Goal: Task Accomplishment & Management: Complete application form

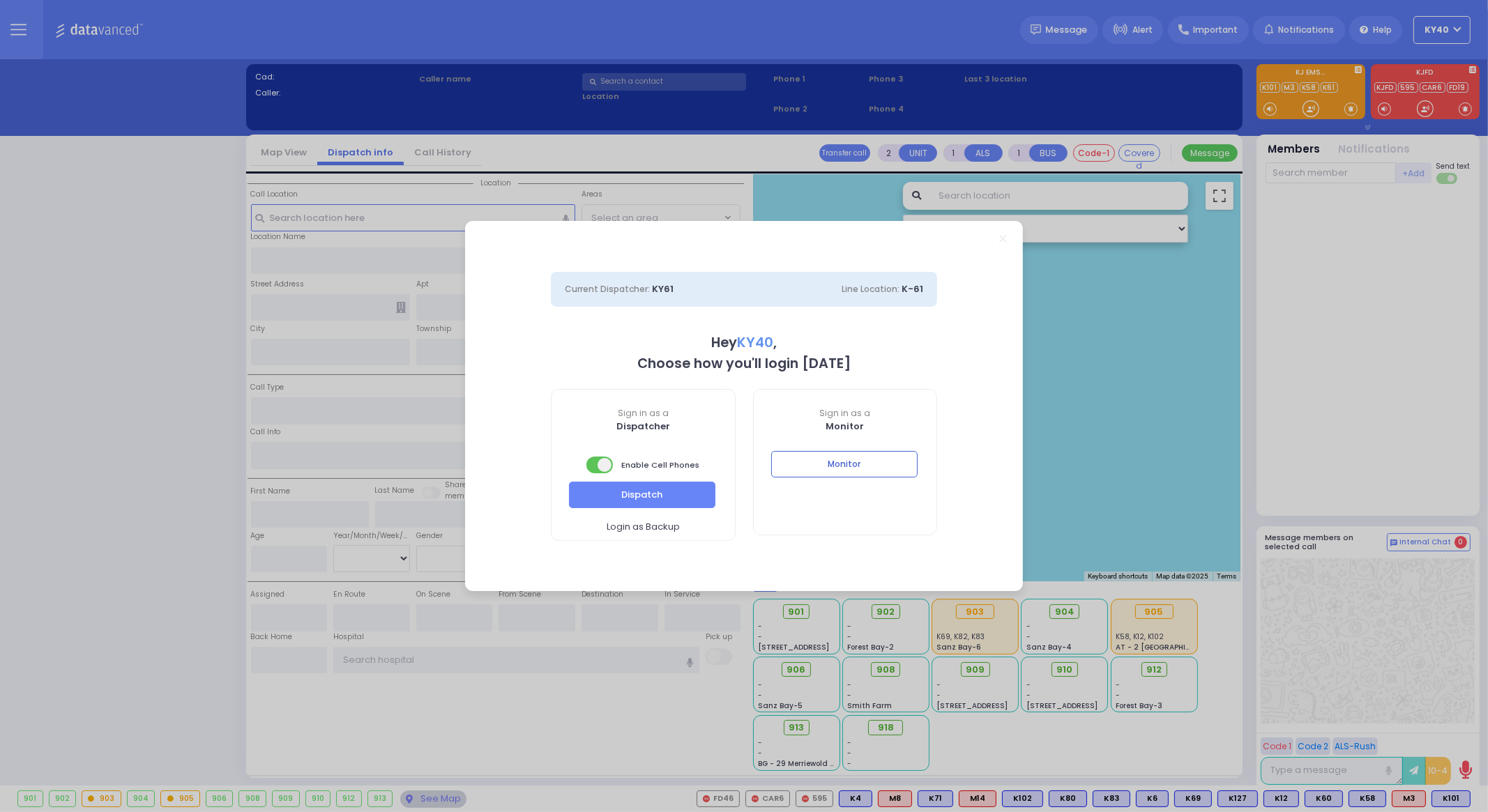
select select "5"
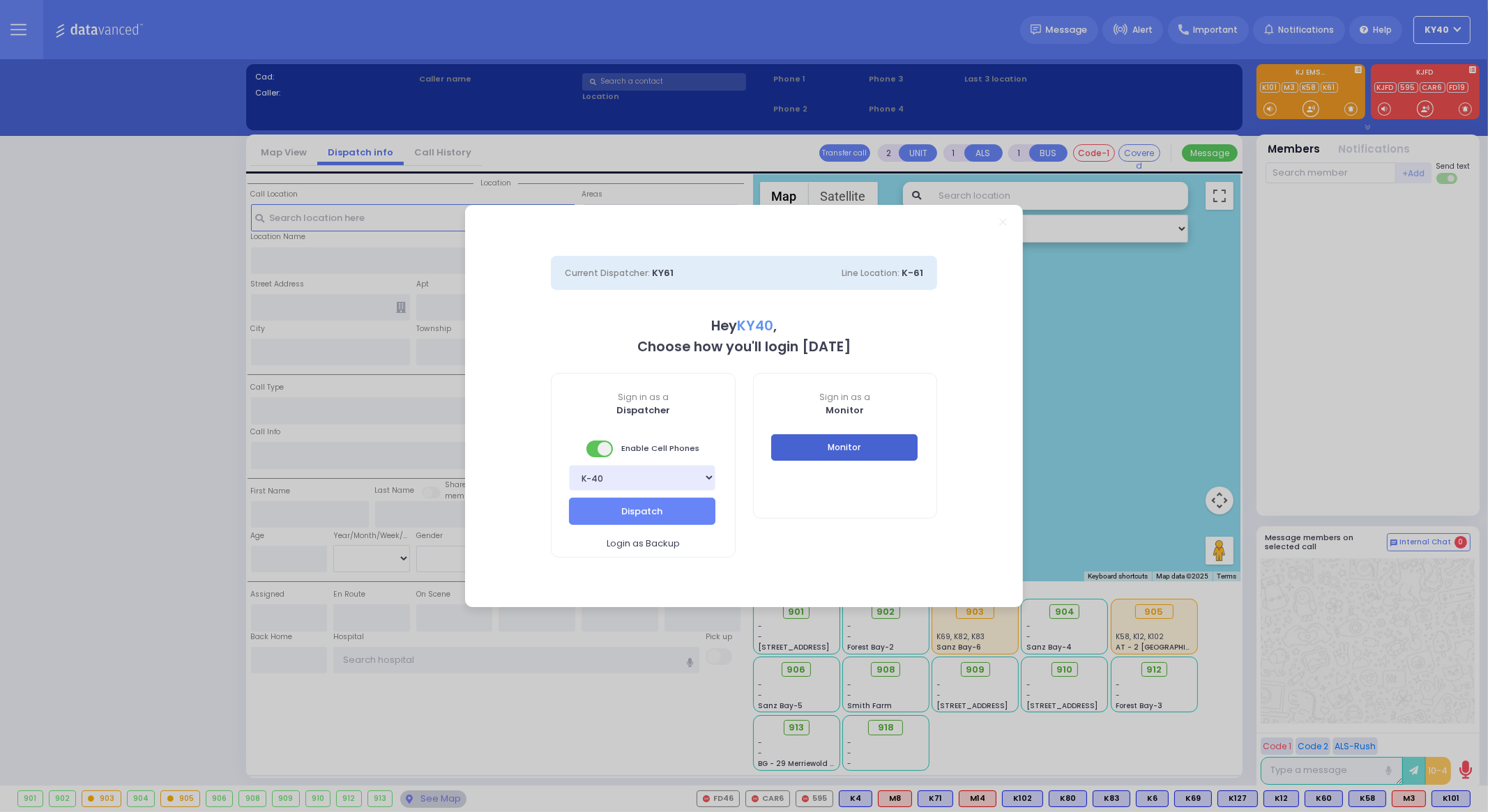
click at [827, 443] on button "Monitor" at bounding box center [844, 447] width 146 height 26
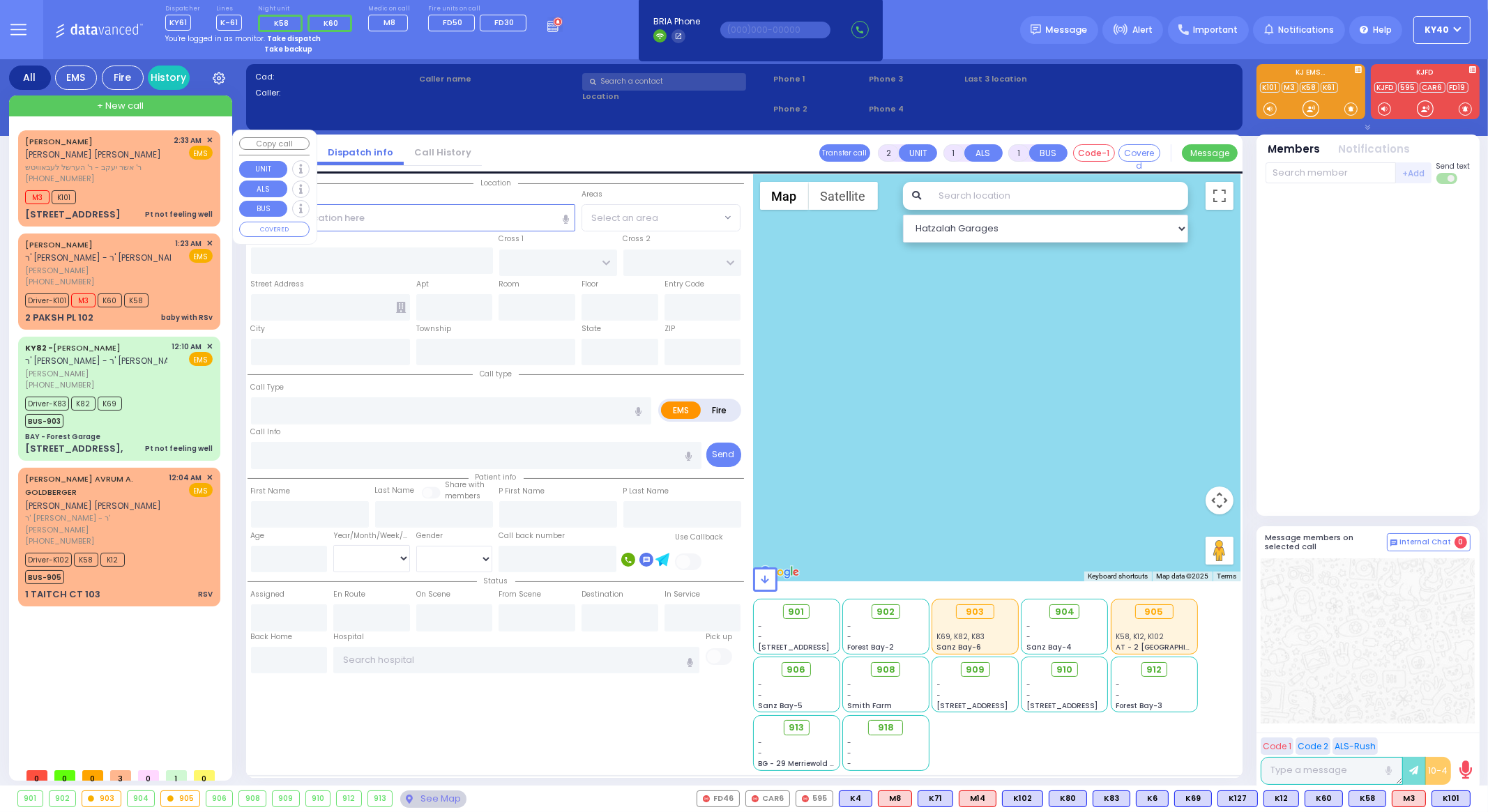
click at [141, 171] on span "ר' אשר יעקב - ר' הערשל לעבאוויטש" at bounding box center [98, 167] width 144 height 12
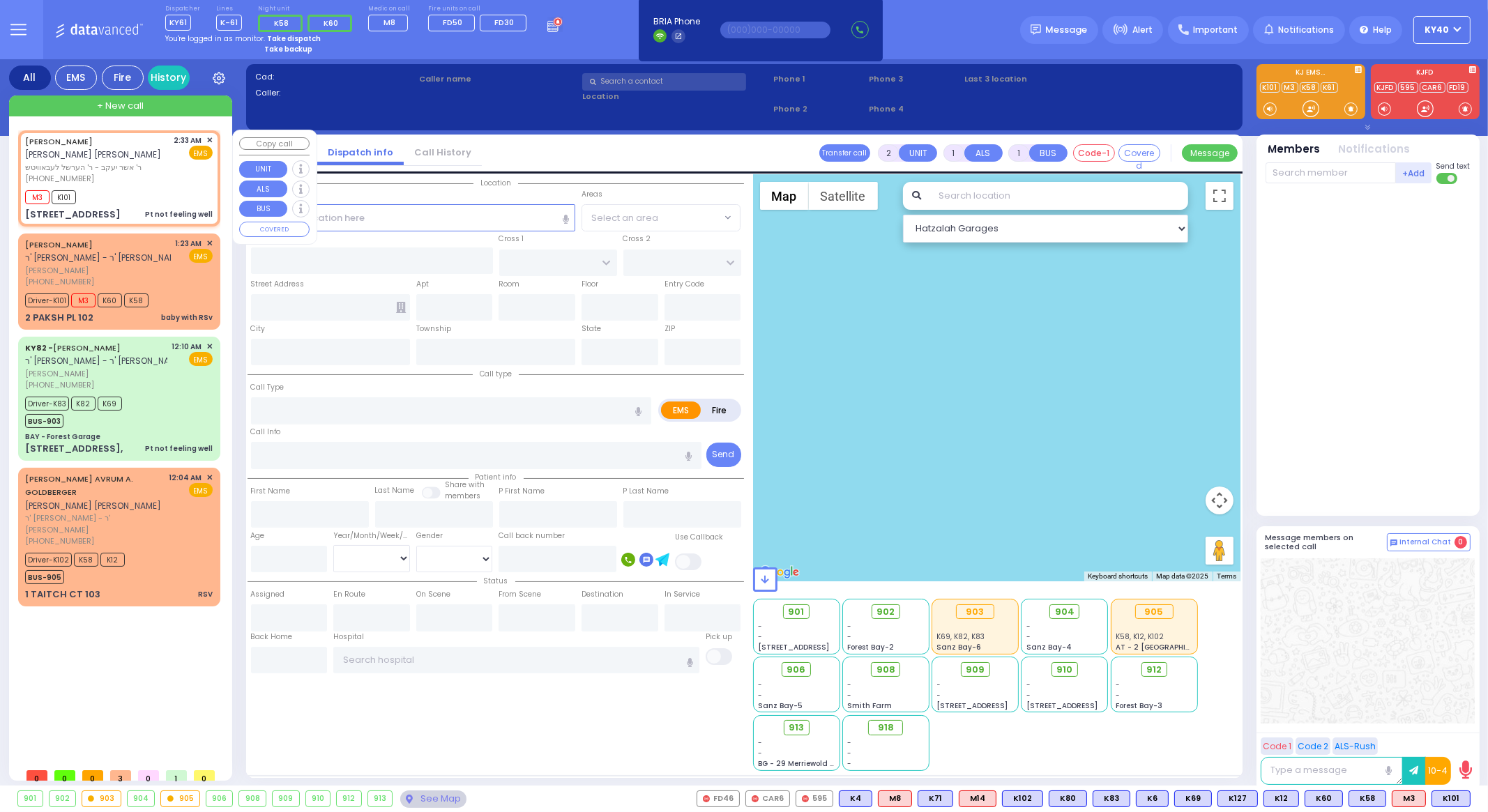
type input "1"
type input "0"
select select
type input "Pt not feeling well"
radio input "true"
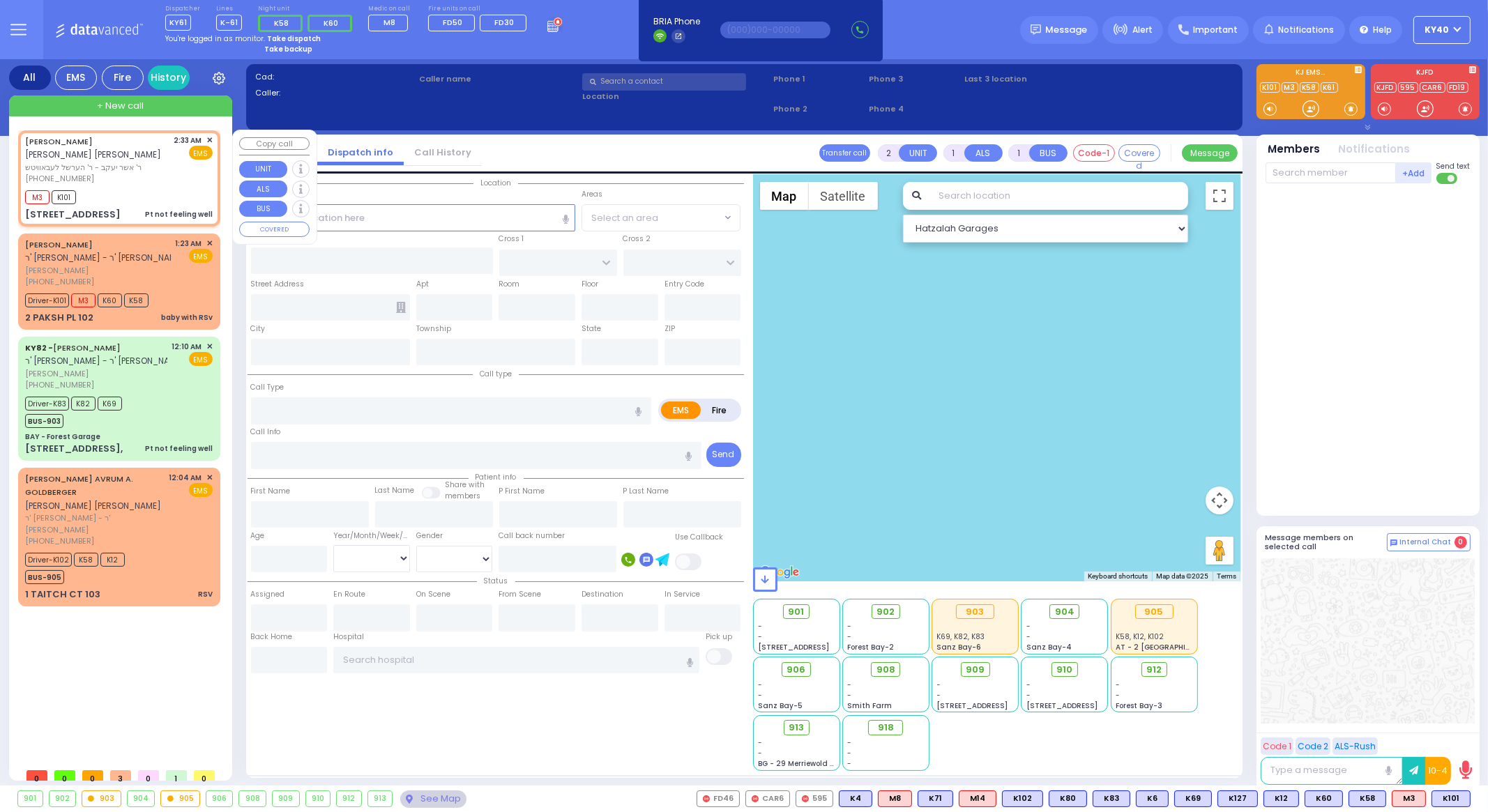
type input "[PERSON_NAME]"
type input "BLUM"
select select
type input "02:33"
type input "02:40"
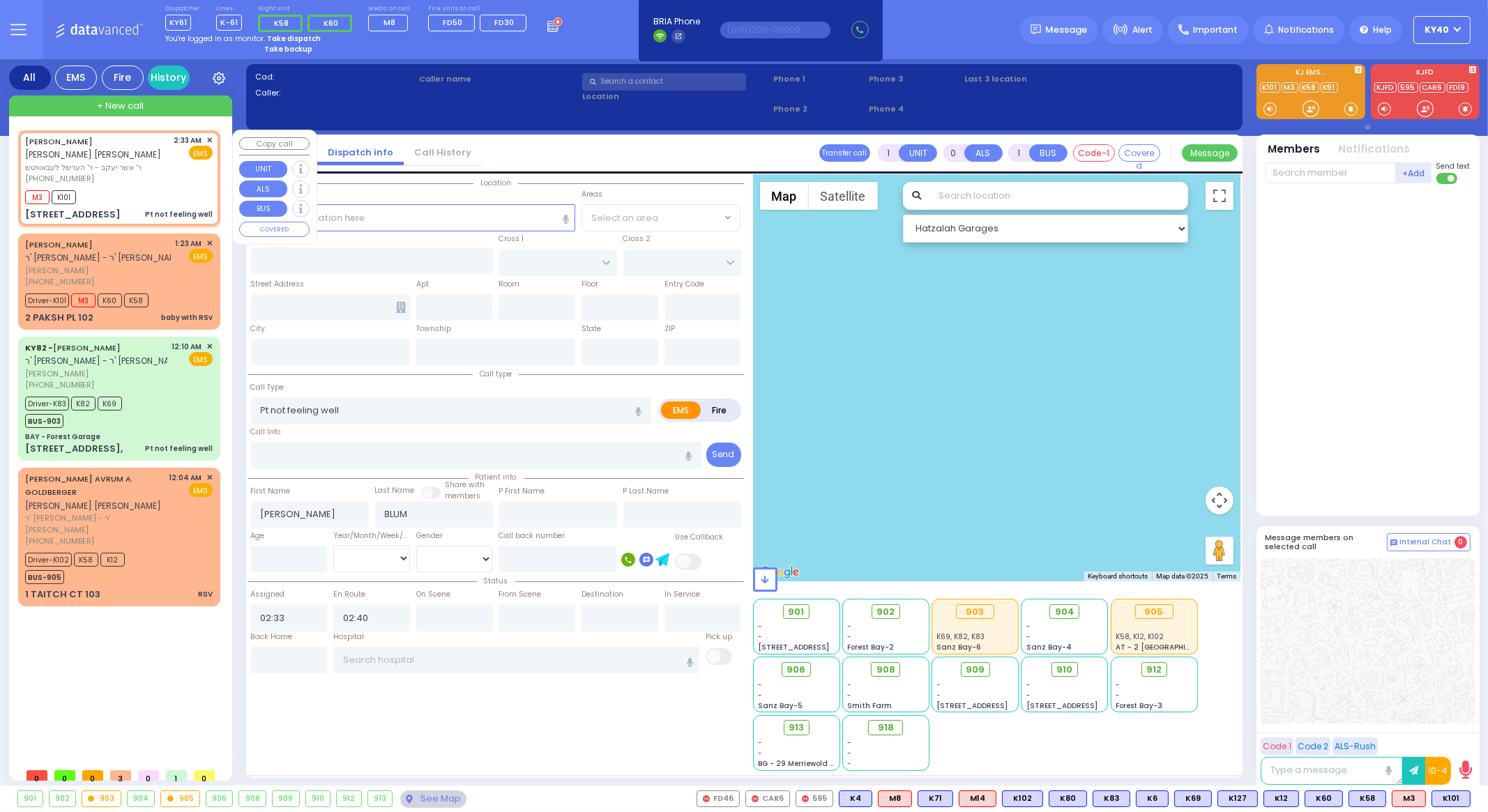
type input "ZENTA RD"
type input "[PERSON_NAME] BLVD"
type input "[STREET_ADDRESS]"
type input "101"
type input "Monroe"
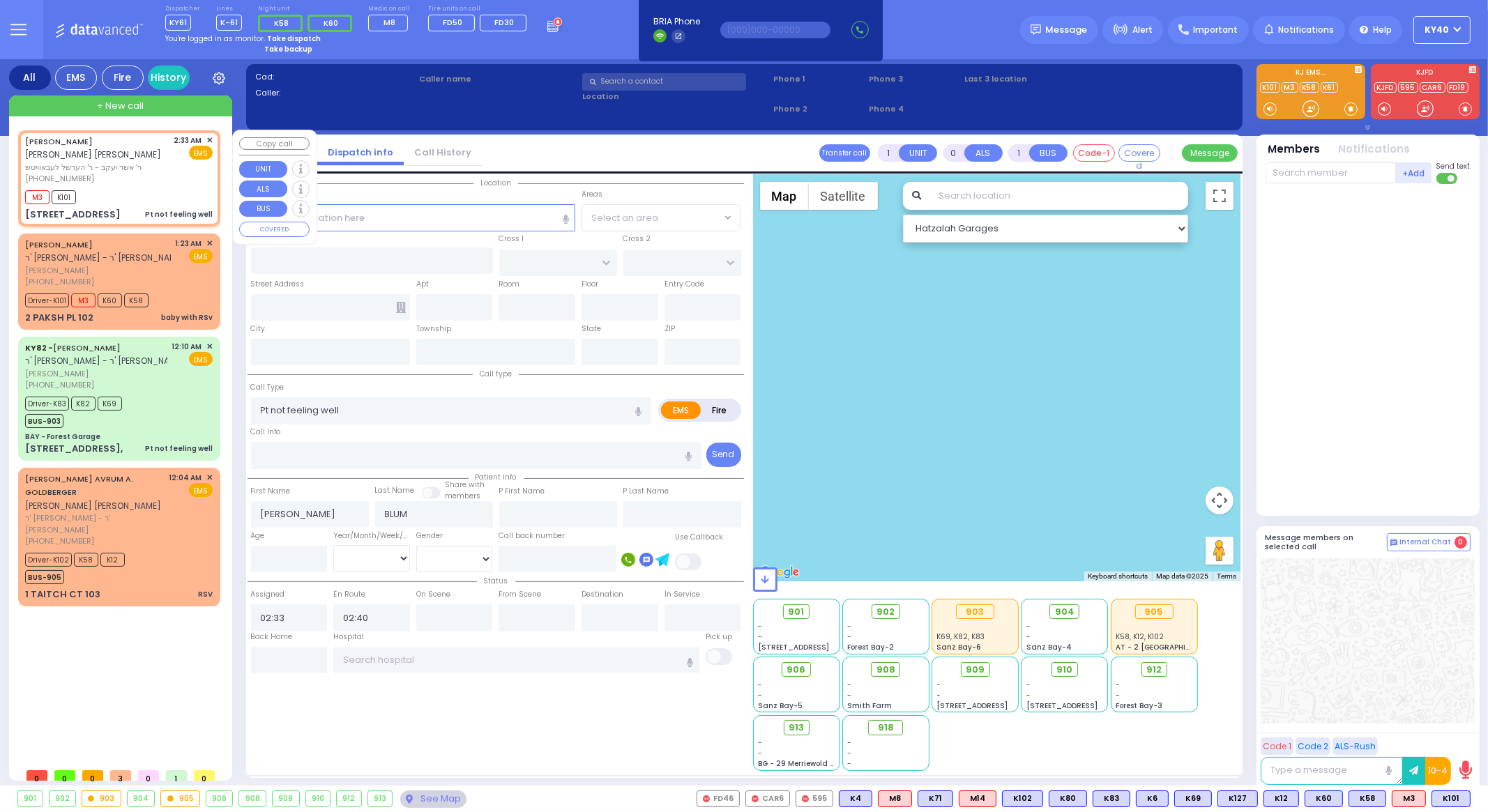
type input "[US_STATE]"
type input "10950"
select select "Hatzalah Garages"
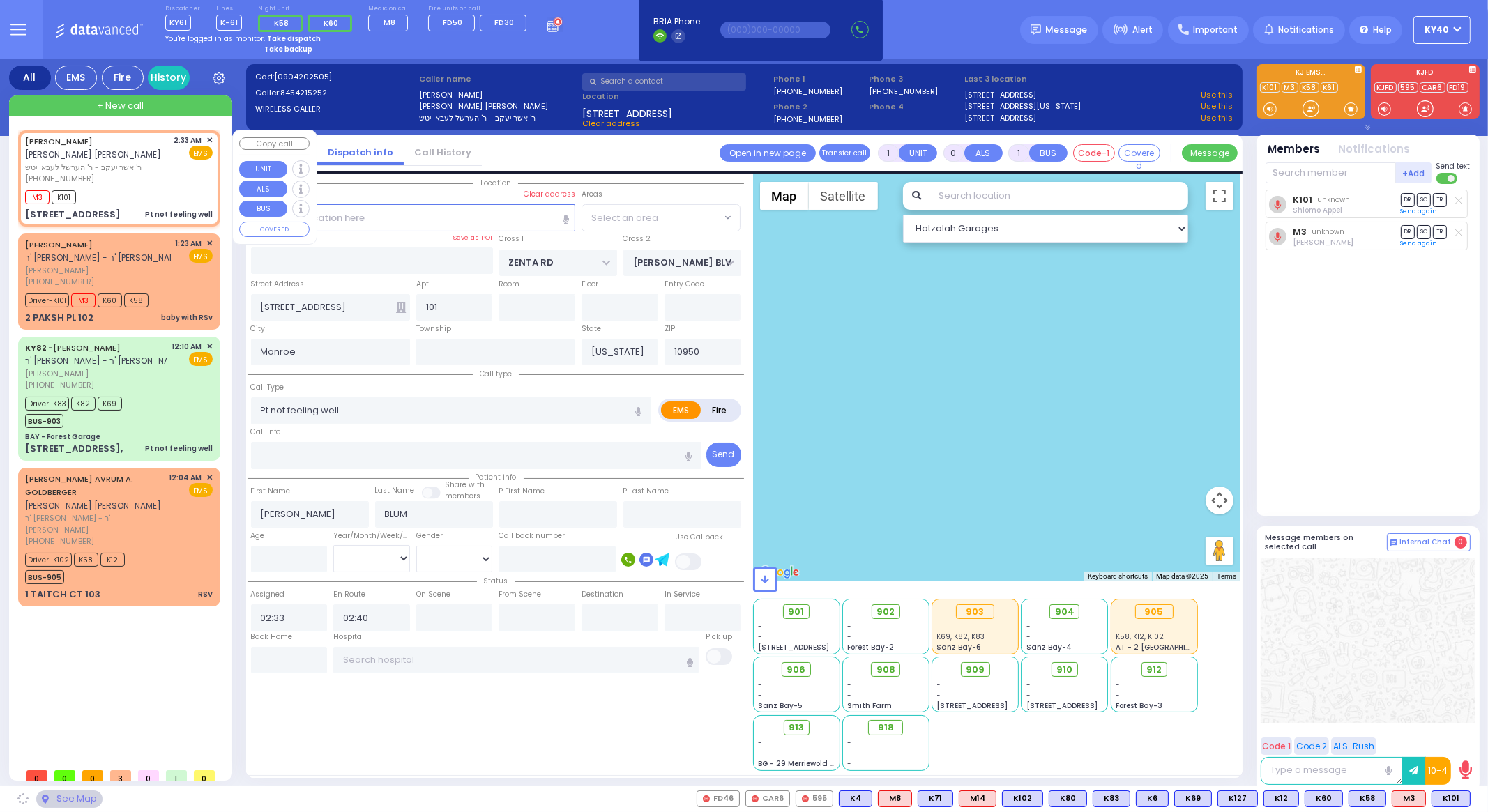
select select "SECTION 2"
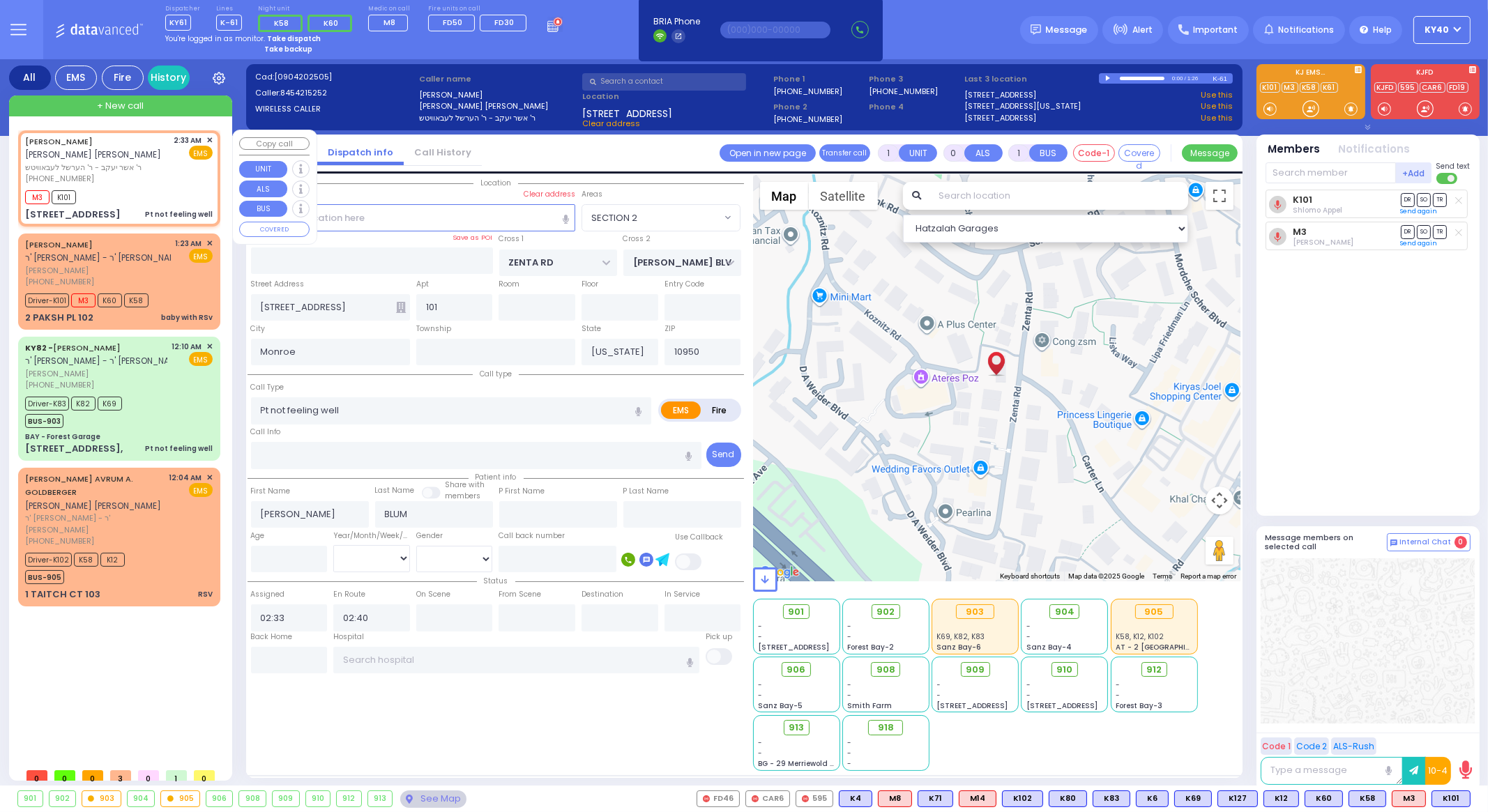
click at [141, 170] on span "ר' אשר יעקב - ר' הערשל לעבאוויטש" at bounding box center [98, 167] width 144 height 12
select select
radio input "true"
select select
select select "Hatzalah Garages"
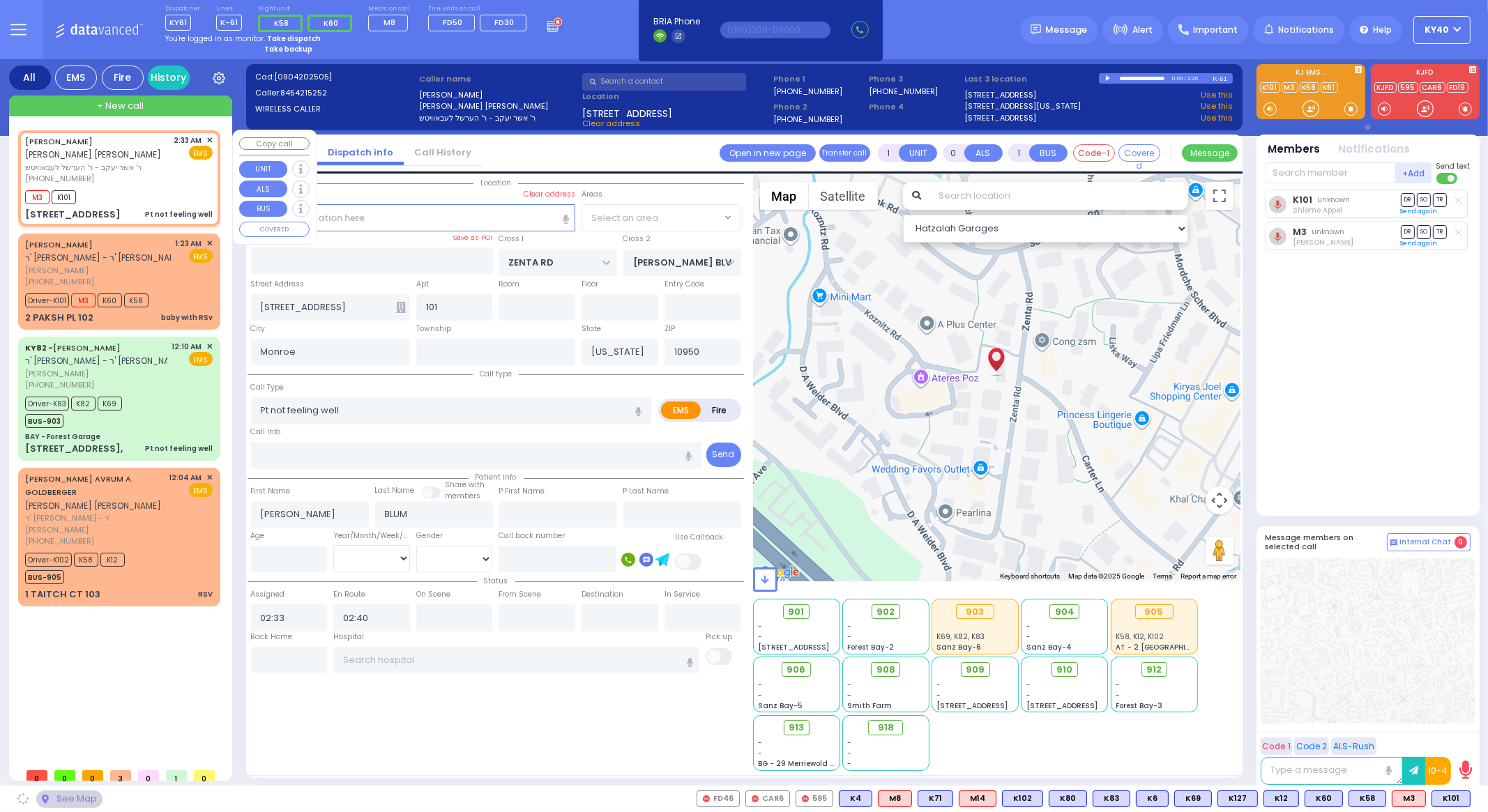
select select "SECTION 2"
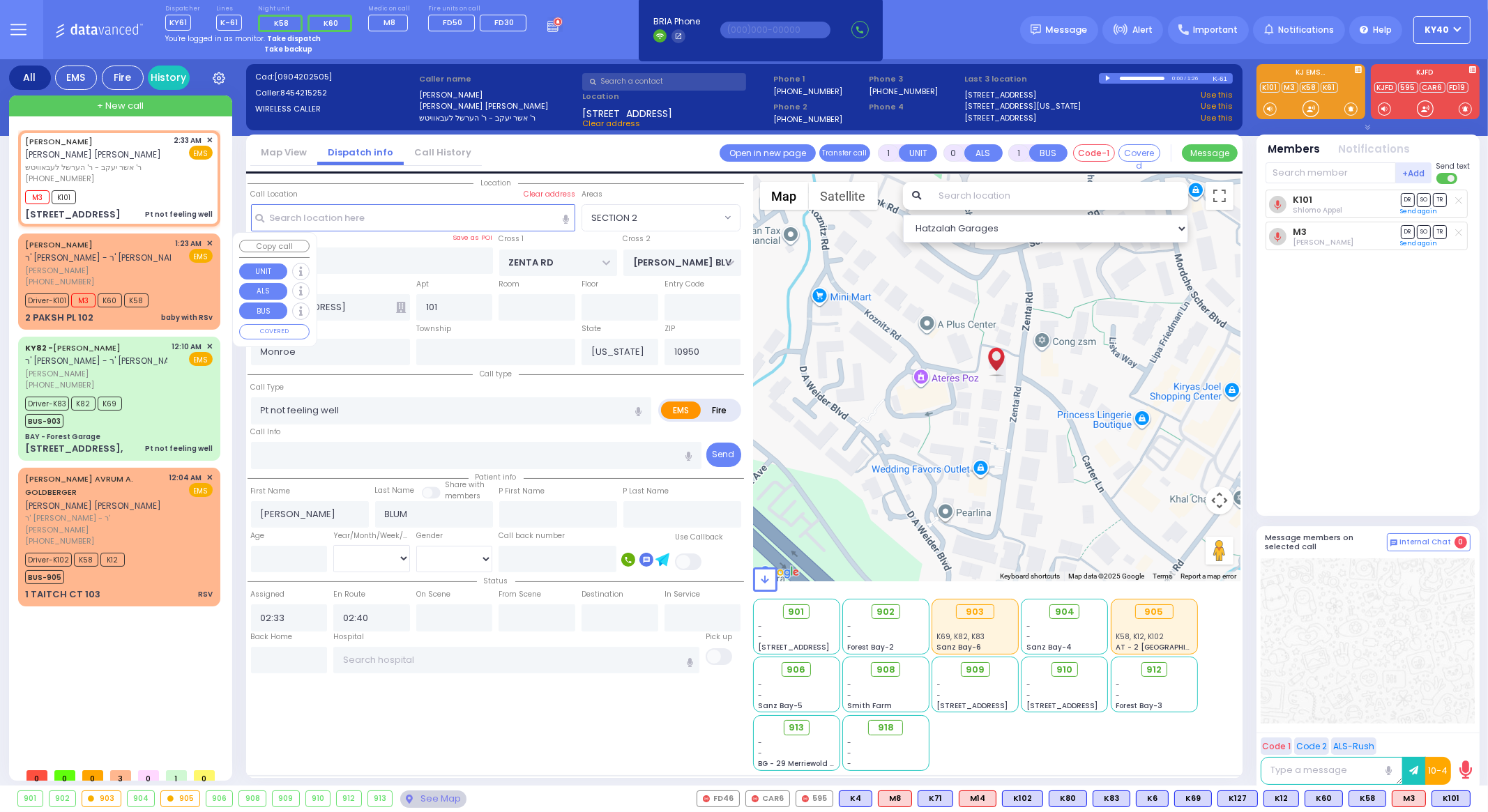
click at [167, 244] on div "[PERSON_NAME] ר' [PERSON_NAME] - ר' [PERSON_NAME] [PERSON_NAME]" at bounding box center [140, 251] width 228 height 27
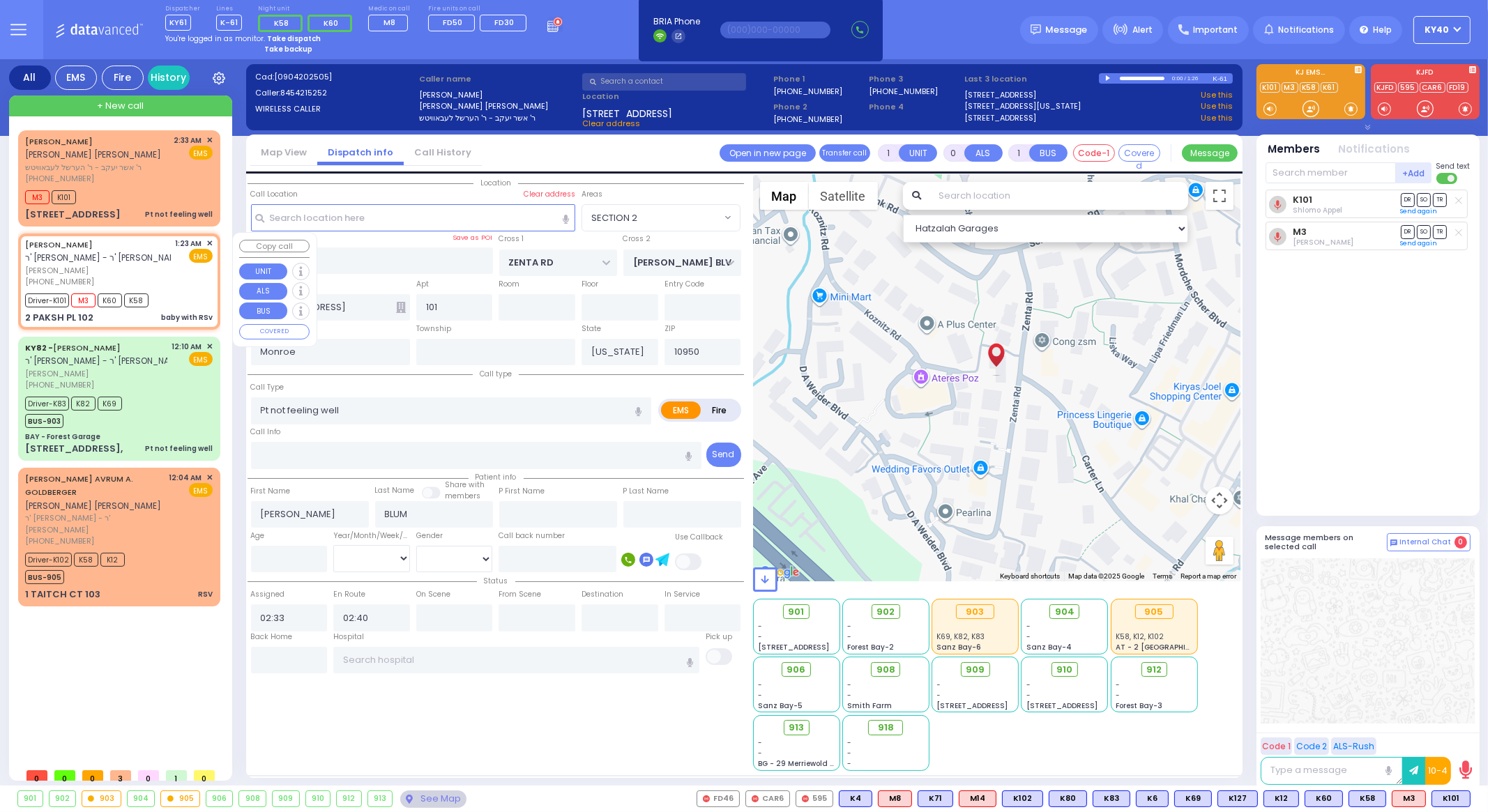
type input "6"
select select
type input "baby with RSv"
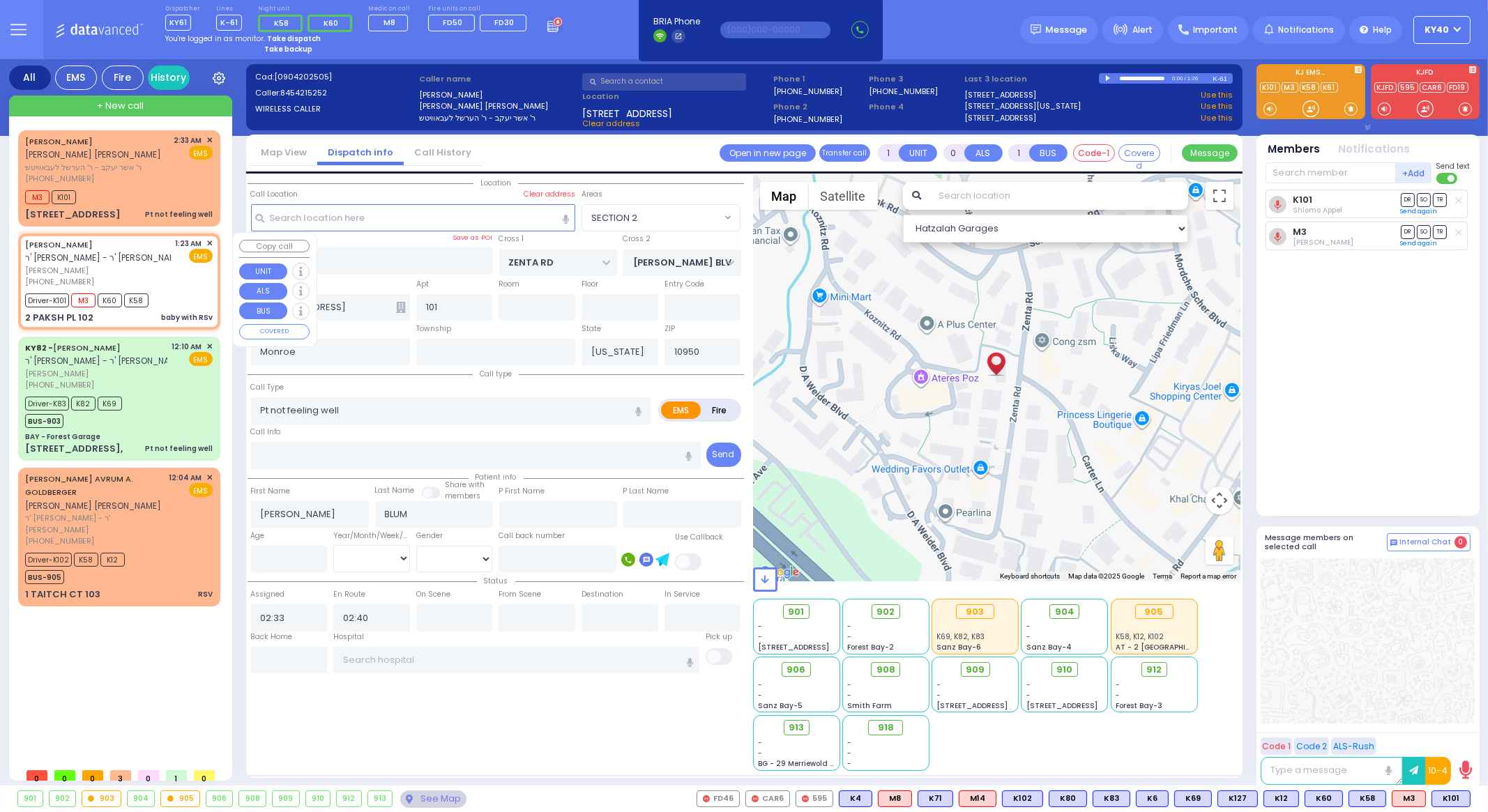
radio input "true"
type input "[PERSON_NAME]"
type input "Yida"
type input "[PERSON_NAME]"
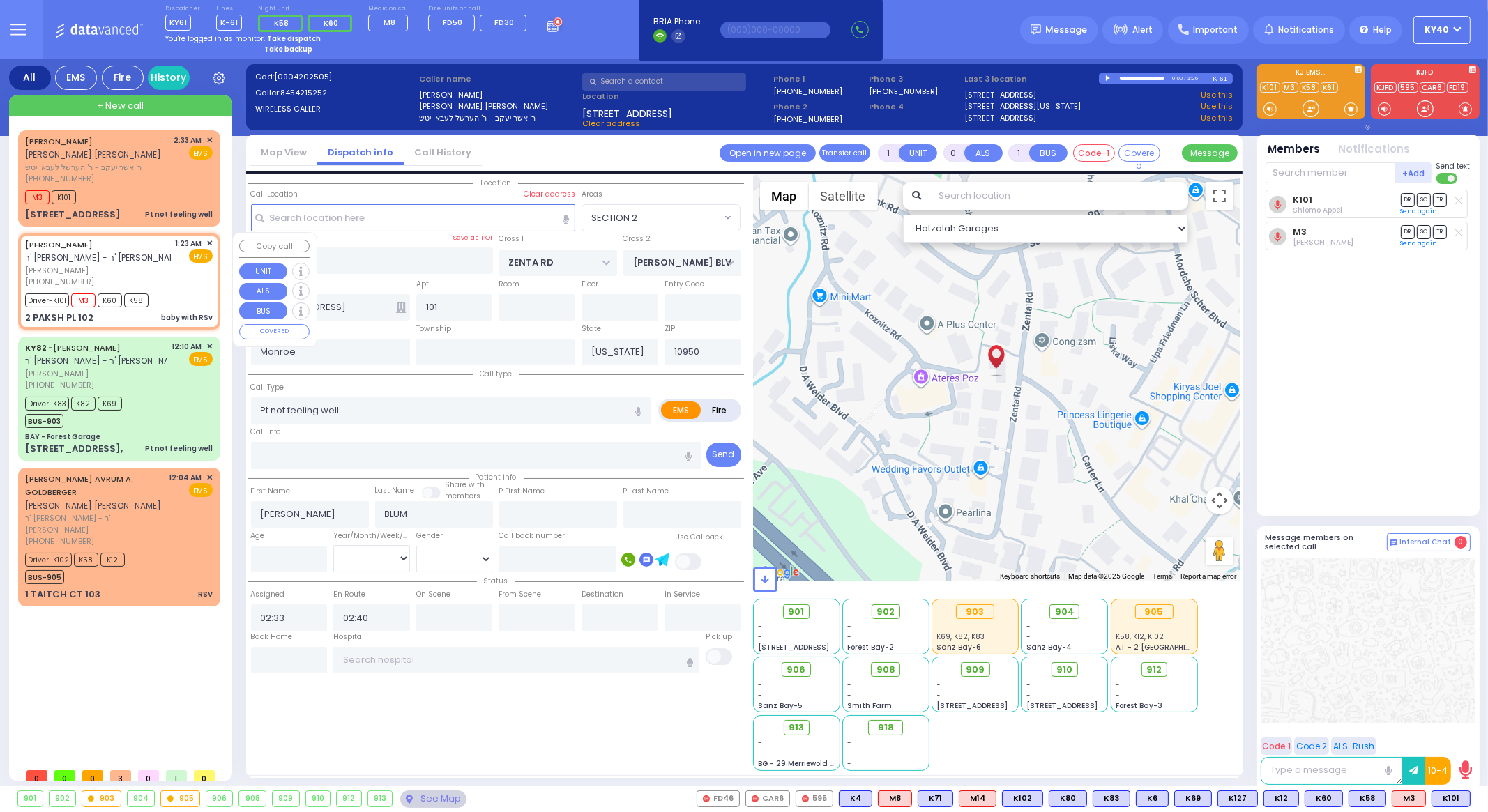
type input "30"
select select "Day"
select select "[DEMOGRAPHIC_DATA]"
type input "01:23"
type input "01:24"
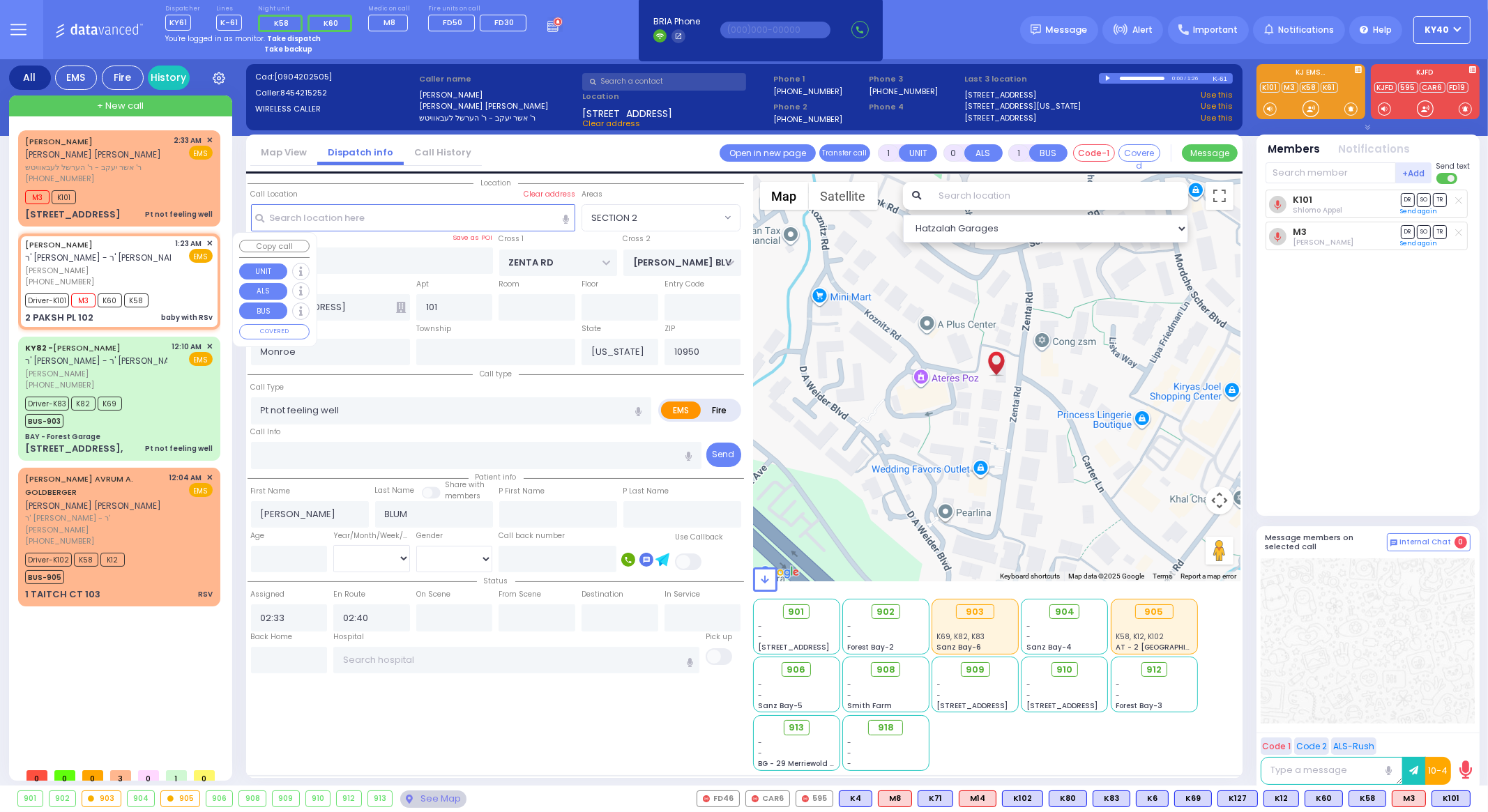
type input "01:28"
type input "02:34"
select select "Hatzalah Garages"
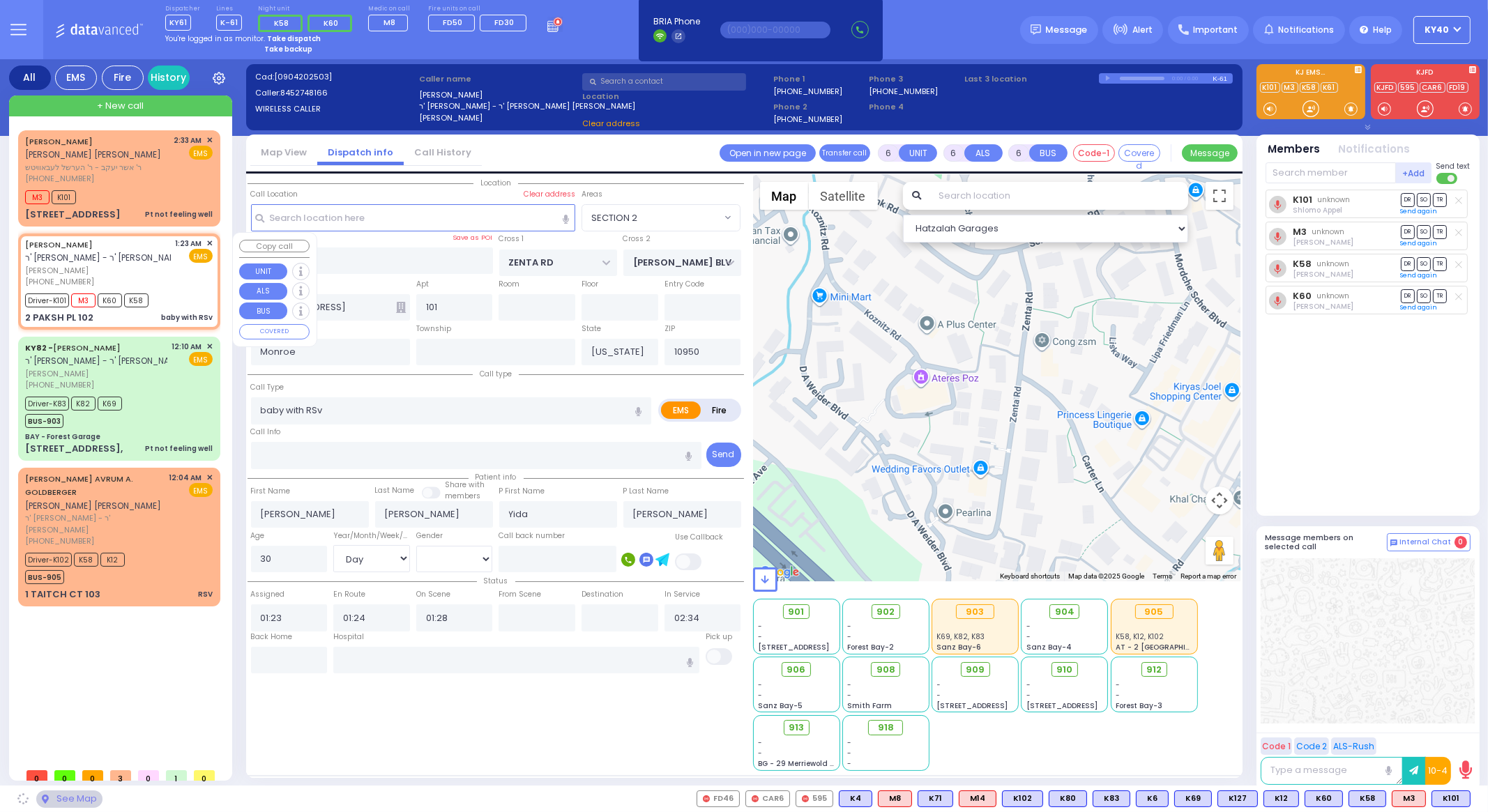
type input "NICKLESBURG RD"
type input "2 PAKSH PL"
type input "102"
select select "ATZEI TAMURIM"
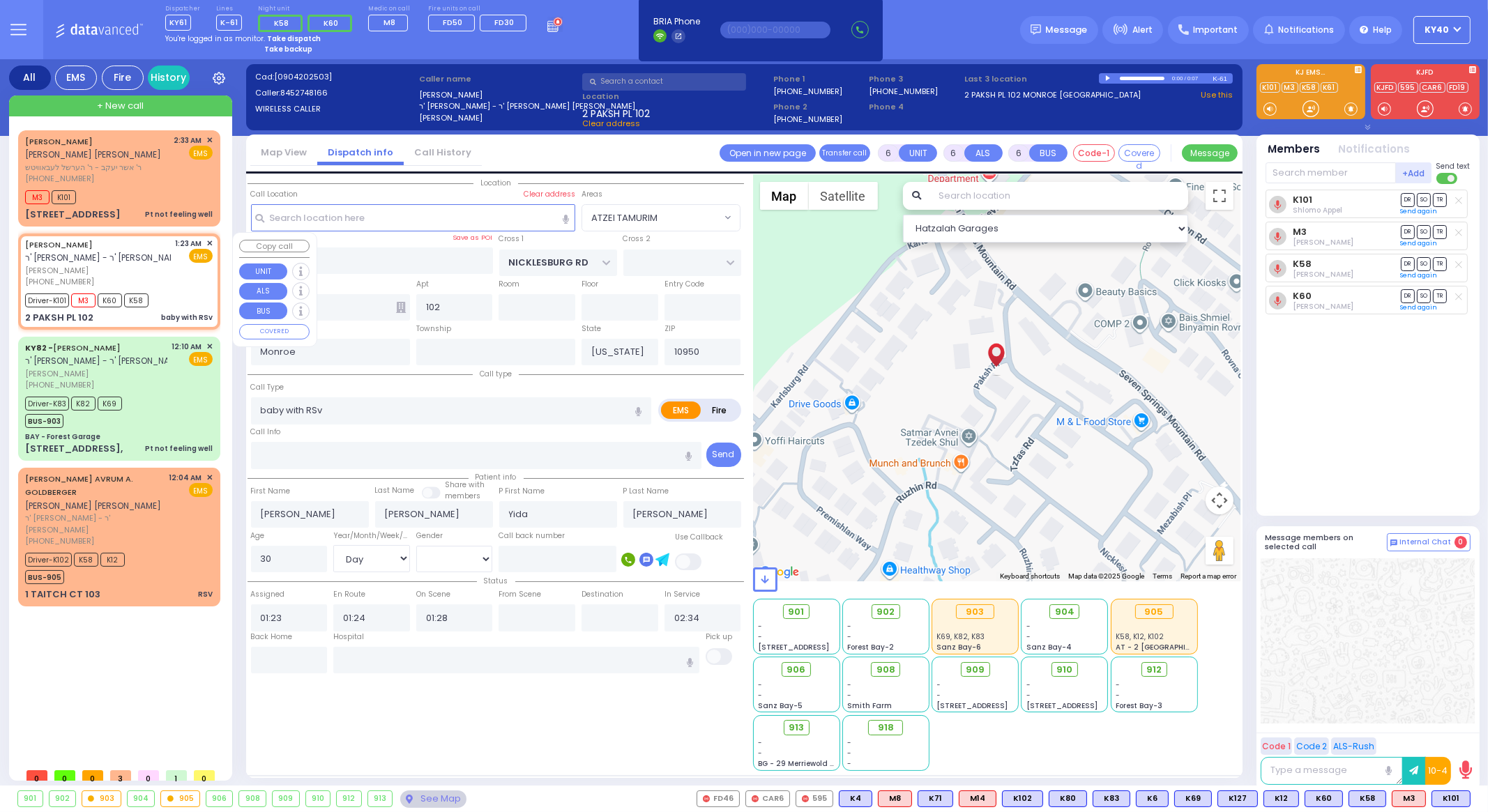
click at [165, 244] on div "[PERSON_NAME] ר' [PERSON_NAME] - ר' [PERSON_NAME] [PERSON_NAME]" at bounding box center [140, 251] width 228 height 27
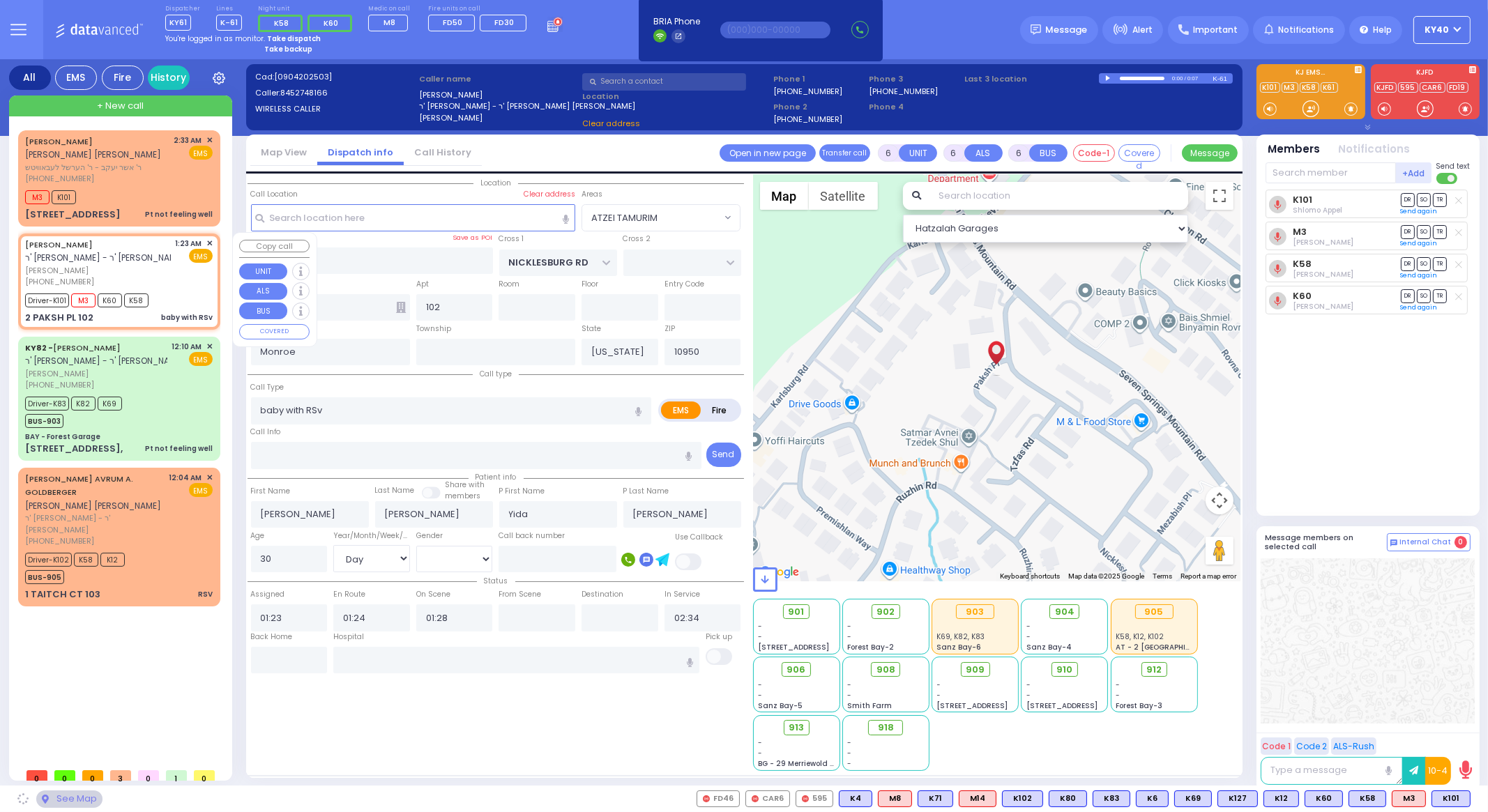
select select
radio input "true"
select select "Day"
select select "[DEMOGRAPHIC_DATA]"
select select "Hatzalah Garages"
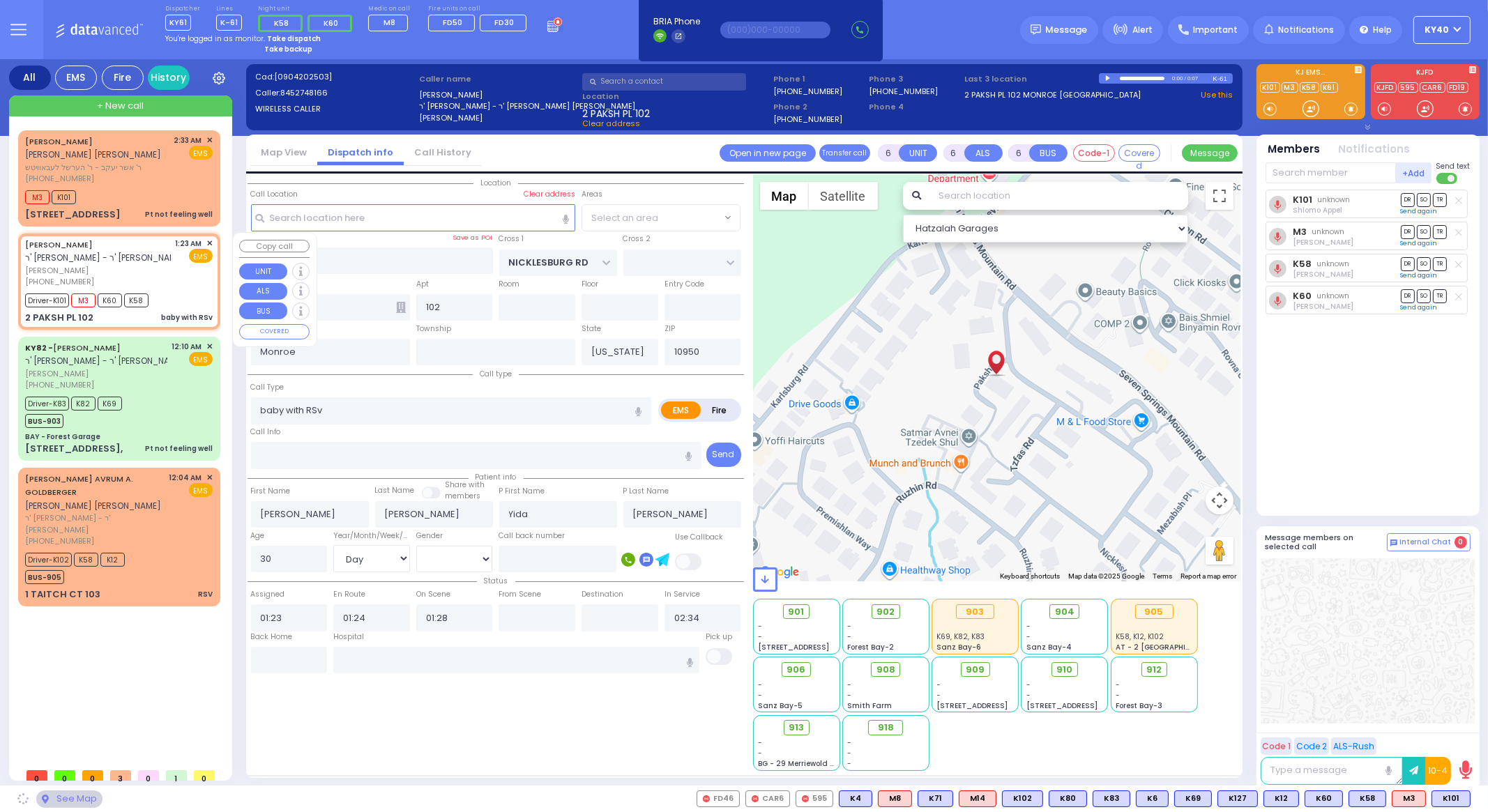
select select "ATZEI TAMURIM"
click at [163, 258] on div "[PERSON_NAME] ר' [PERSON_NAME] - ר' [PERSON_NAME] [PERSON_NAME]" at bounding box center [140, 251] width 228 height 27
select select
radio input "true"
select select "Day"
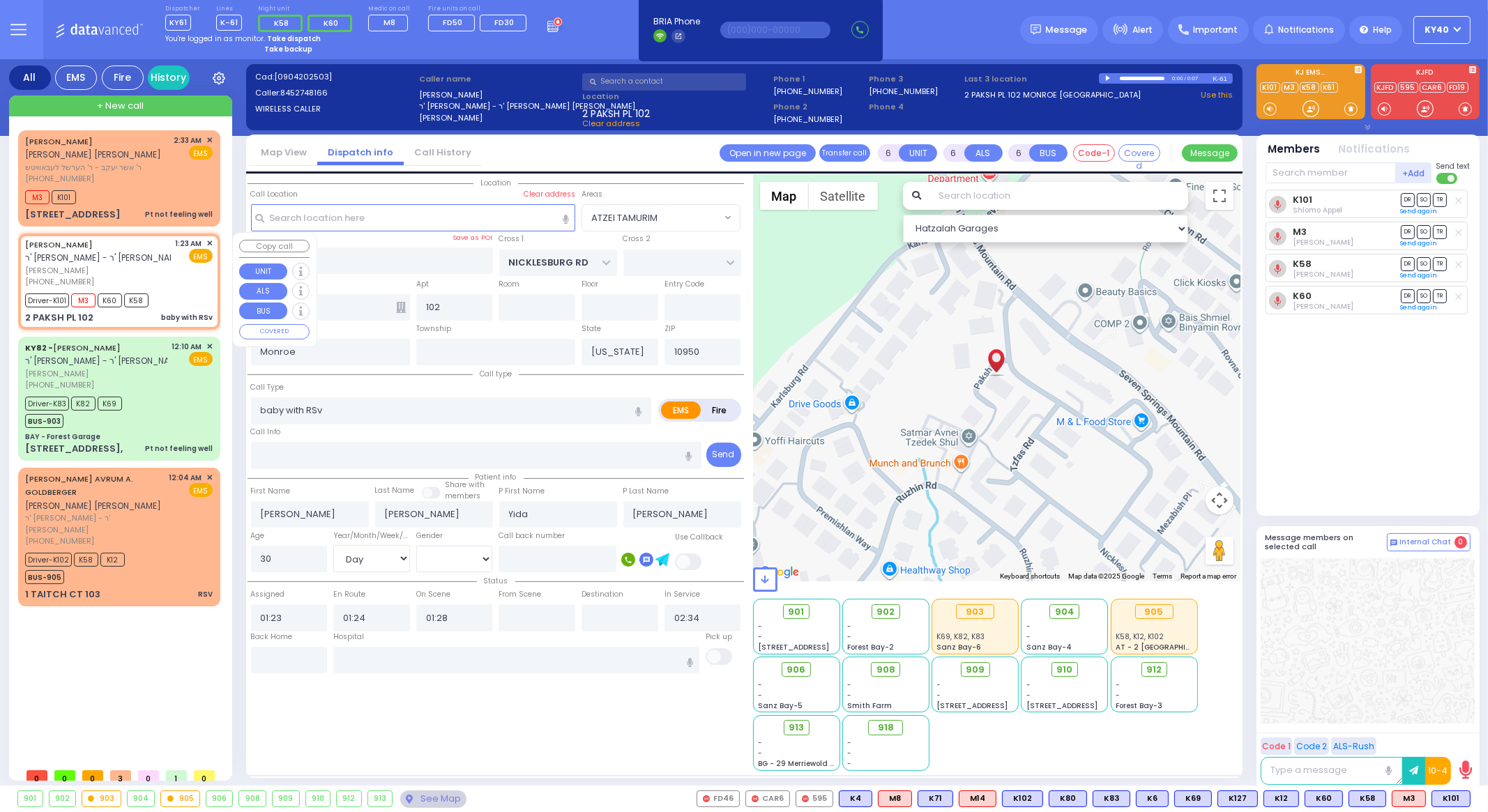
select select "[DEMOGRAPHIC_DATA]"
select select "Hatzalah Garages"
select select "ATZEI TAMURIM"
click at [167, 359] on div "KY82 - [PERSON_NAME] ר' [PERSON_NAME] - ר' [PERSON_NAME]" at bounding box center [105, 354] width 159 height 27
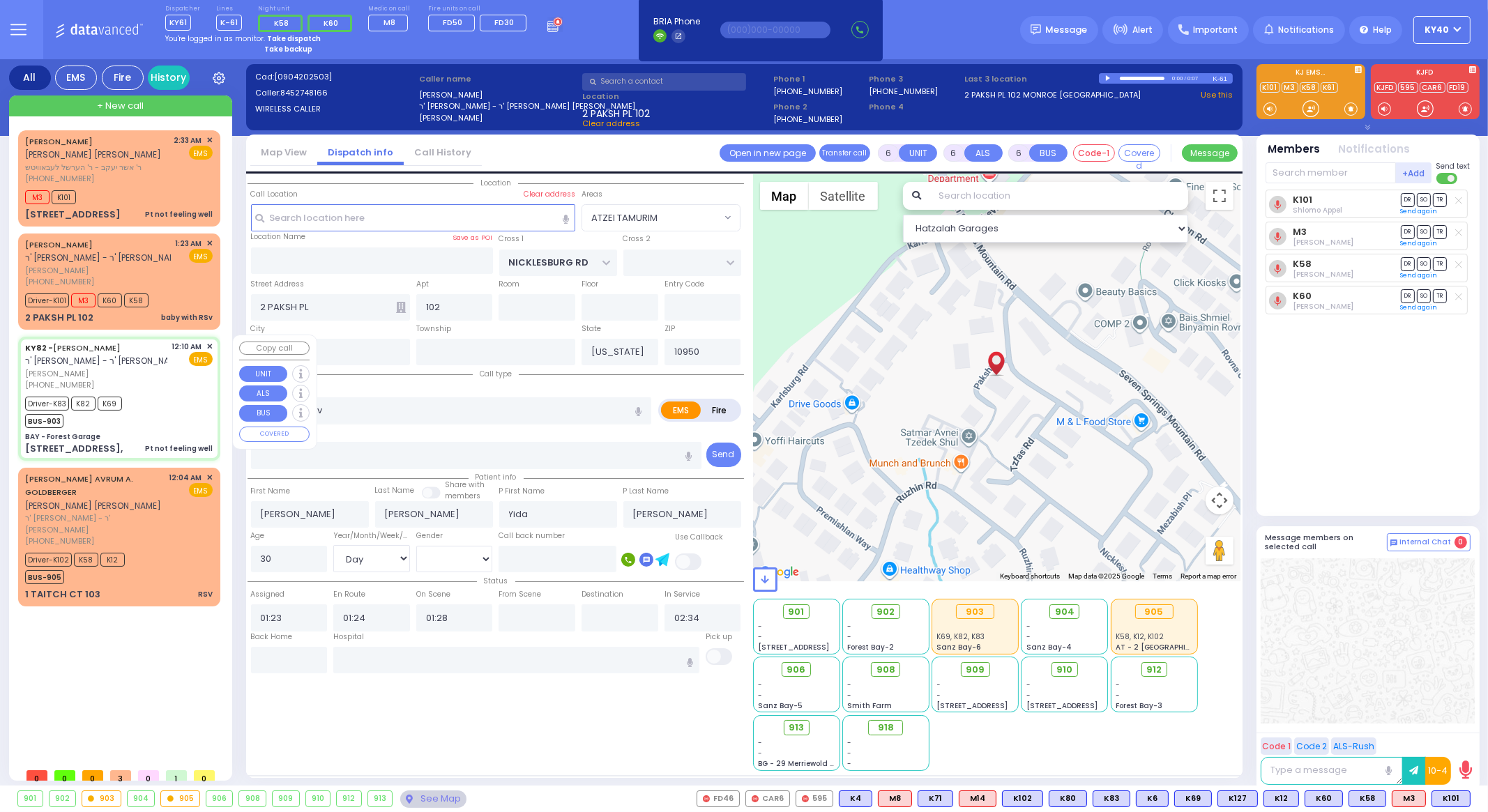
select select
type input "Pt not feeling well"
radio input "true"
type input "[PERSON_NAME]"
type input "GRUNHUT"
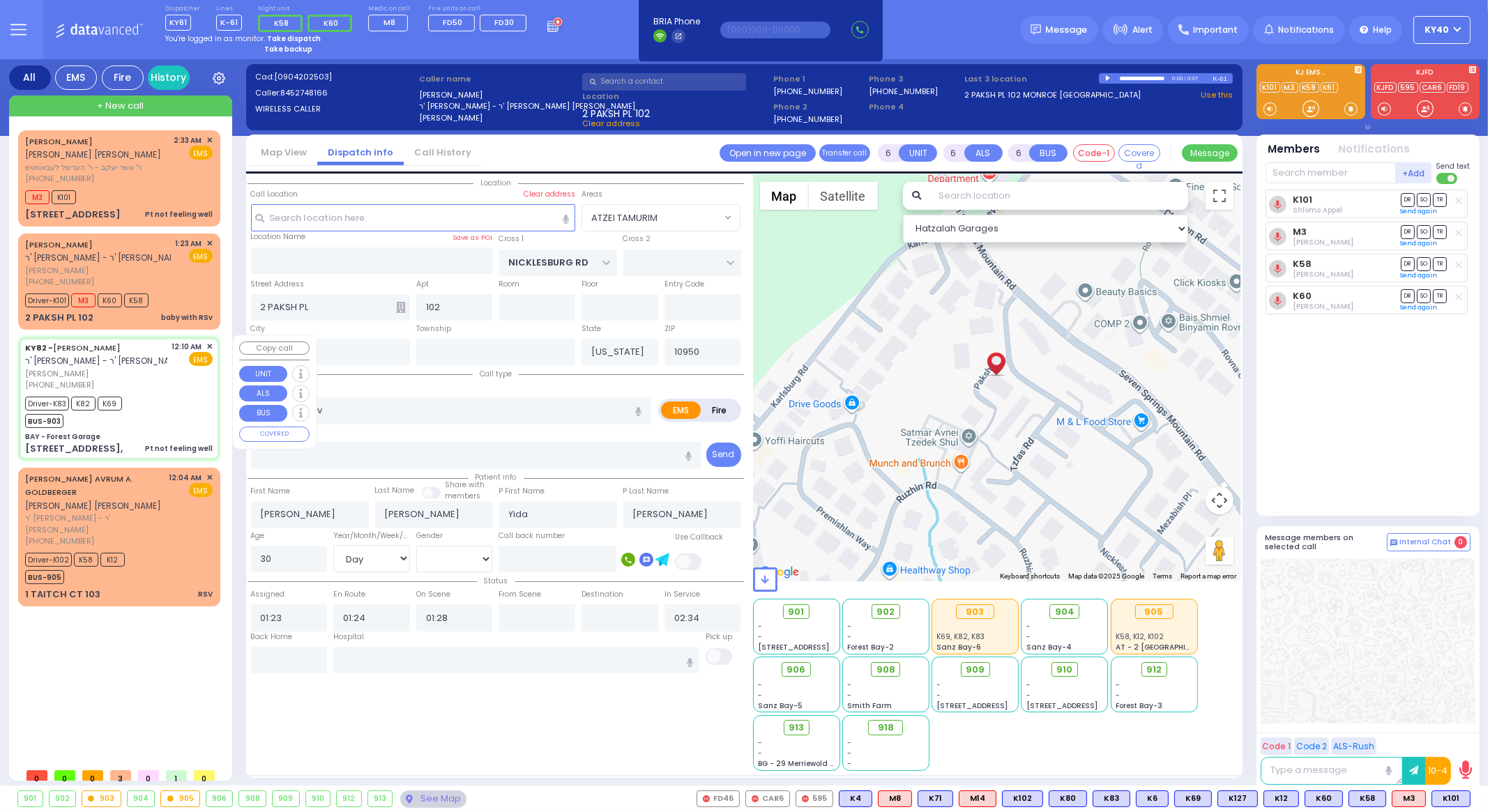
type input "Elkonoh"
type input "Grunhut"
type input "34"
select select "Year"
select select "[DEMOGRAPHIC_DATA]"
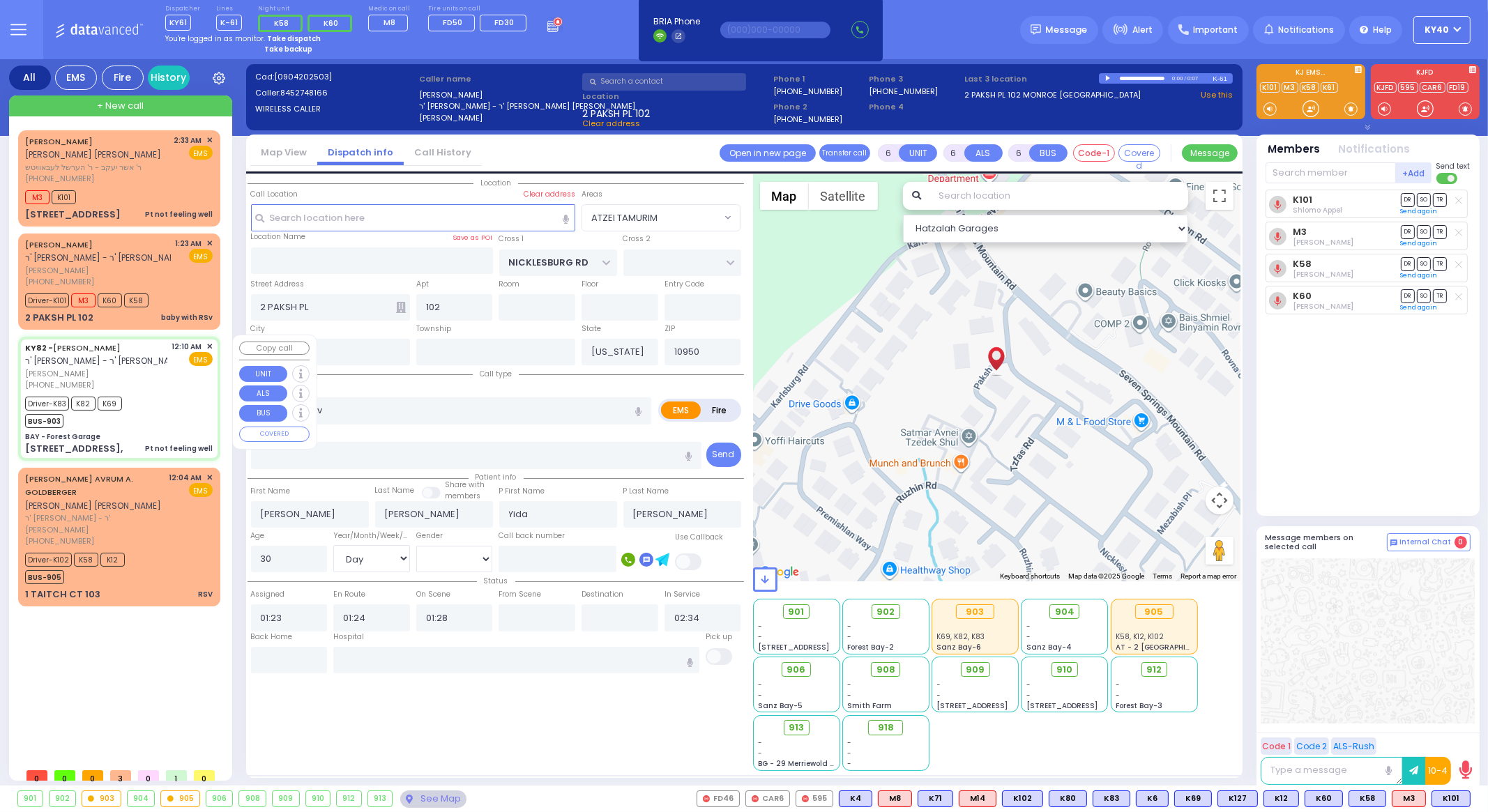
type input "00:10"
type input "00:13"
type input "00:15"
type input "00:18"
type input "00:45"
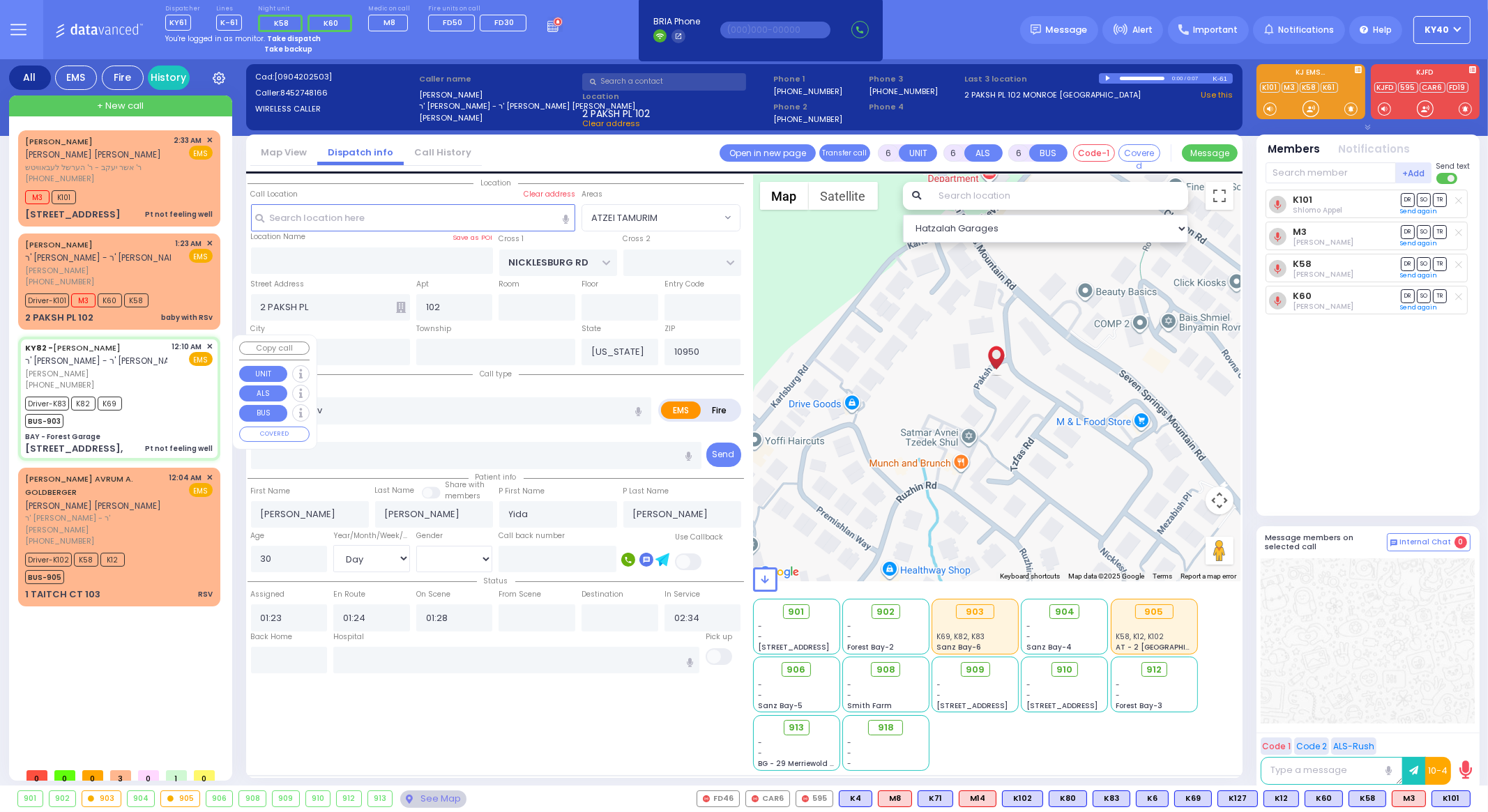
type input "01:45"
type input "St. [GEOGRAPHIC_DATA] [STREET_ADDRESS]"
select select "Hatzalah Garages"
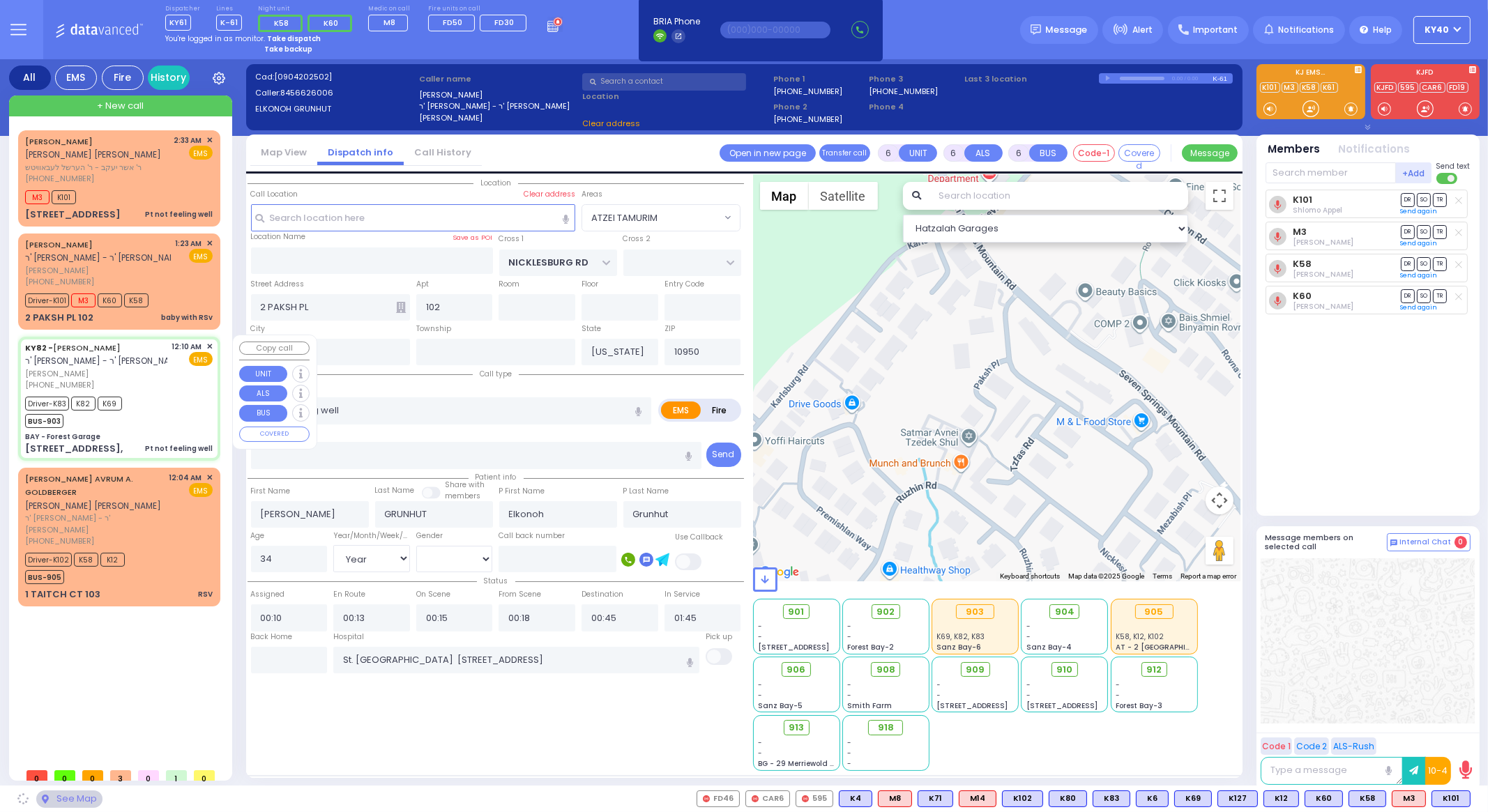
type input "BAY - Forest Garage"
type input "SANZ COURT"
type input "HAYES COURT"
type input "[STREET_ADDRESS],"
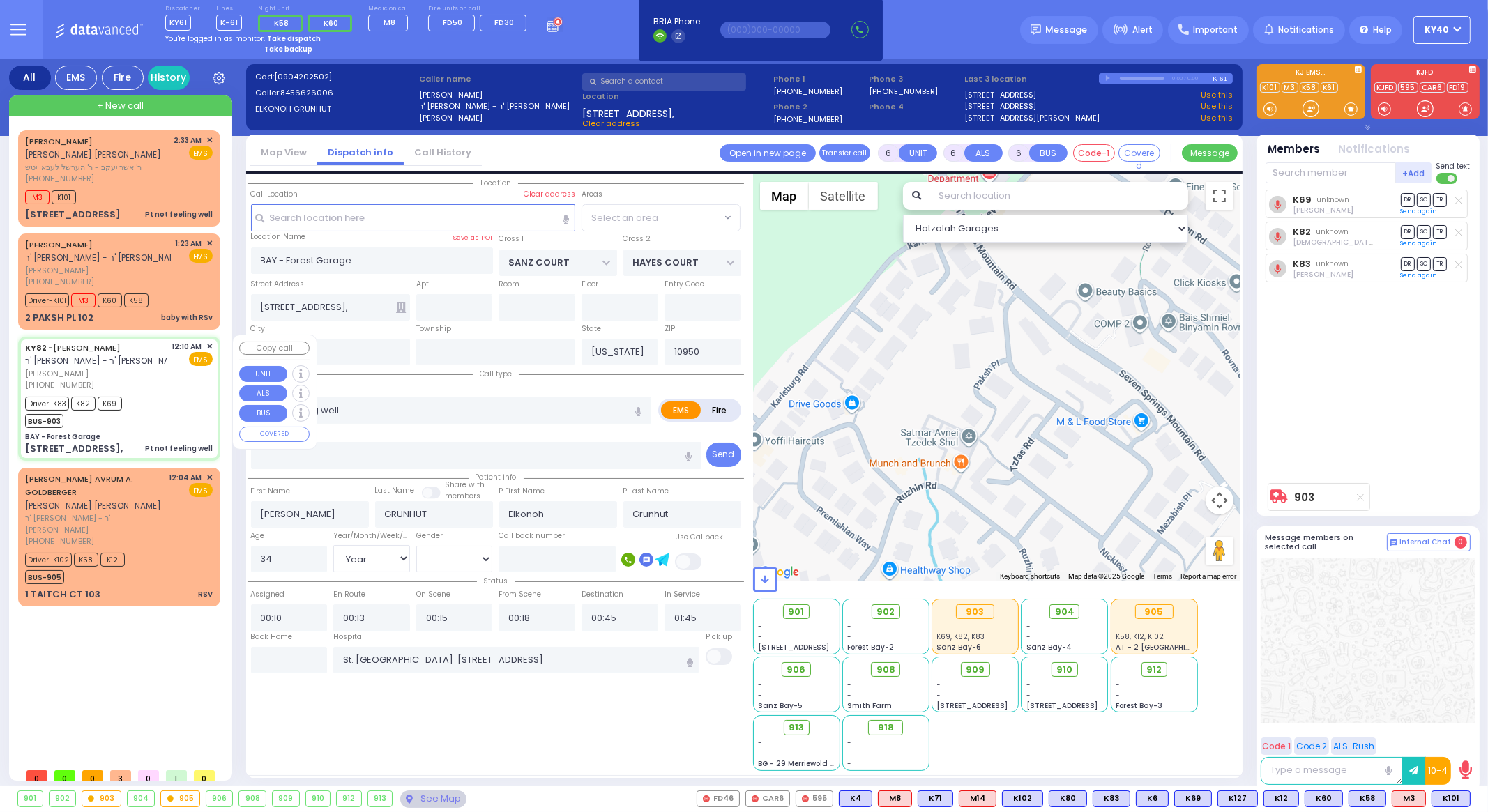
select select "SECTION 2"
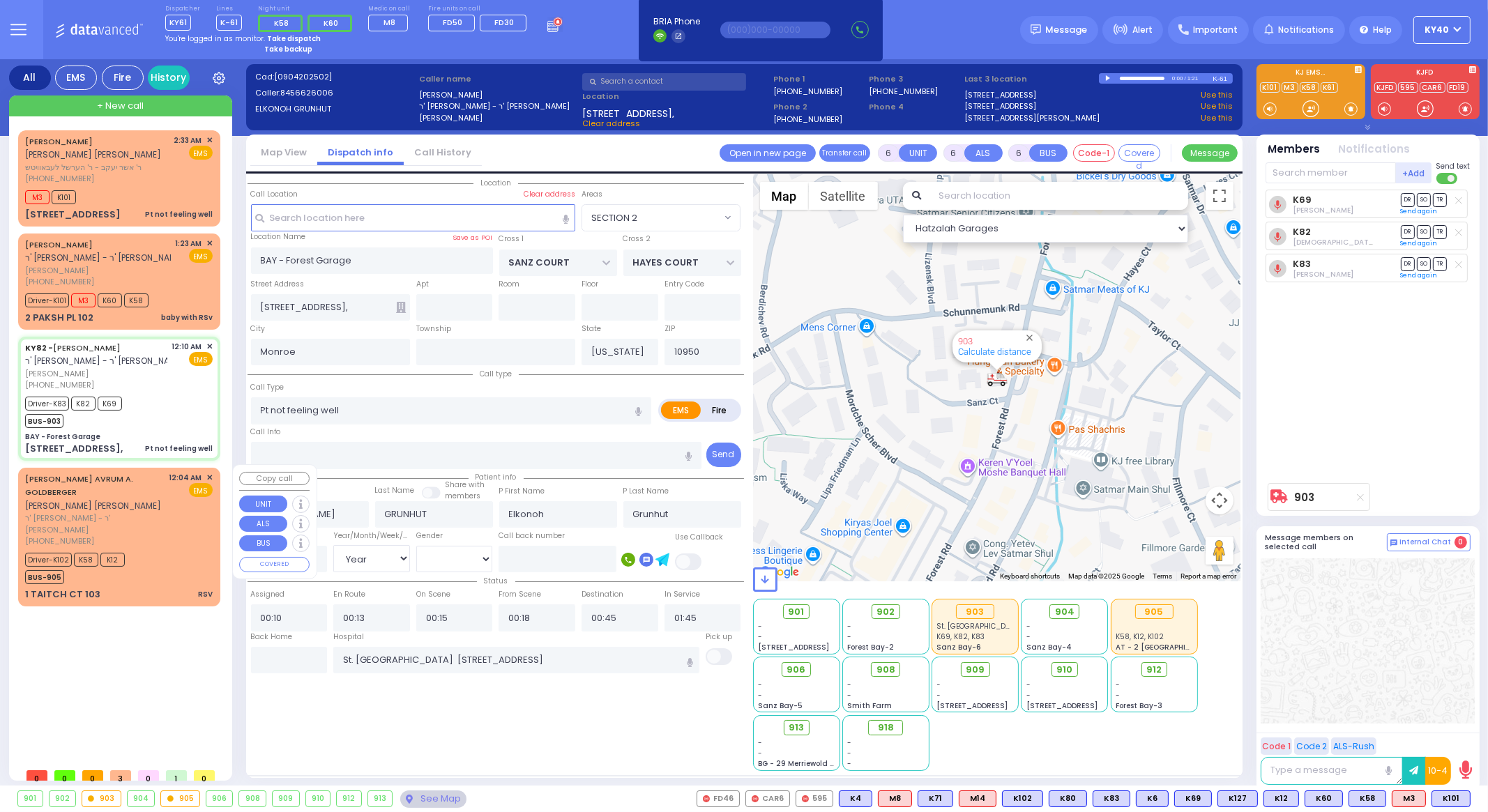
click at [172, 515] on div "12:04 AM ✕ EMS" at bounding box center [191, 510] width 44 height 76
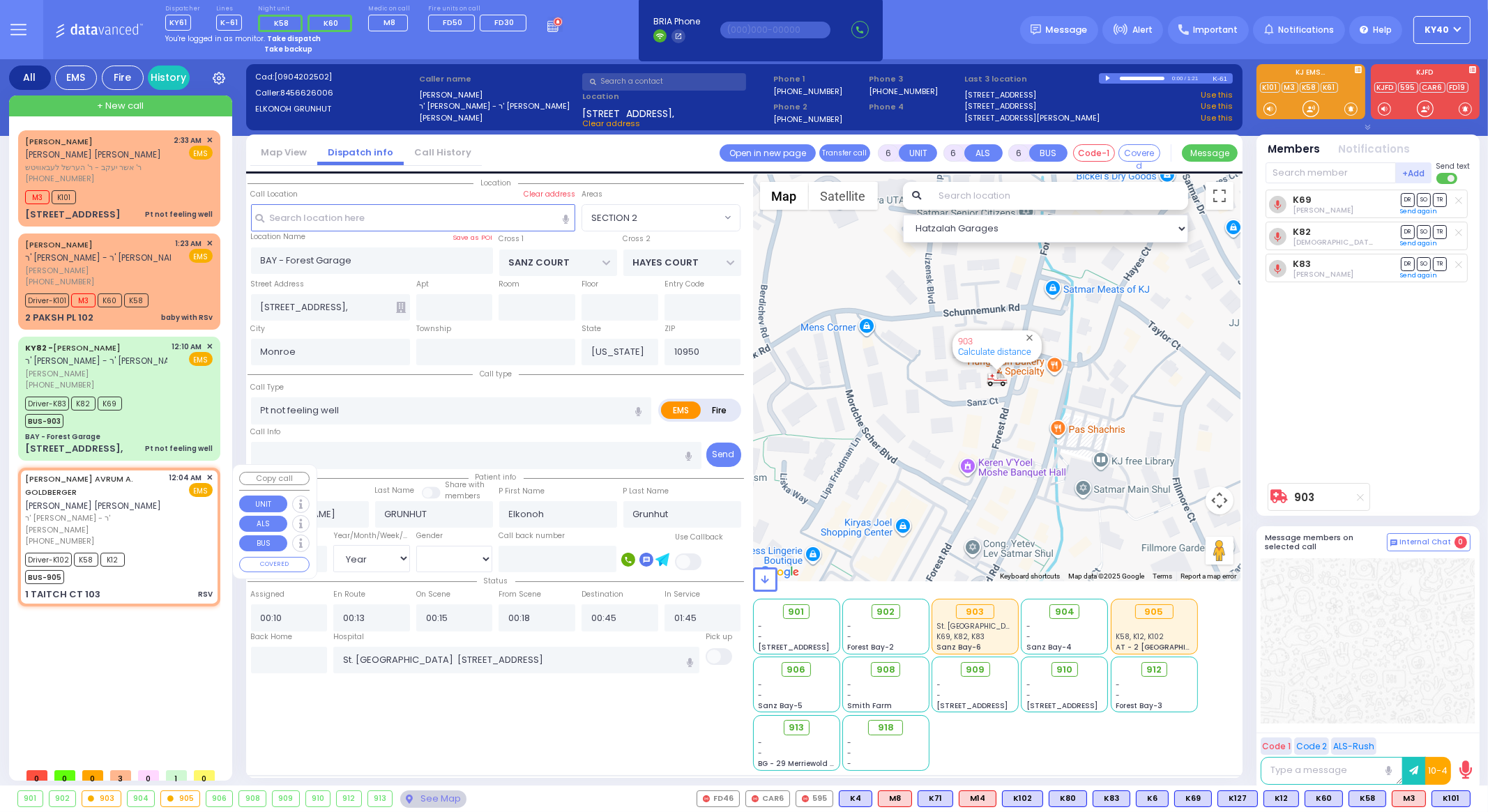
select select
type input "RSV"
radio input "true"
type input "[PERSON_NAME] AVRUM A."
type input "GOLDBERGER"
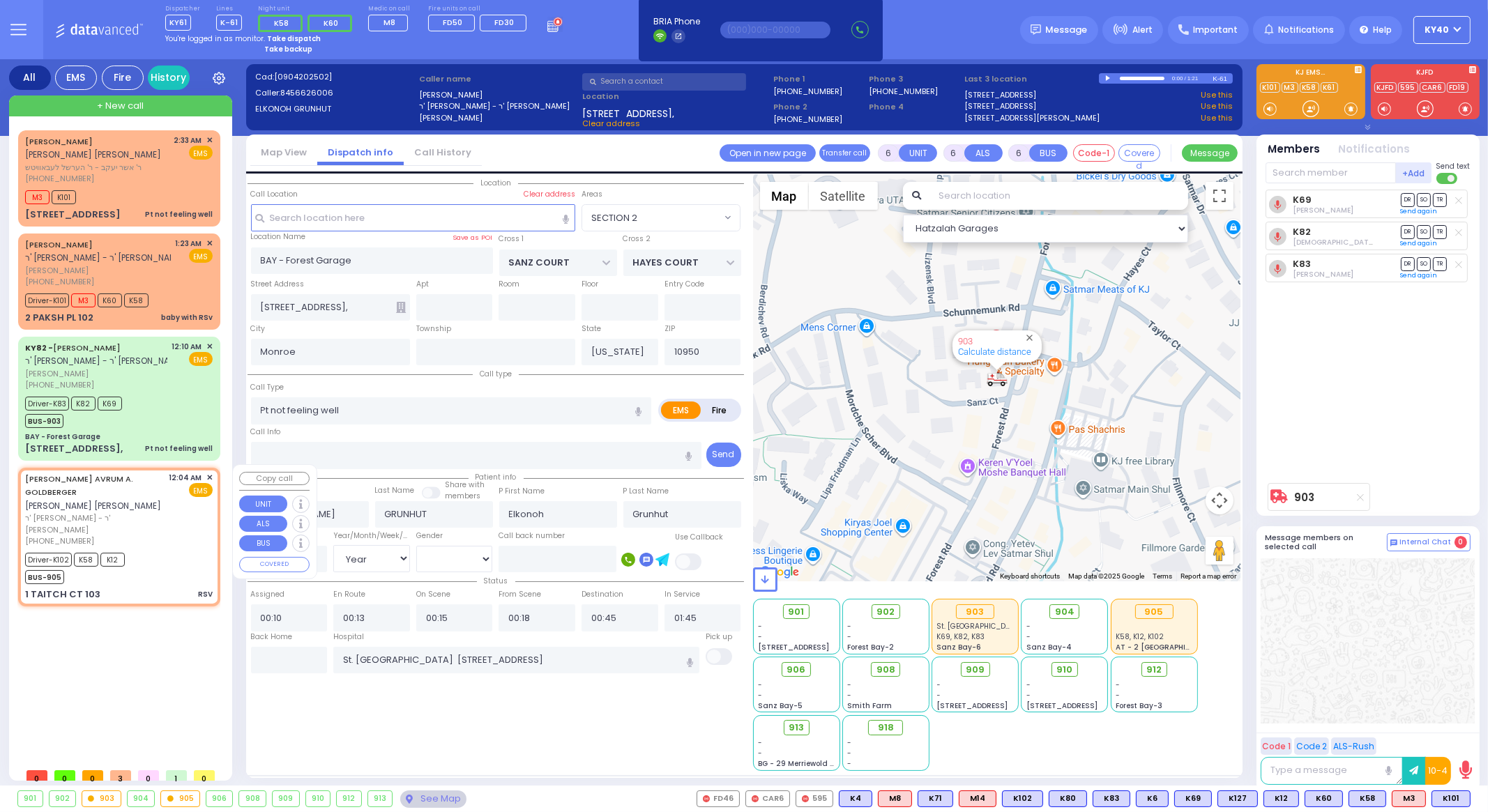
type input "Naftuli"
type input "Goldberger"
type input "1"
select select "Year"
select select "[DEMOGRAPHIC_DATA]"
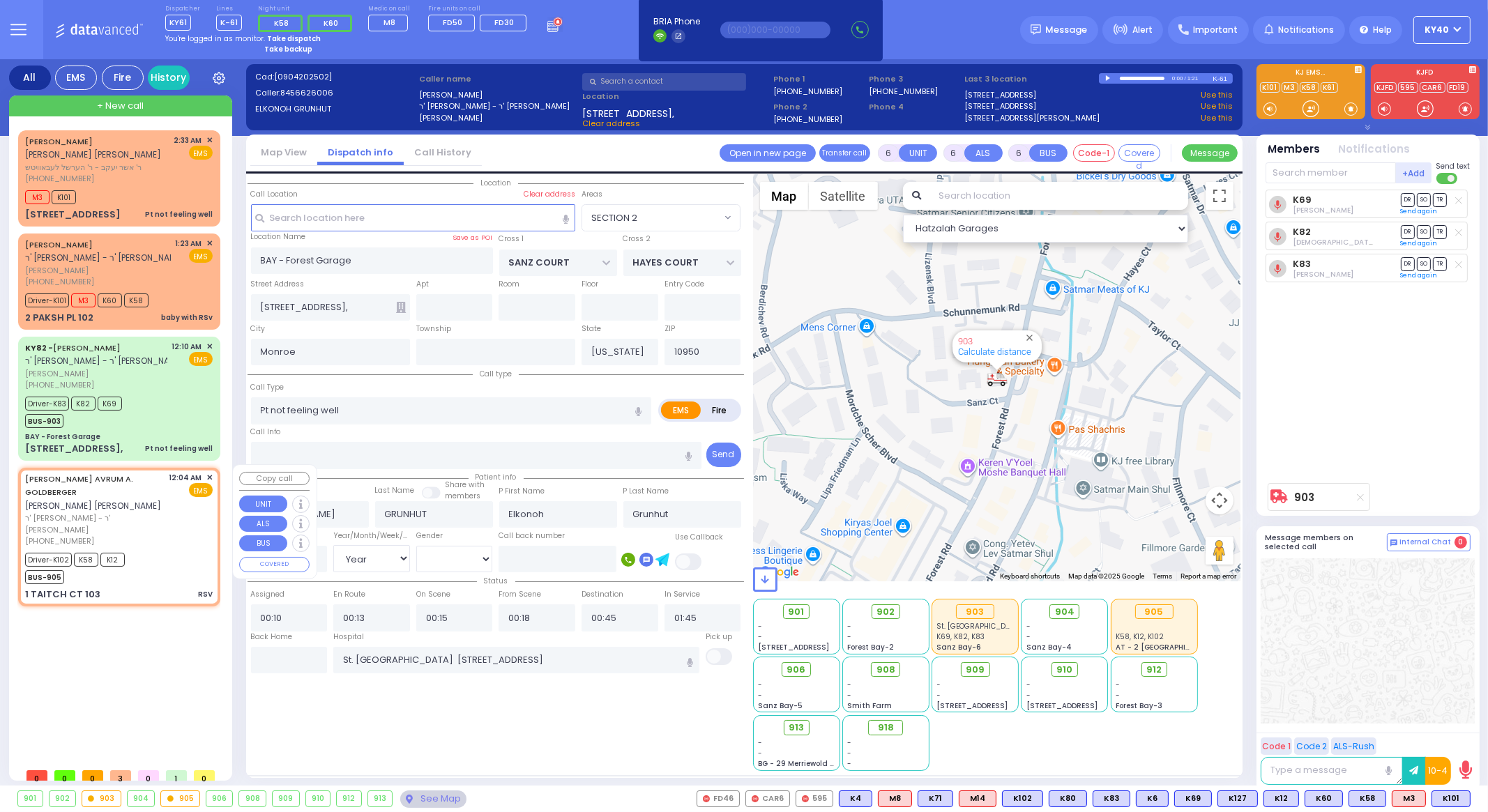
type input "00:04"
type input "00:08"
type input "00:12"
type input "00:40"
type input "01:20"
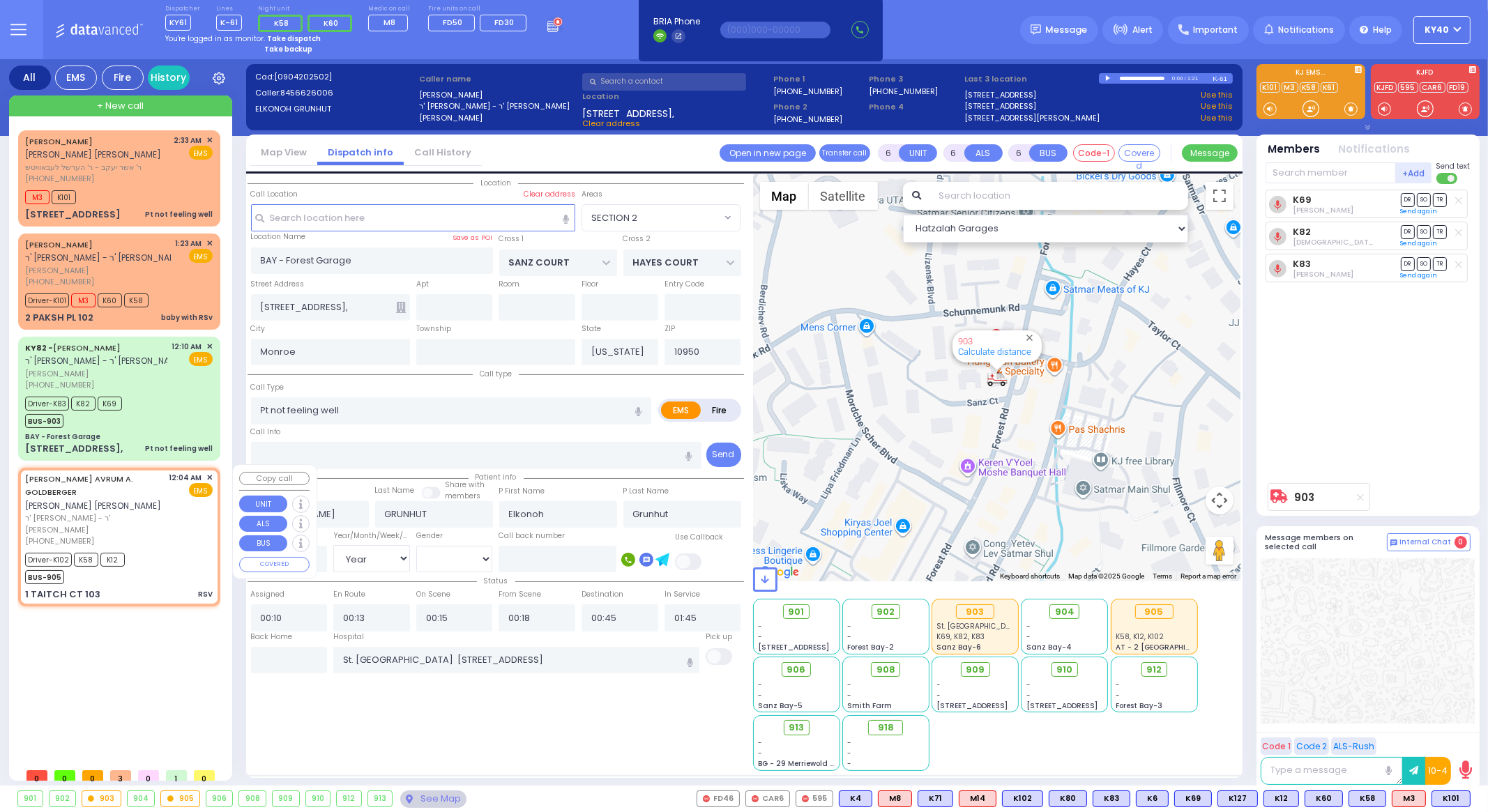
type input "01:39"
type input "[US_STATE][GEOGRAPHIC_DATA]- [GEOGRAPHIC_DATA] [STREET_ADDRESS][US_STATE]"
select select "Hatzalah Garages"
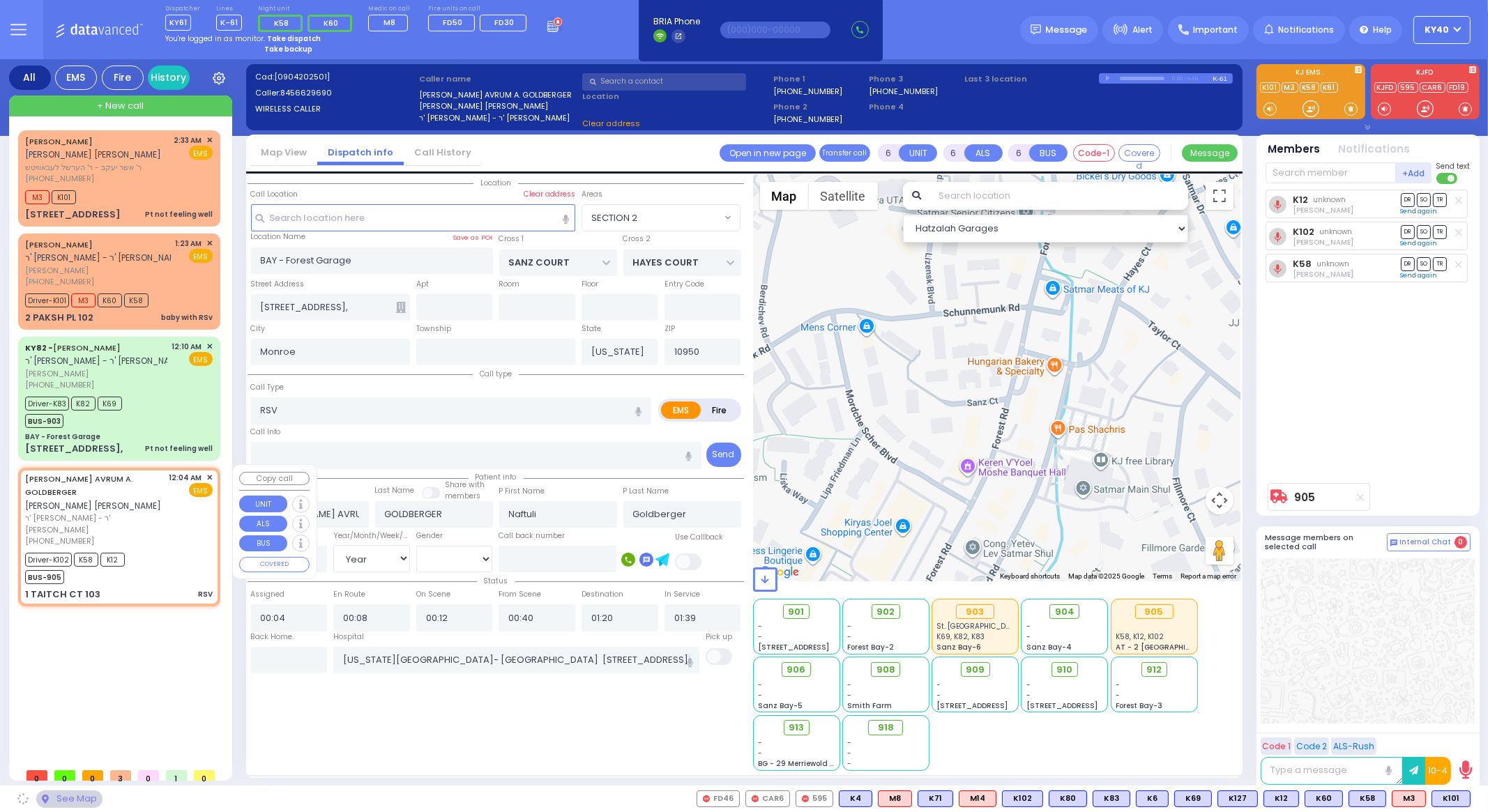
type input "ROVNA COURT"
type input "TAITCH COURT"
type input "1 TAITCH CT"
type input "103"
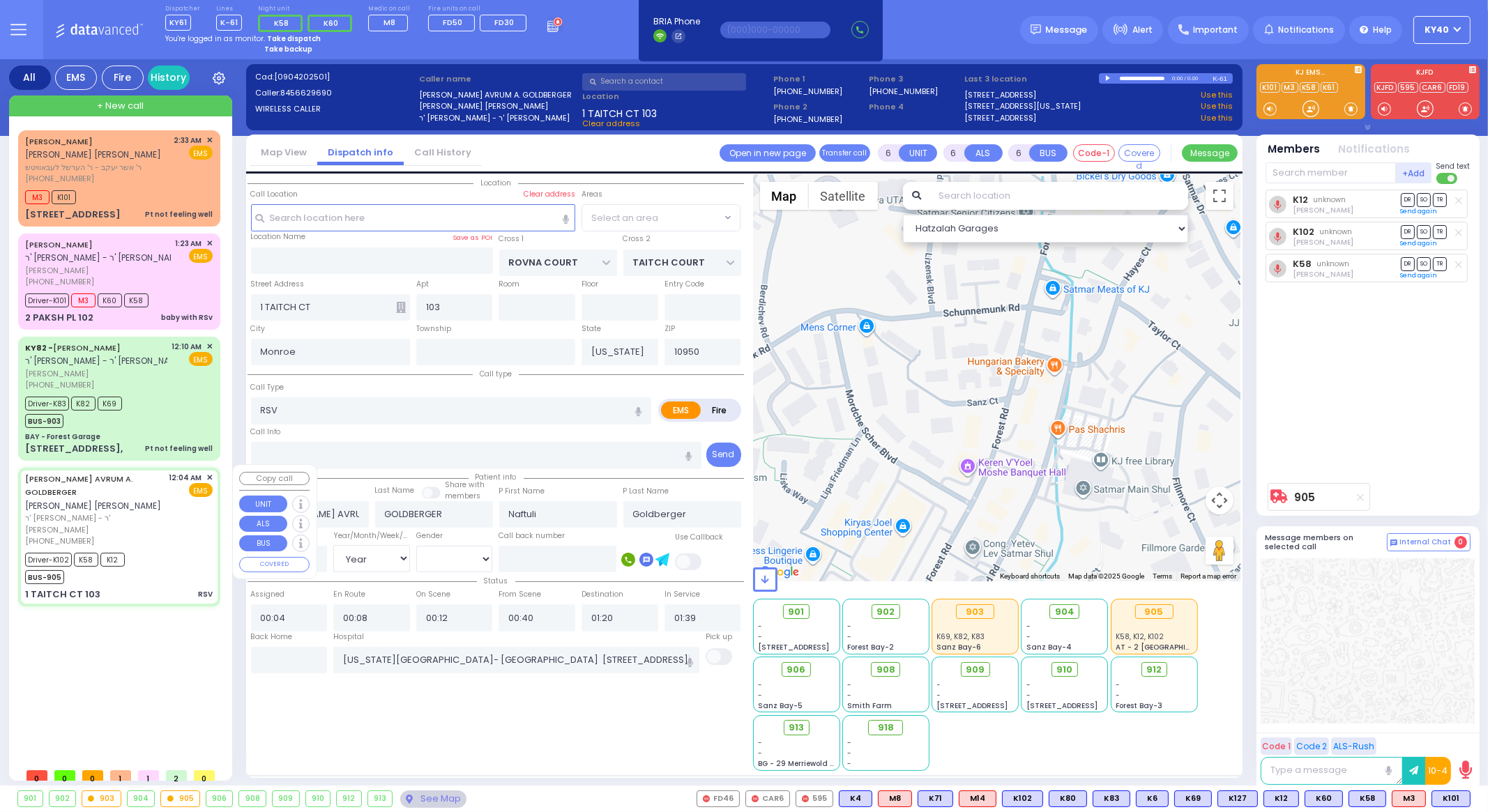
radio input "true"
select select "Year"
select select "[DEMOGRAPHIC_DATA]"
select select
select select "Hatzalah Garages"
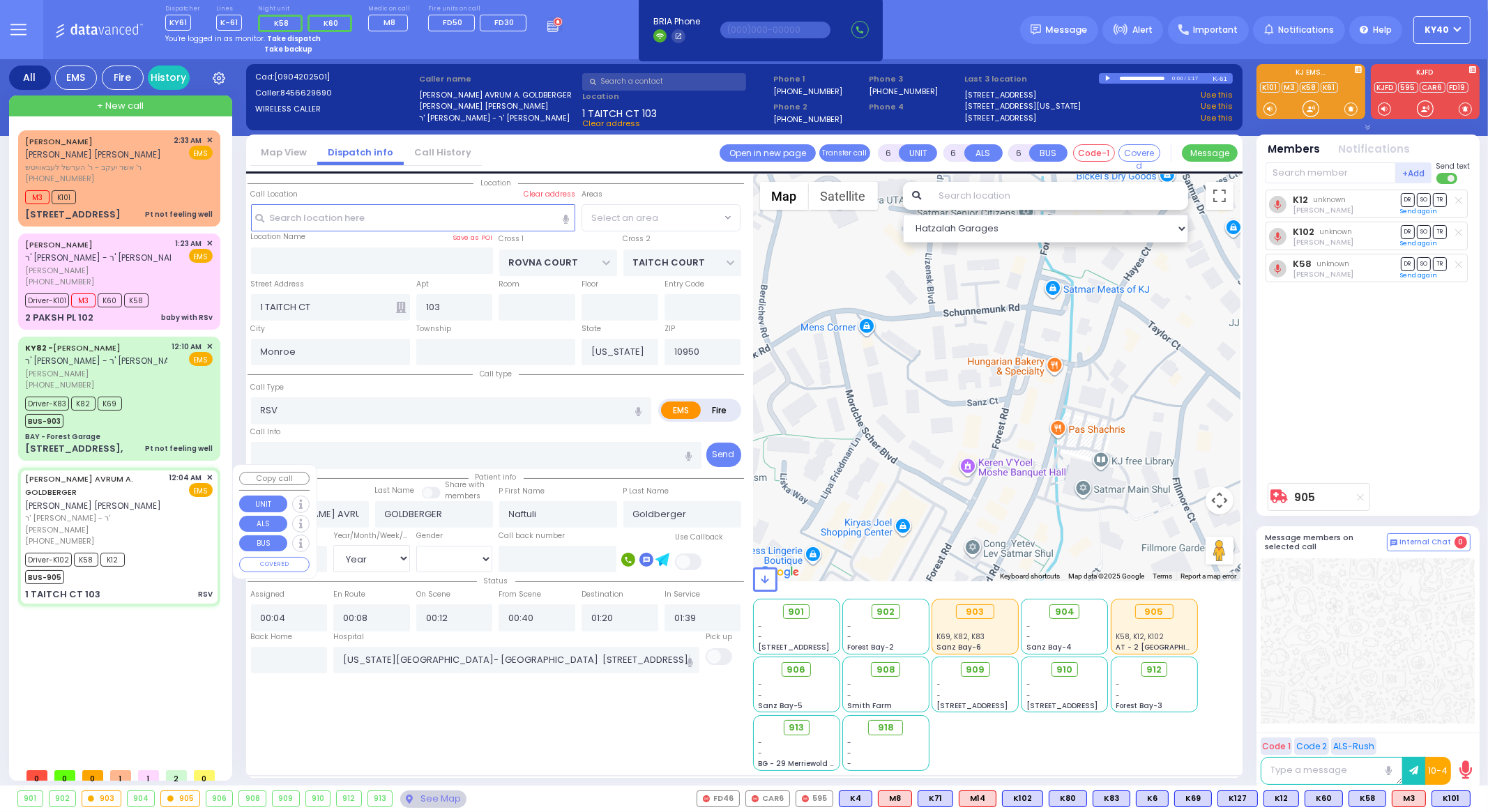
select select "SECTION 5"
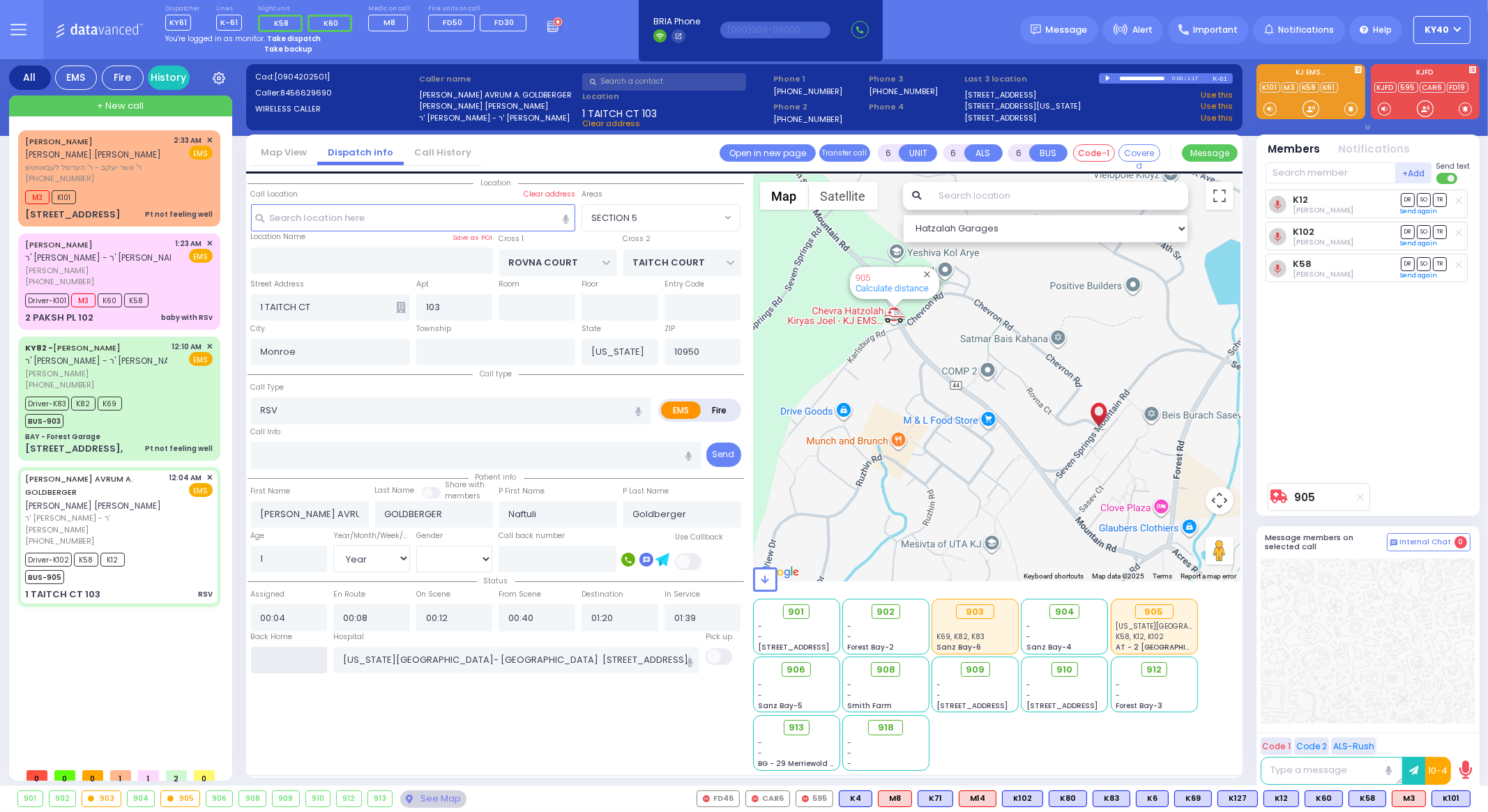
click at [306, 667] on input "text" at bounding box center [289, 660] width 76 height 26
click at [305, 670] on input "text" at bounding box center [289, 660] width 76 height 26
type input "02:52"
select select
radio input "true"
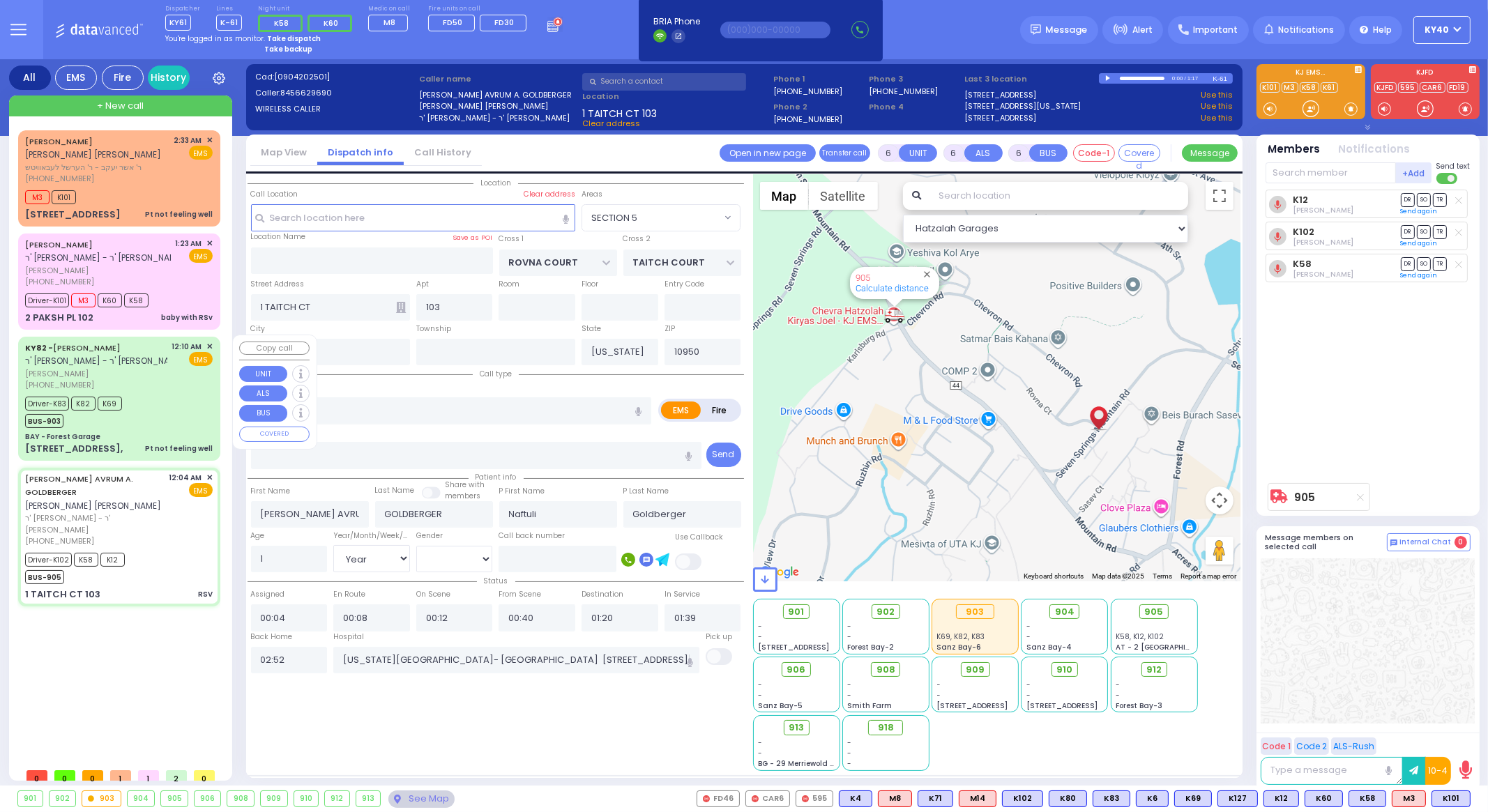
select select
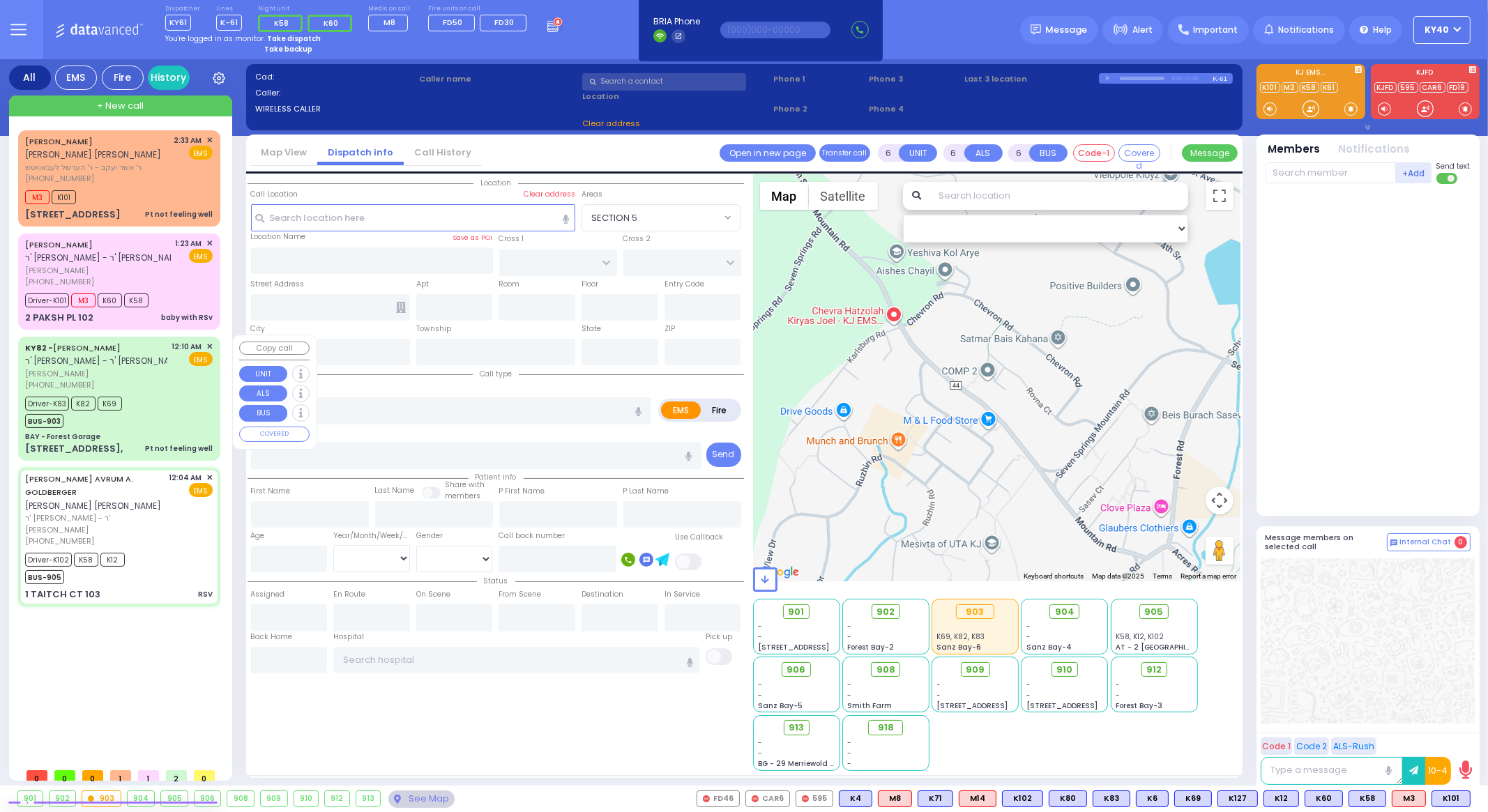
click at [160, 416] on div "Driver-K83 K82 K69 BUS-903" at bounding box center [119, 411] width 188 height 35
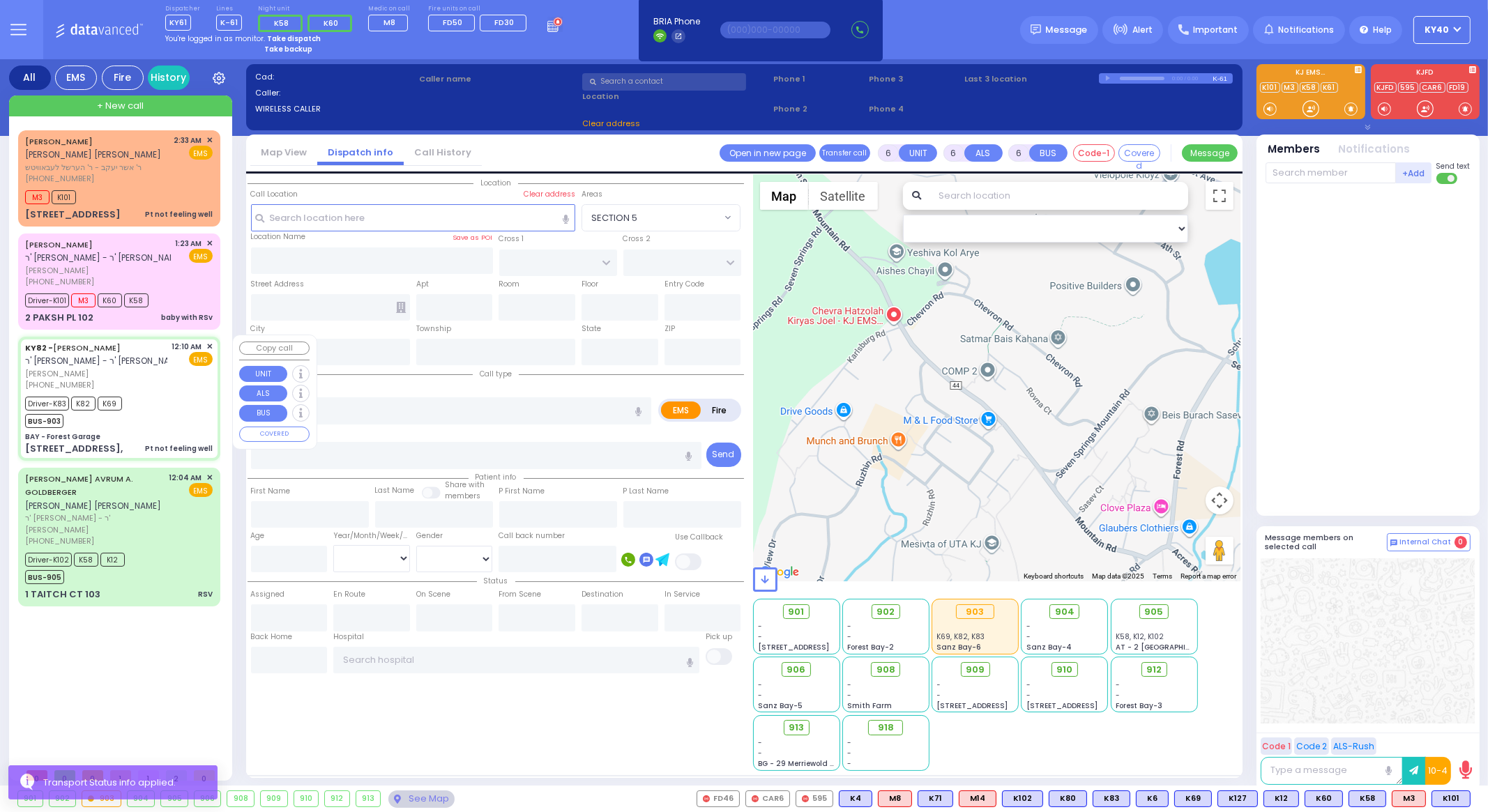
select select
type input "Pt not feeling well"
radio input "true"
type input "[PERSON_NAME]"
type input "GRUNHUT"
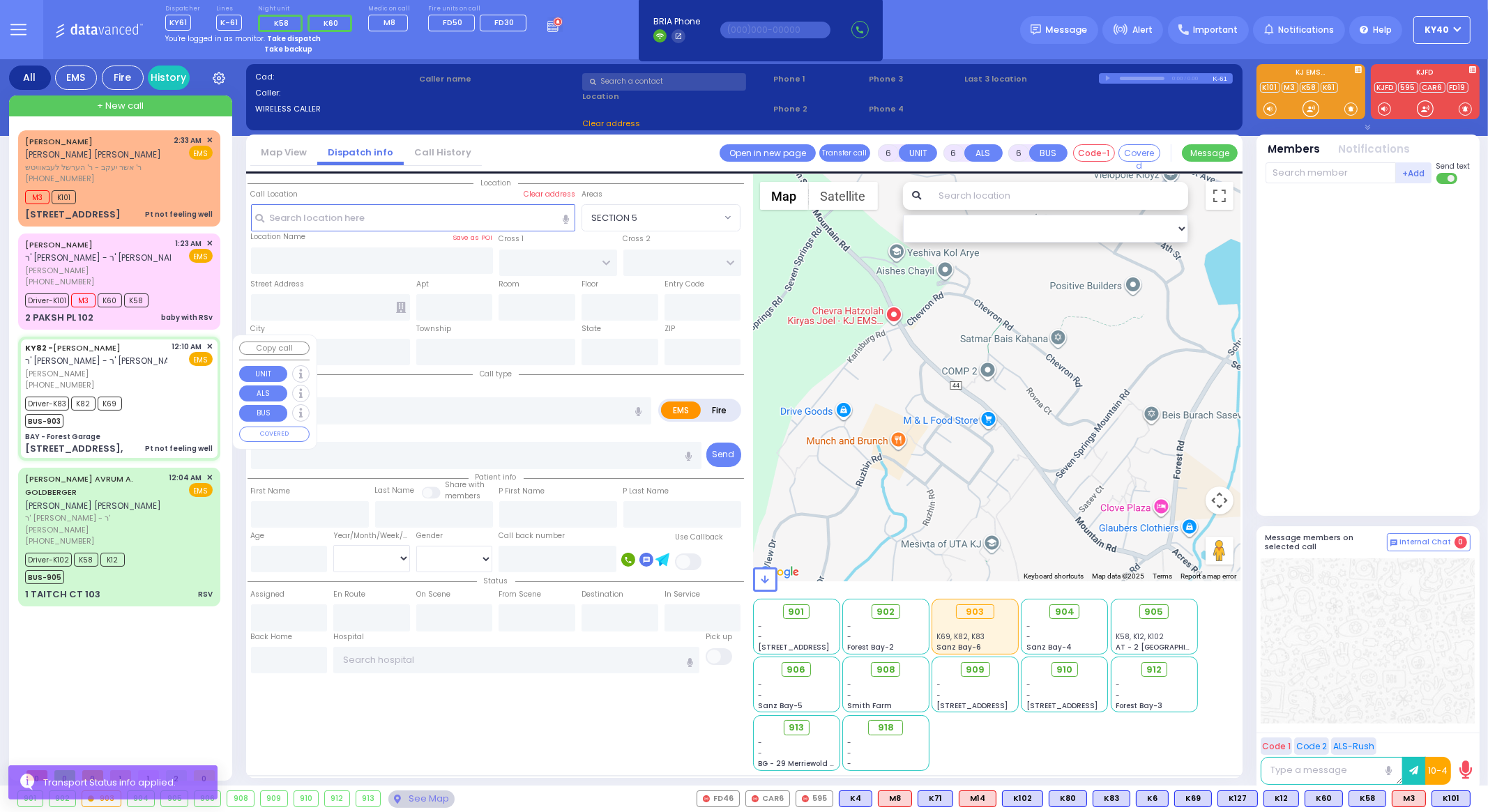
type input "Elkonoh"
type input "Grunhut"
type input "34"
select select "Year"
select select "[DEMOGRAPHIC_DATA]"
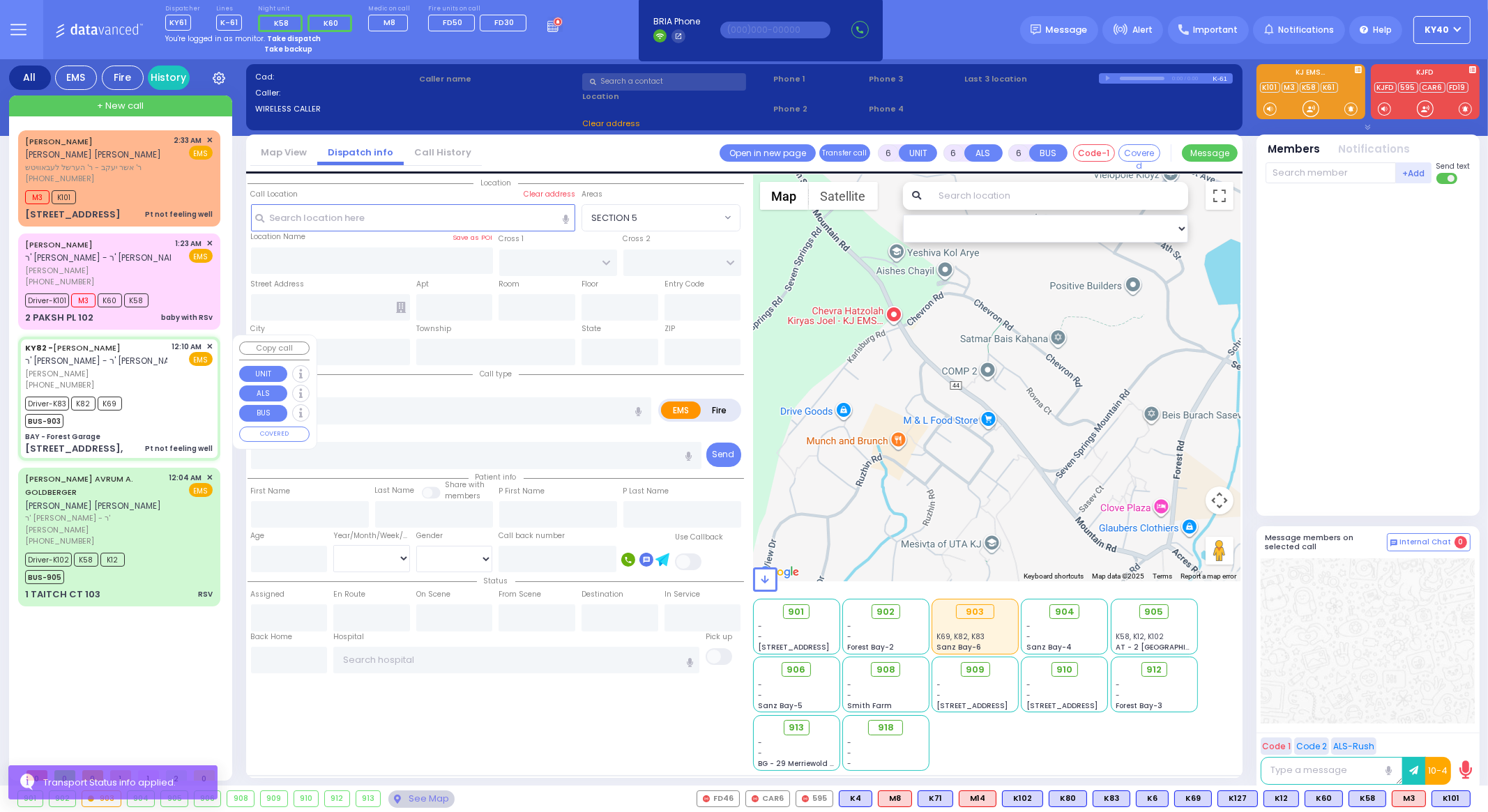
type input "00:10"
type input "00:13"
type input "00:15"
type input "00:18"
type input "00:45"
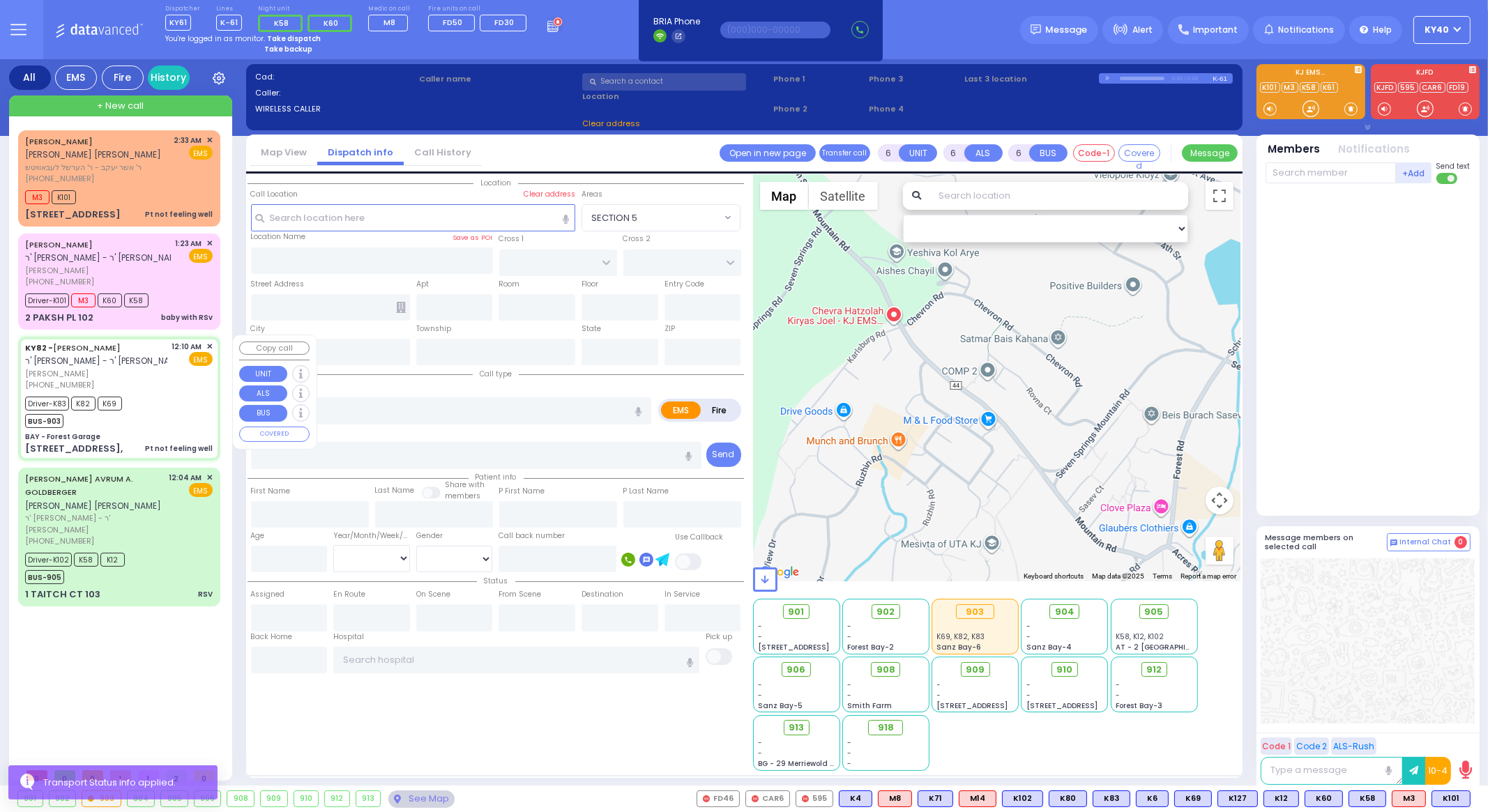
type input "01:45"
type input "St. [GEOGRAPHIC_DATA] [STREET_ADDRESS]"
select select "Hatzalah Garages"
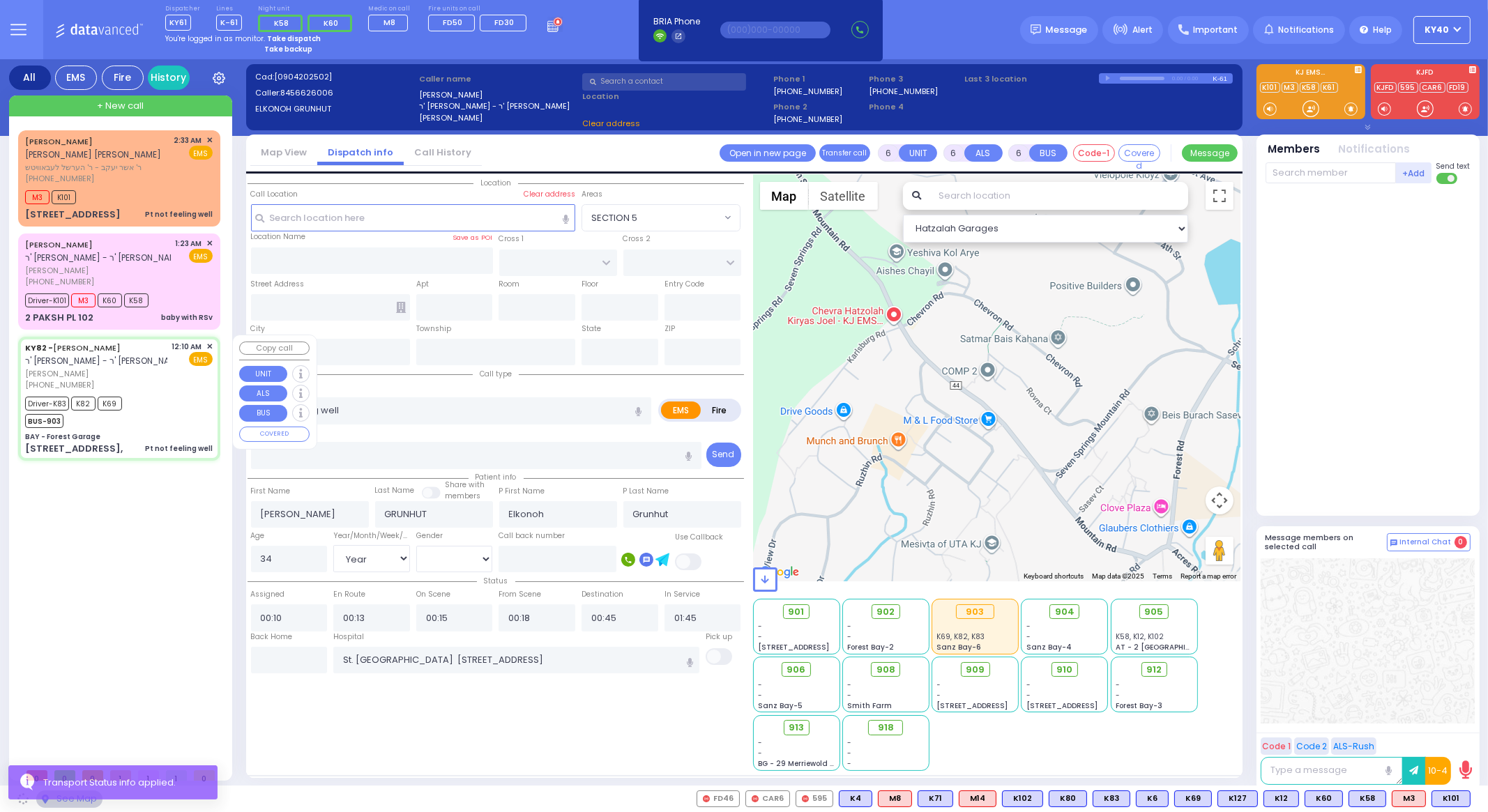
type input "BAY - Forest Garage"
type input "SANZ COURT"
type input "HAYES COURT"
type input "[STREET_ADDRESS],"
type input "Monroe"
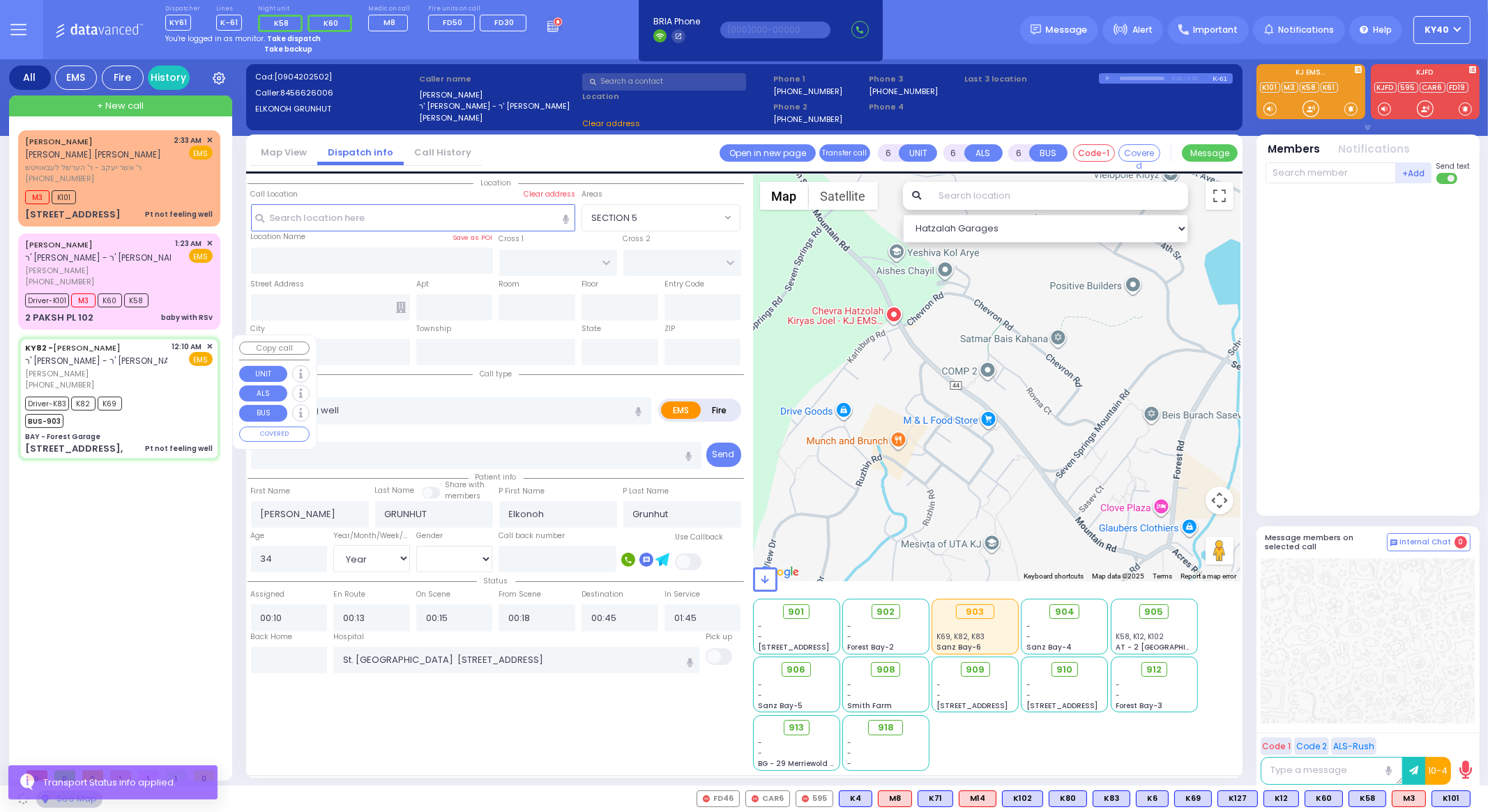
type input "[US_STATE]"
type input "10950"
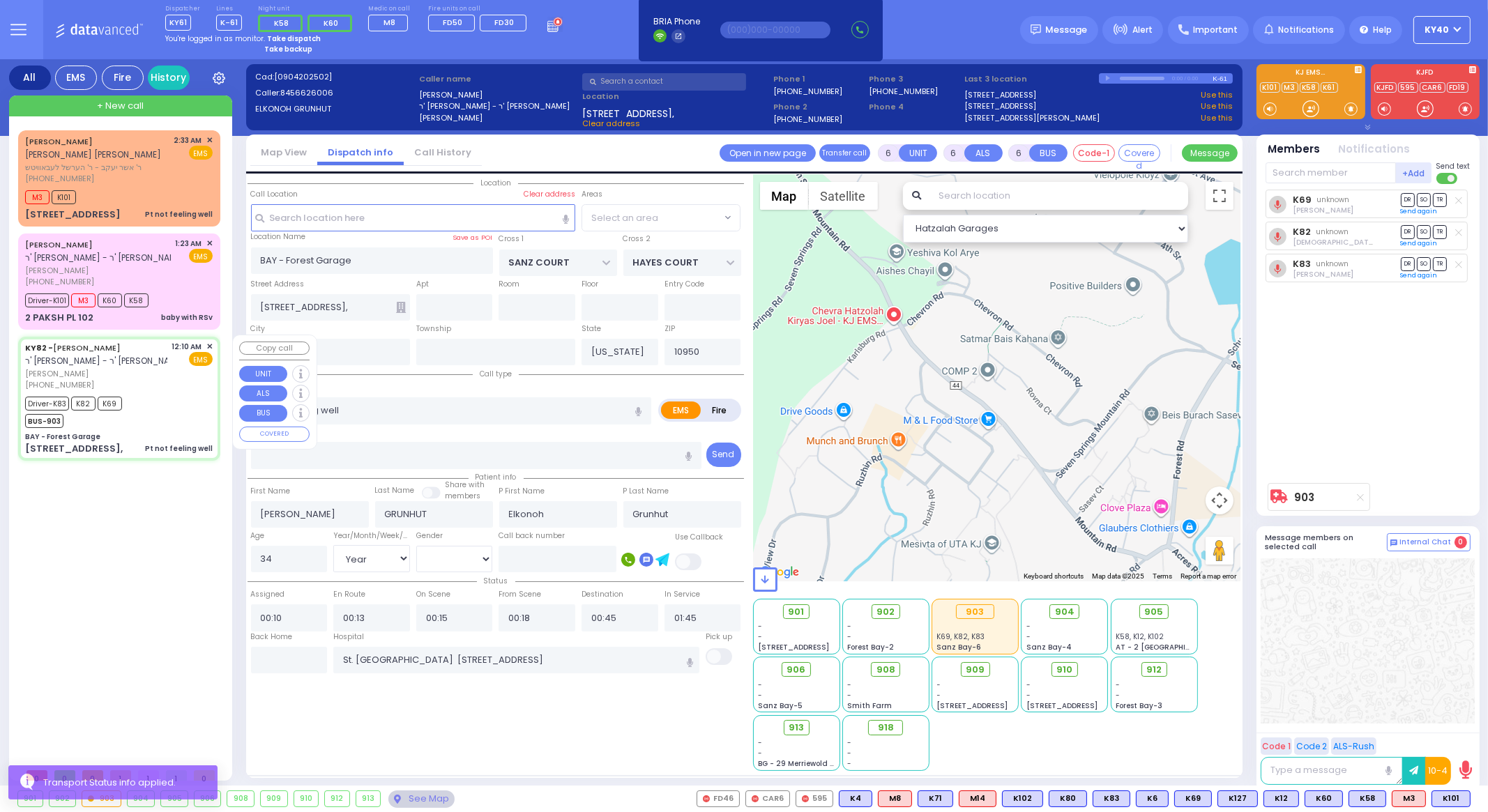
select select "SECTION 2"
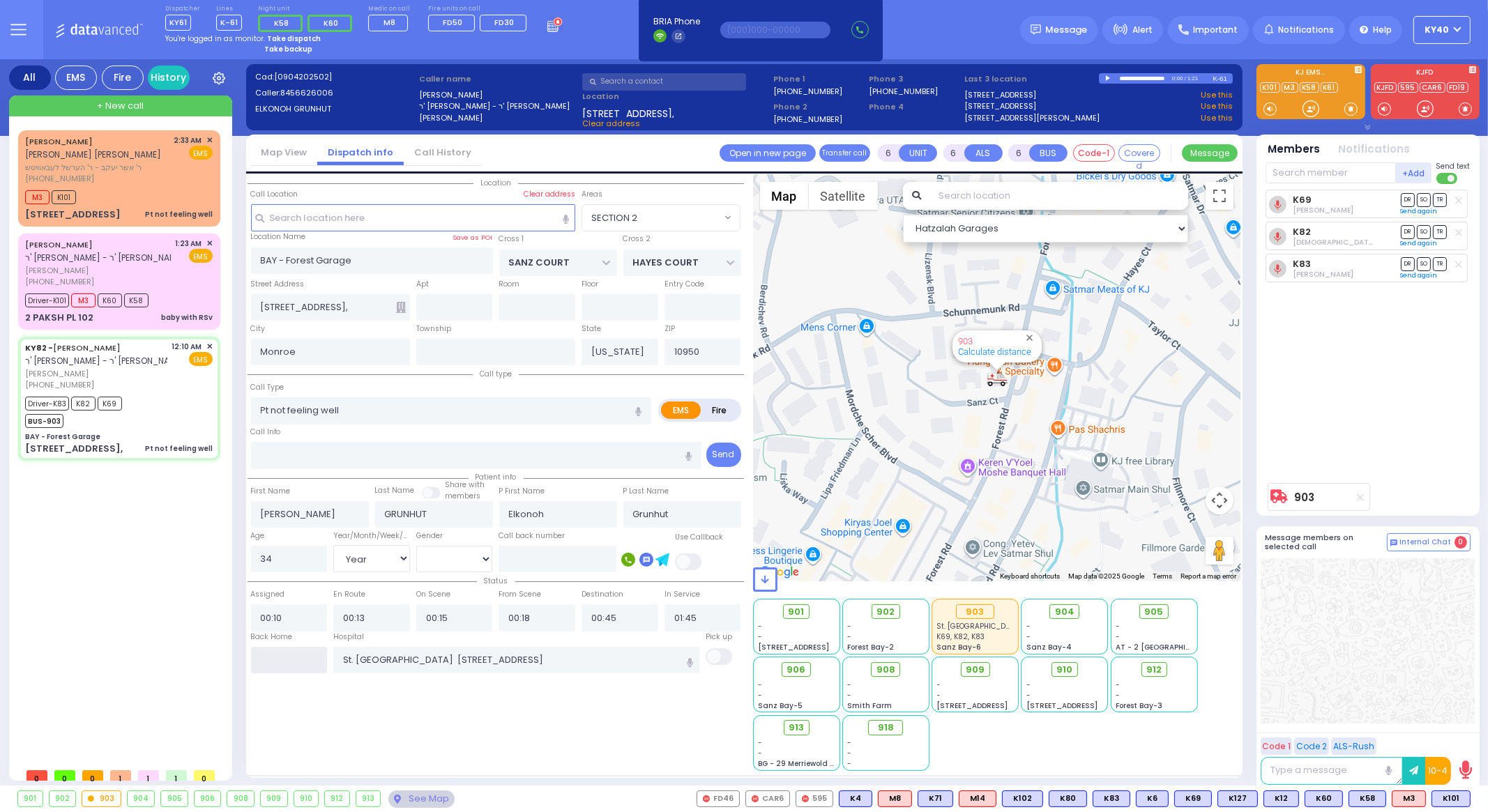
click at [288, 653] on input "text" at bounding box center [289, 660] width 76 height 26
click at [287, 652] on input "text" at bounding box center [289, 660] width 76 height 26
click at [276, 656] on input "text" at bounding box center [289, 660] width 76 height 26
type input "02:52"
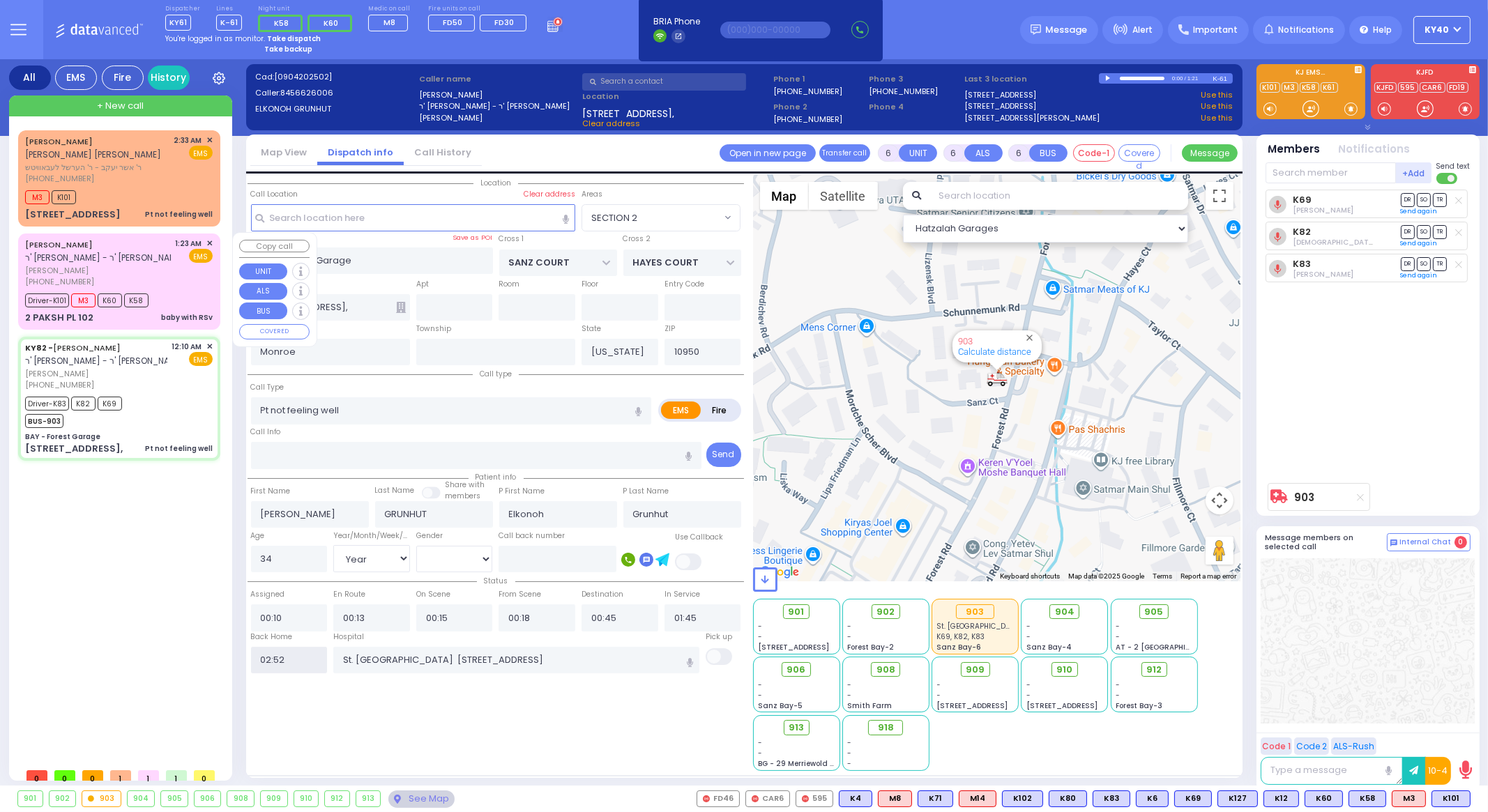
select select
radio input "true"
select select
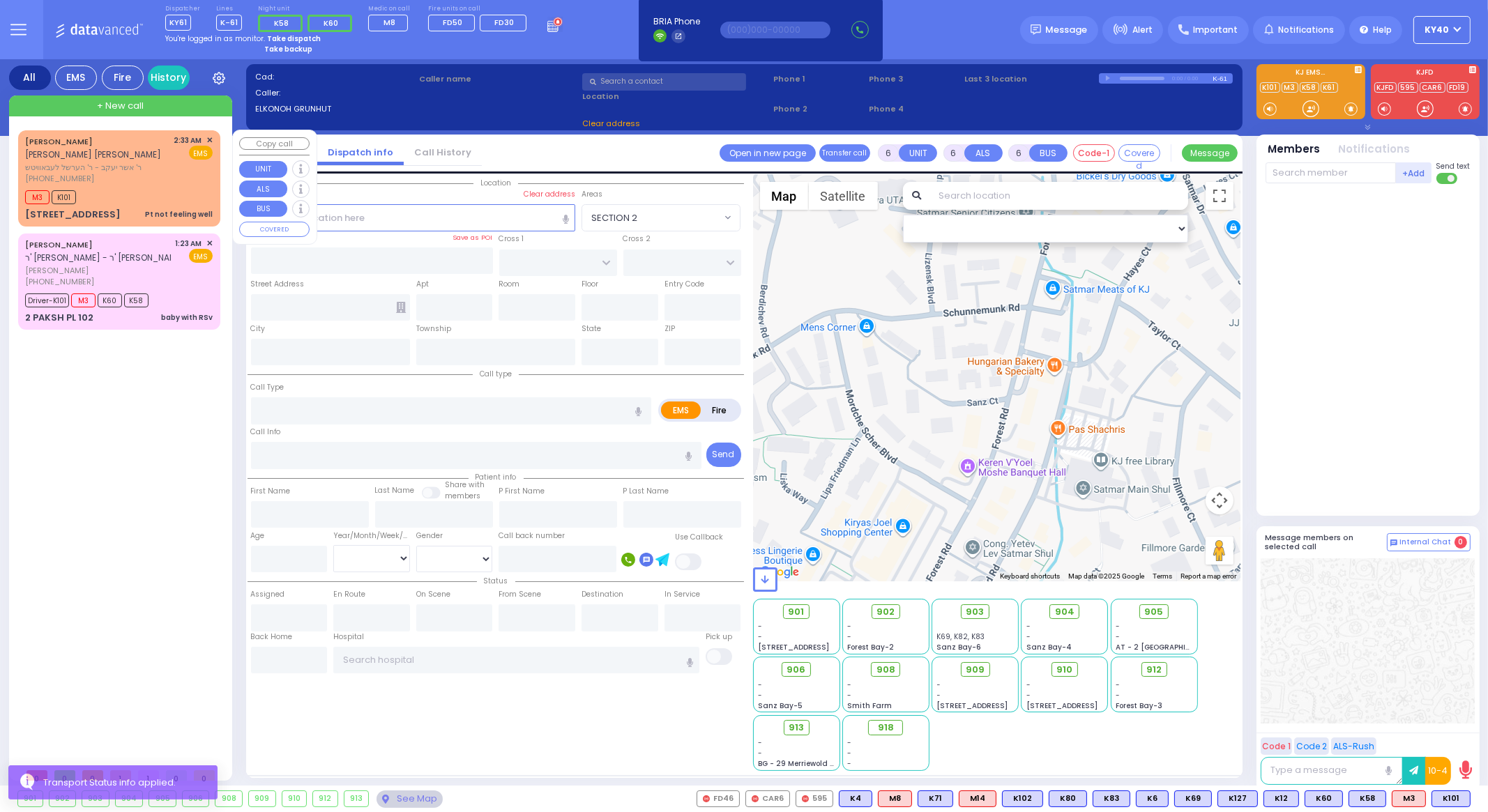
click at [146, 176] on div "[PHONE_NUMBER]" at bounding box center [98, 179] width 144 height 12
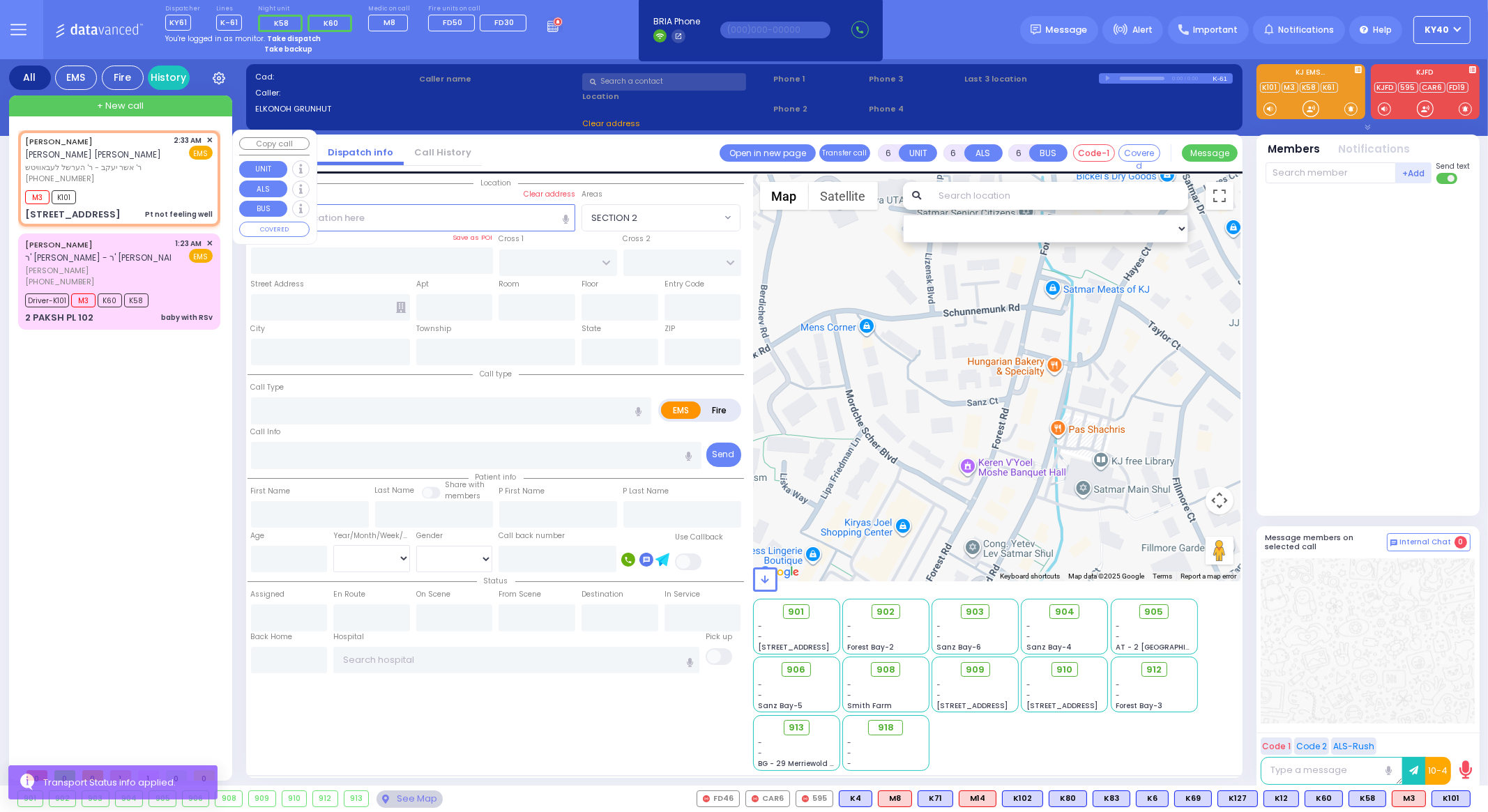
type input "1"
type input "0"
type input "1"
select select
type input "Pt not feeling well"
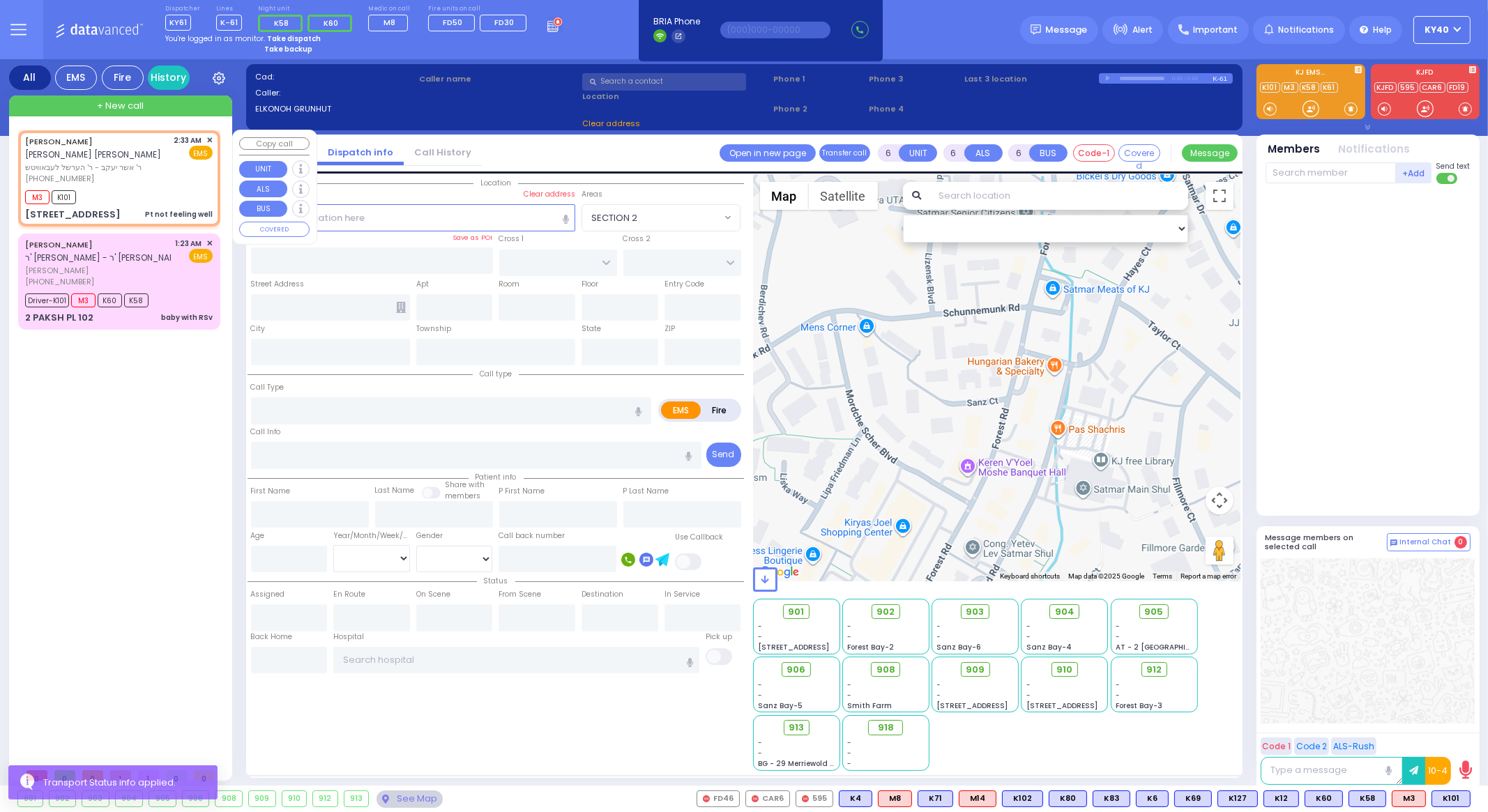
radio input "true"
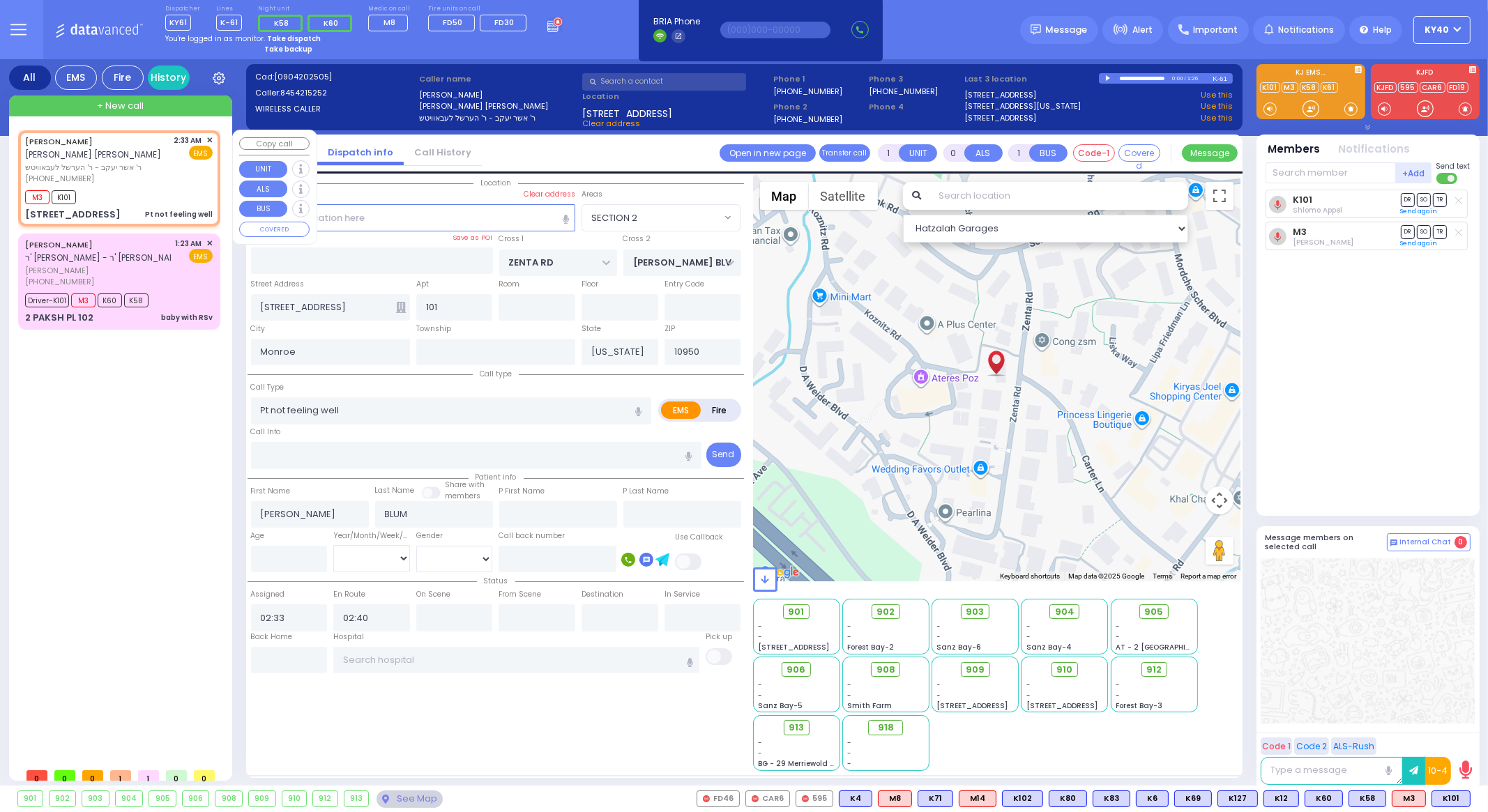
click at [210, 140] on span "✕" at bounding box center [210, 140] width 7 height 12
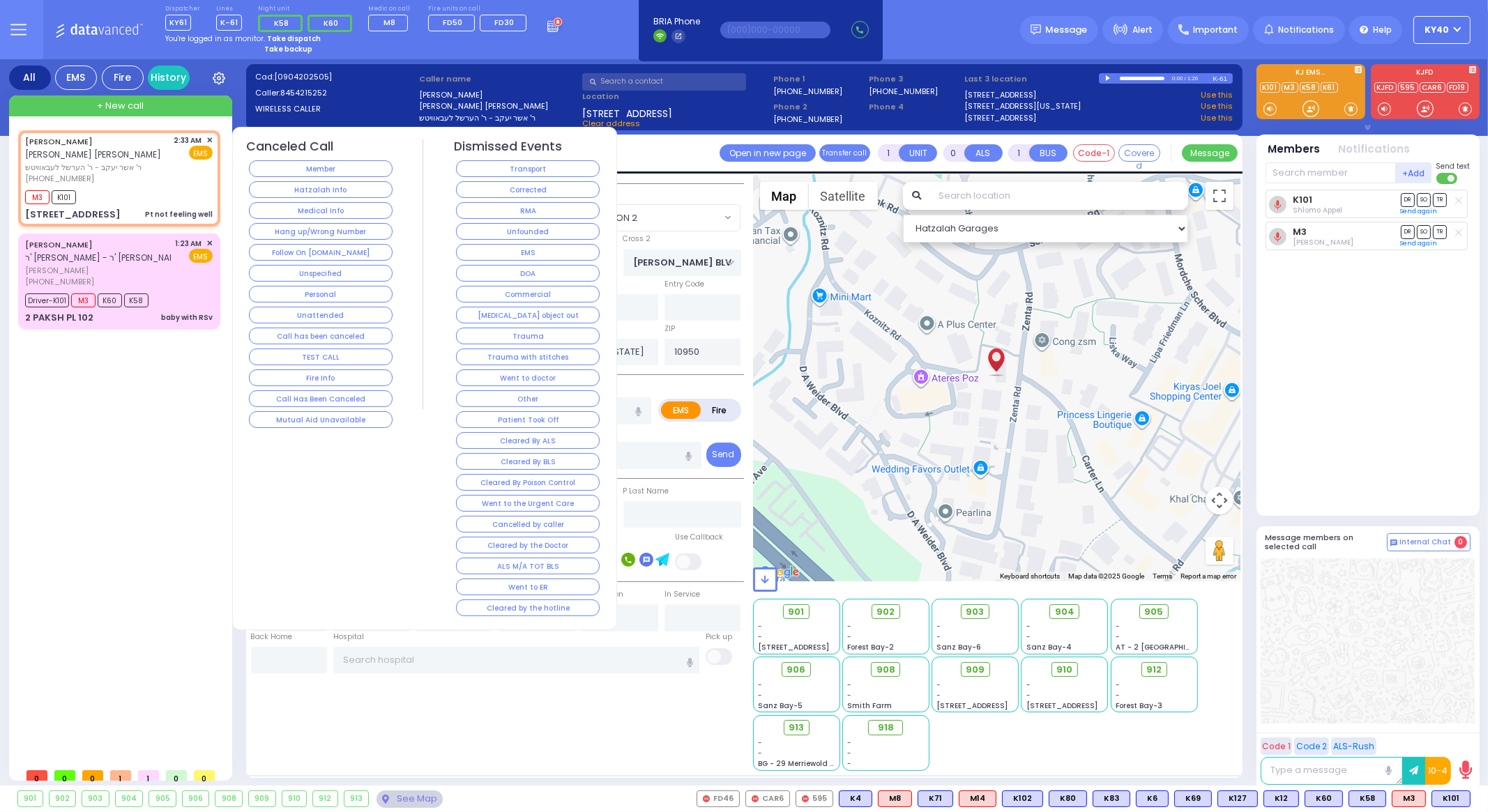
click at [193, 180] on div "2:33 AM ✕ EMS" at bounding box center [194, 159] width 39 height 50
click at [167, 193] on div "M3 K101" at bounding box center [119, 196] width 188 height 17
click at [177, 281] on div "1:23 AM ✕ EMS" at bounding box center [195, 263] width 38 height 50
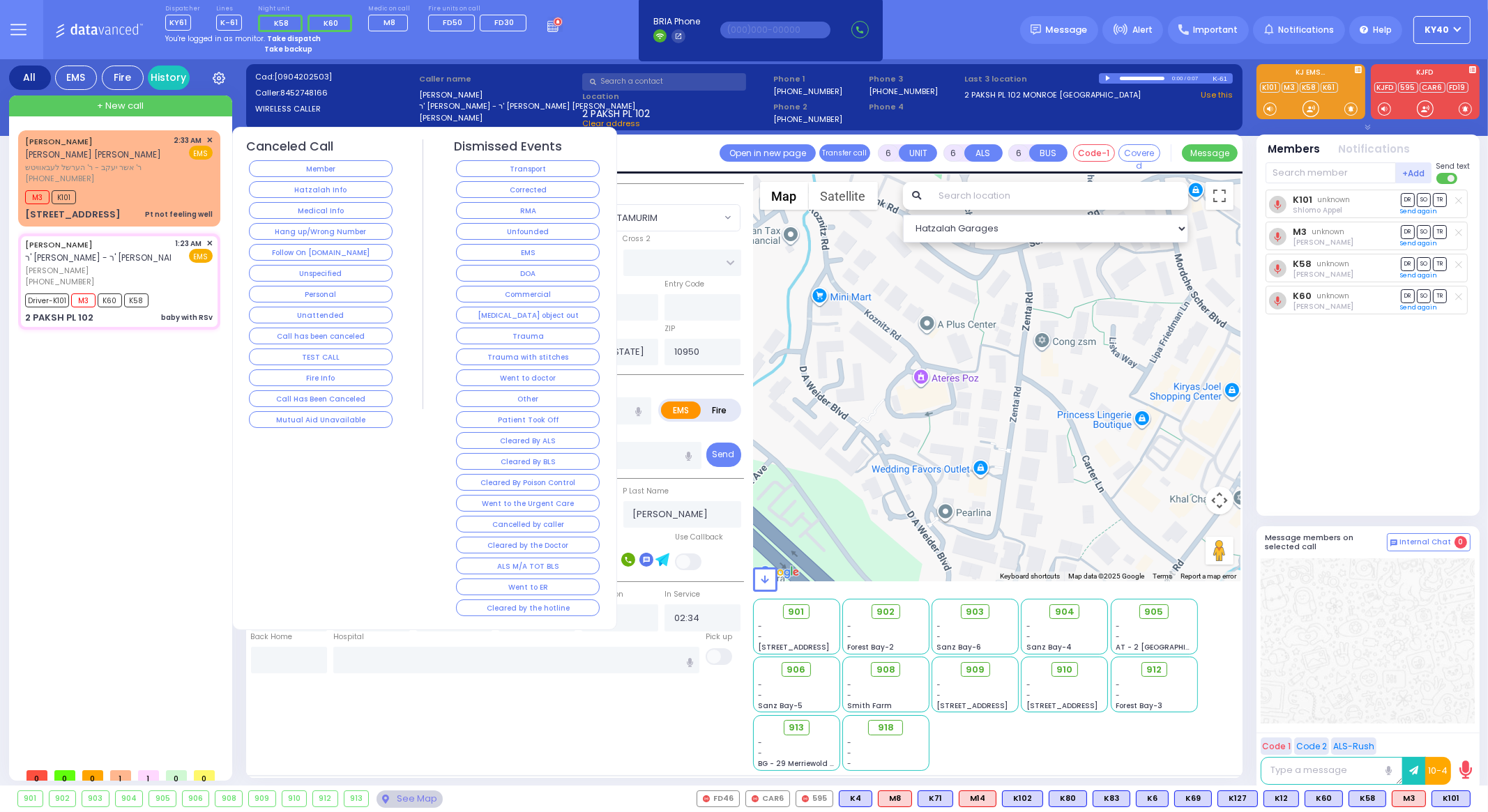
click at [175, 284] on div "[PERSON_NAME] ר' [PERSON_NAME] - ר' [PERSON_NAME] [PERSON_NAME] [PERSON_NAME] […" at bounding box center [119, 263] width 188 height 50
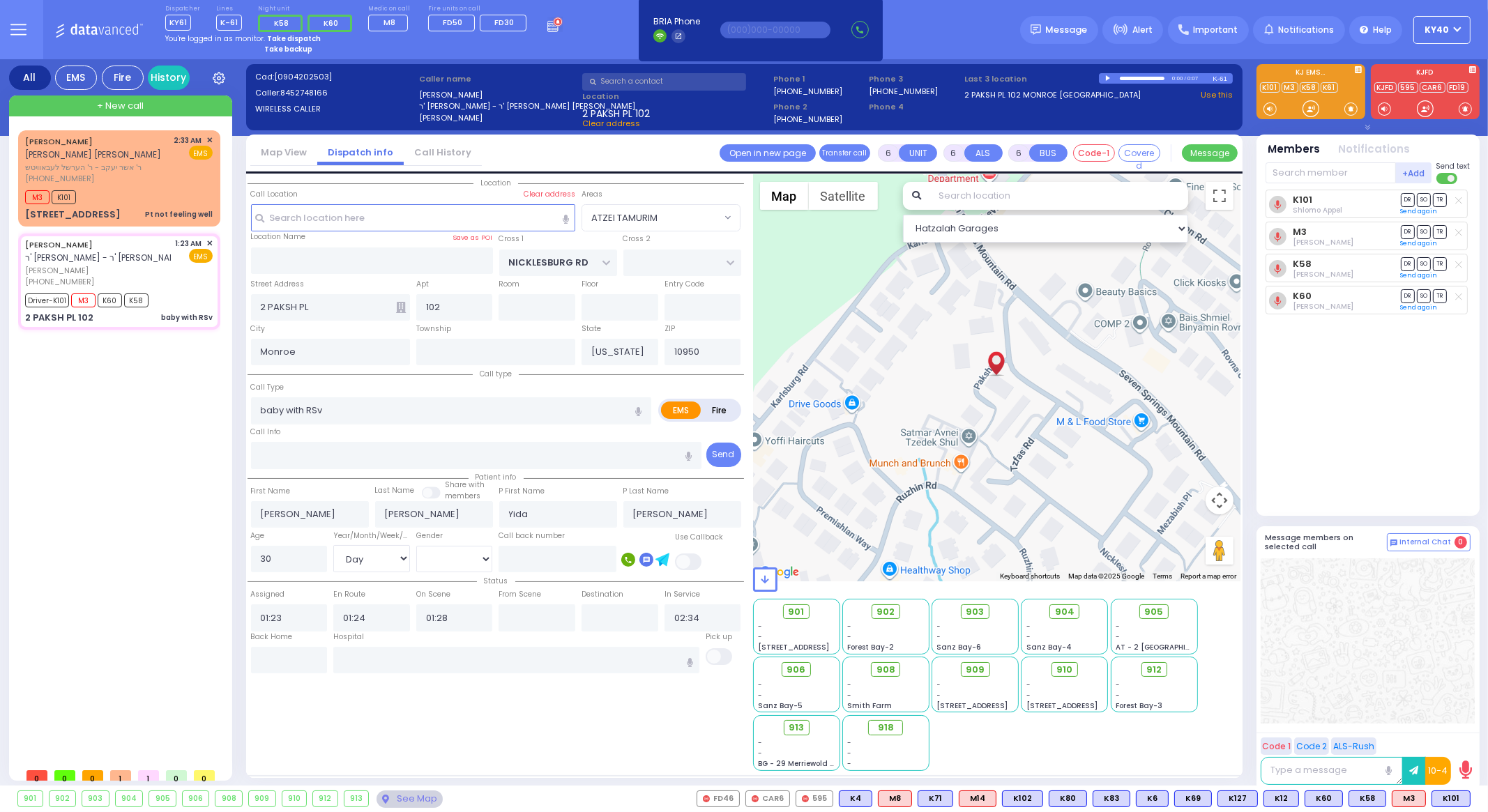
click at [141, 591] on div "[PERSON_NAME] AVRUM [PERSON_NAME] [PERSON_NAME] [PERSON_NAME] ר' אשר [PERSON_NA…" at bounding box center [122, 445] width 208 height 631
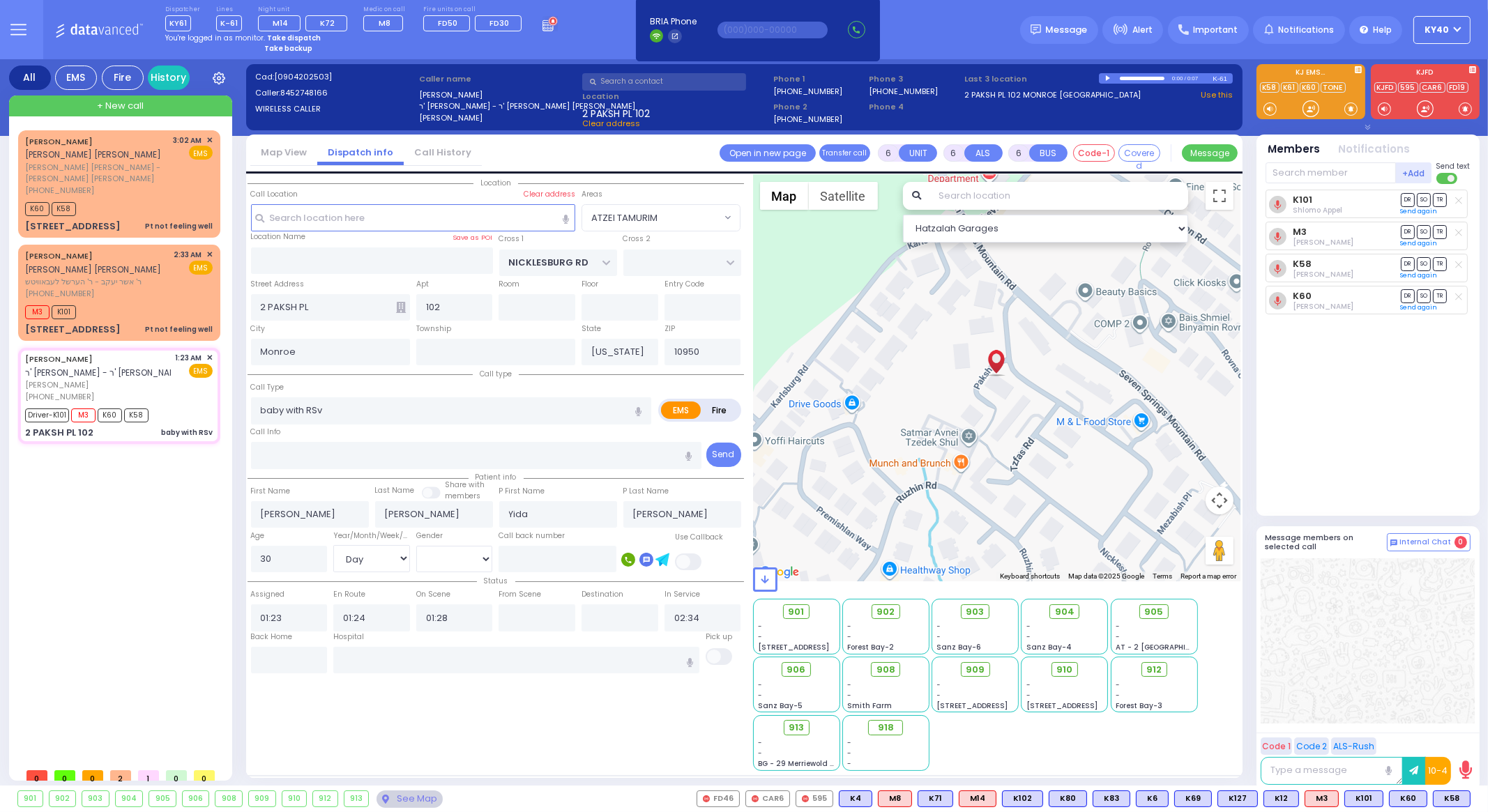
click at [290, 40] on strong "Take dispatch" at bounding box center [294, 38] width 54 height 10
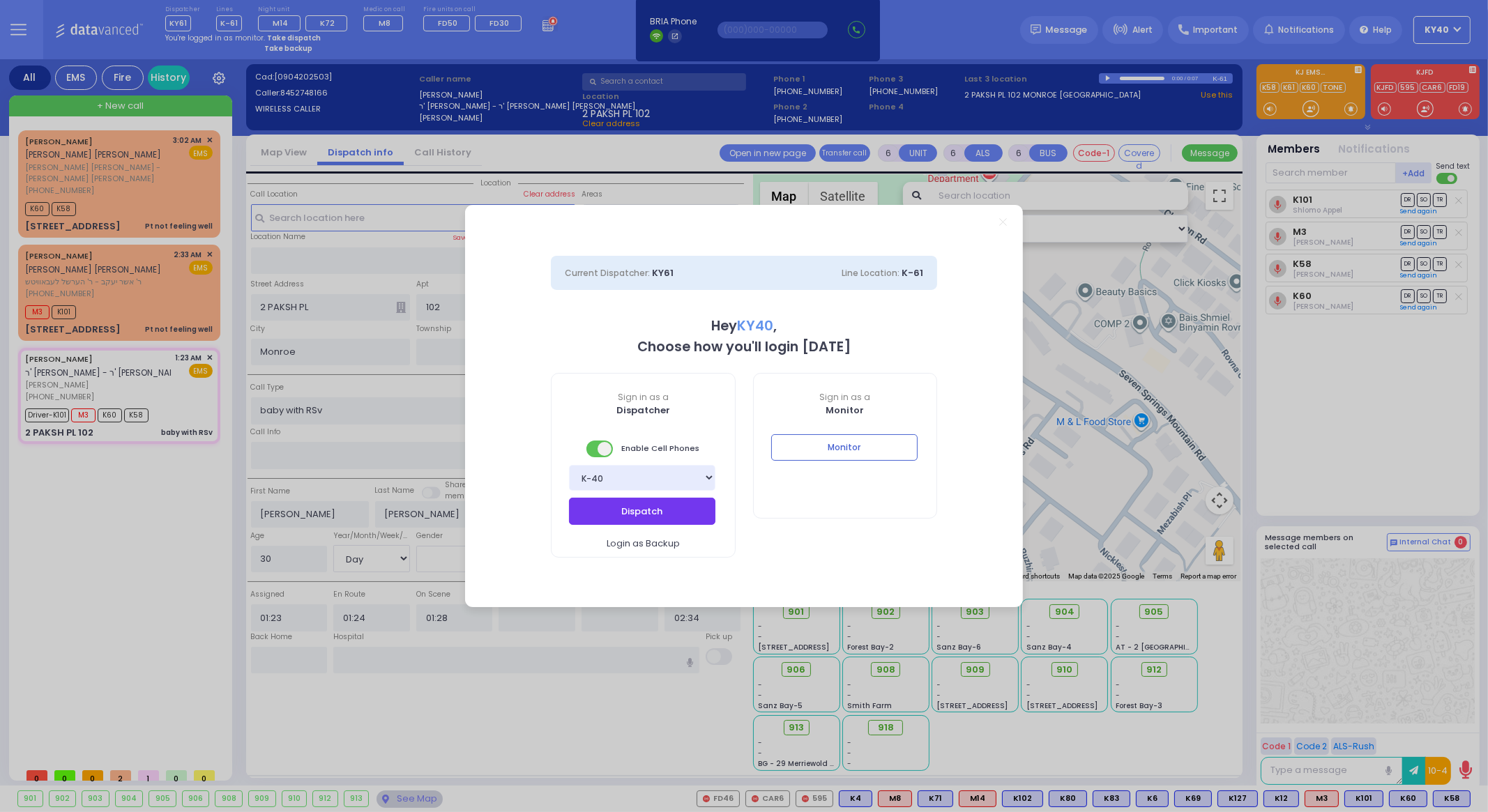
click at [624, 513] on button "Dispatch" at bounding box center [642, 511] width 146 height 26
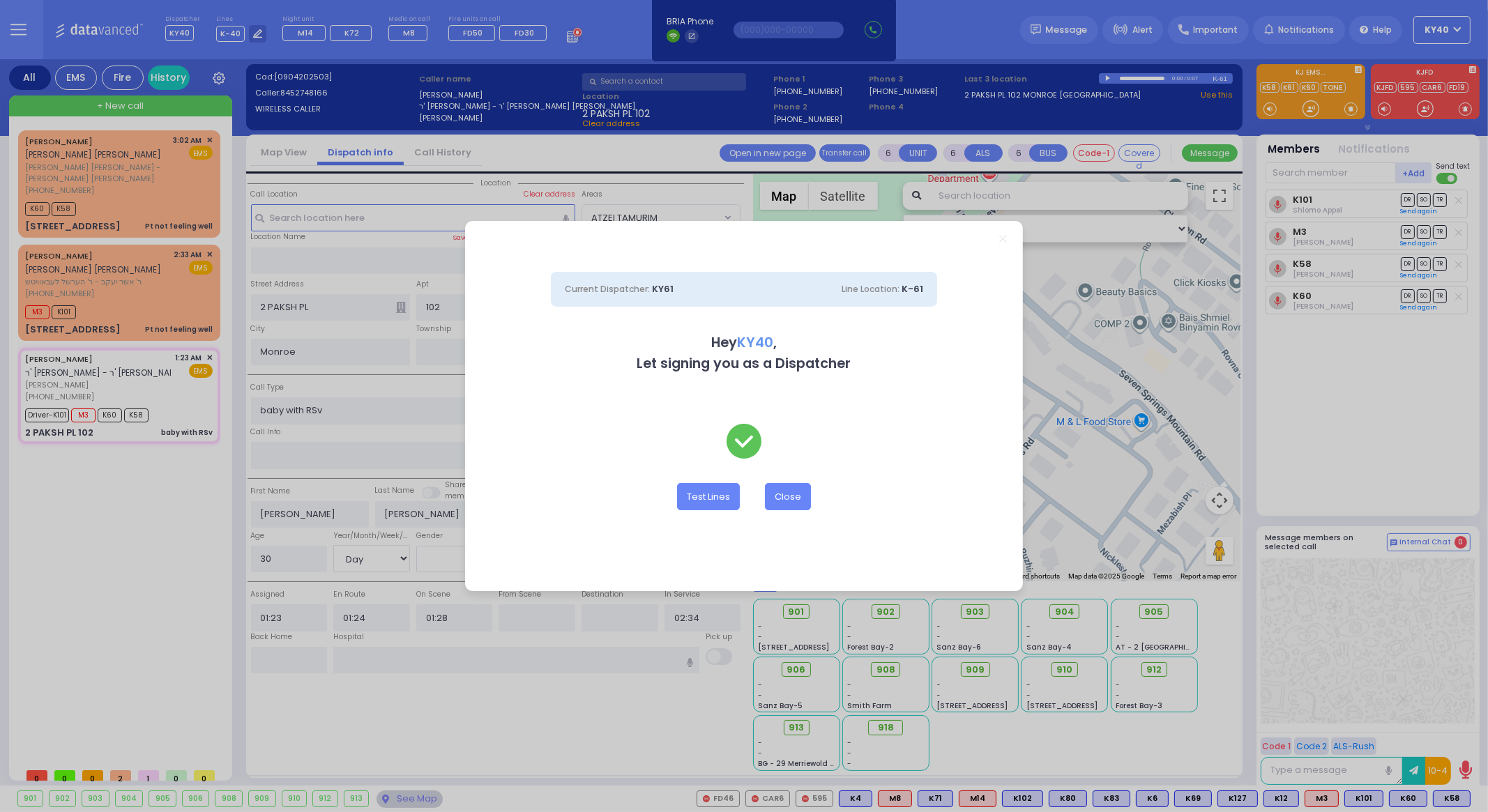
click at [150, 174] on div "Current Dispatcher: KY61 Line Location: K-61 Hey KY40 , Let signing you as a Di…" at bounding box center [744, 406] width 1488 height 812
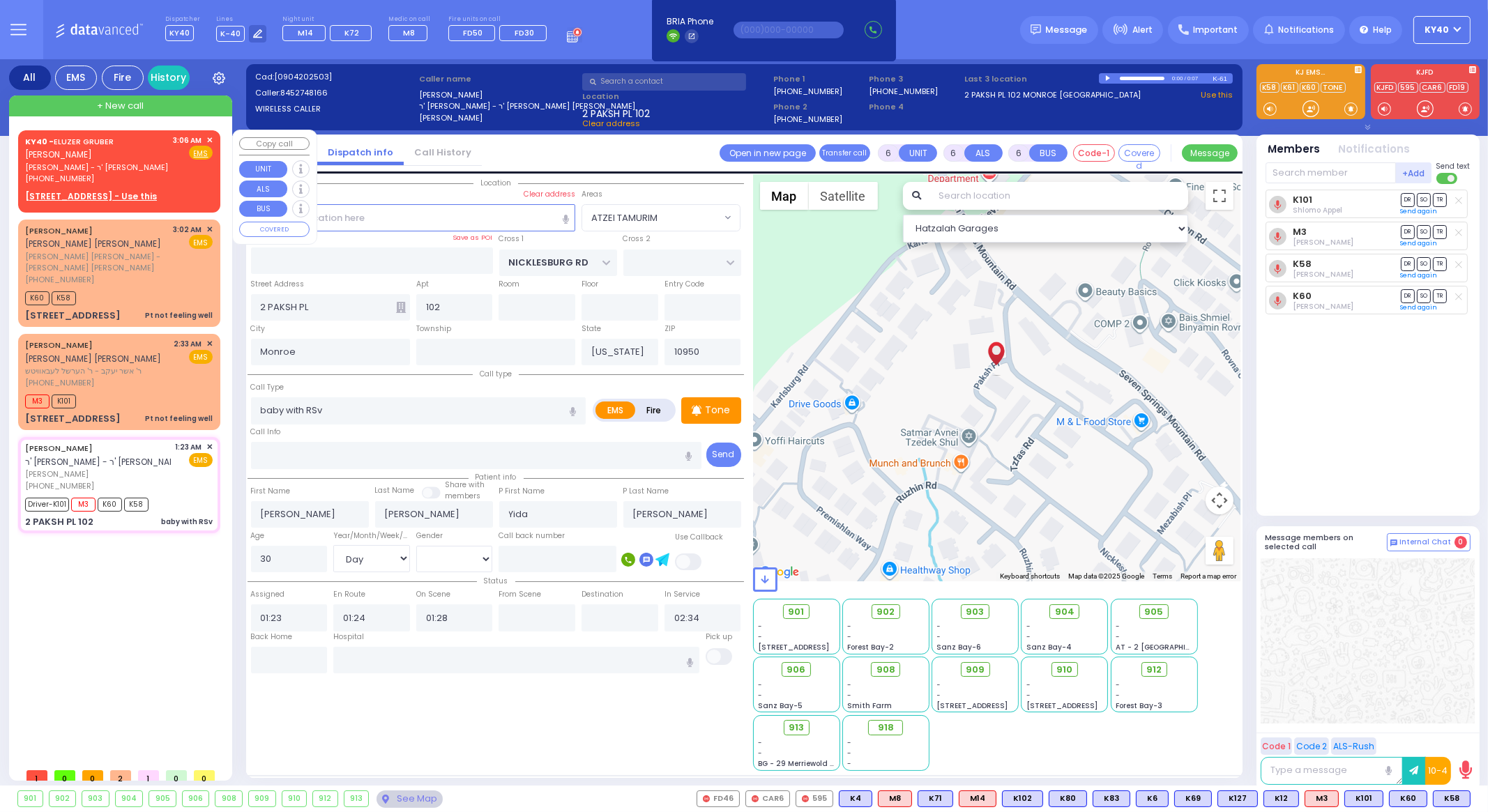
click at [210, 137] on span "✕" at bounding box center [210, 140] width 7 height 12
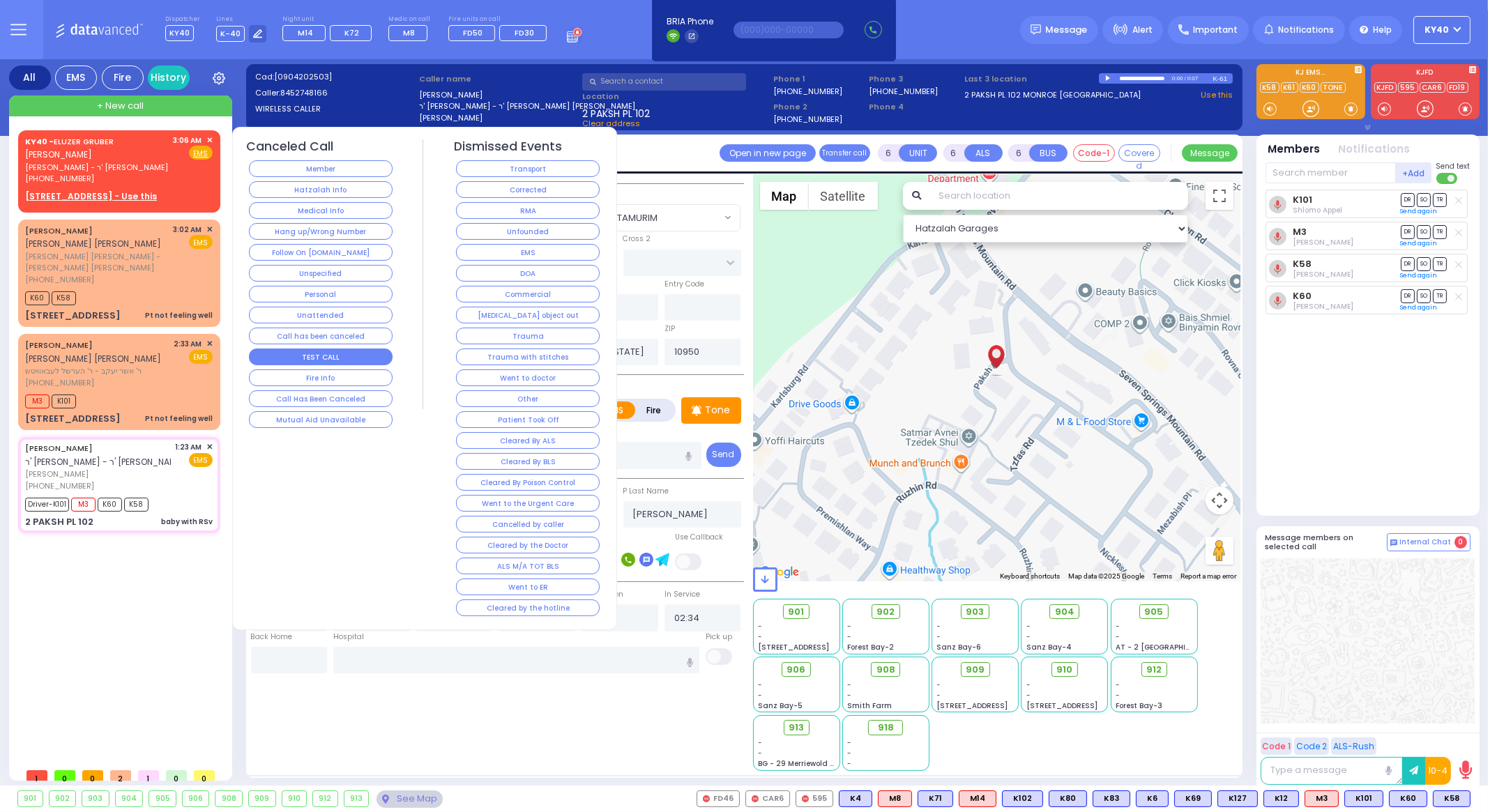
click at [348, 349] on button "TEST CALL" at bounding box center [320, 357] width 143 height 17
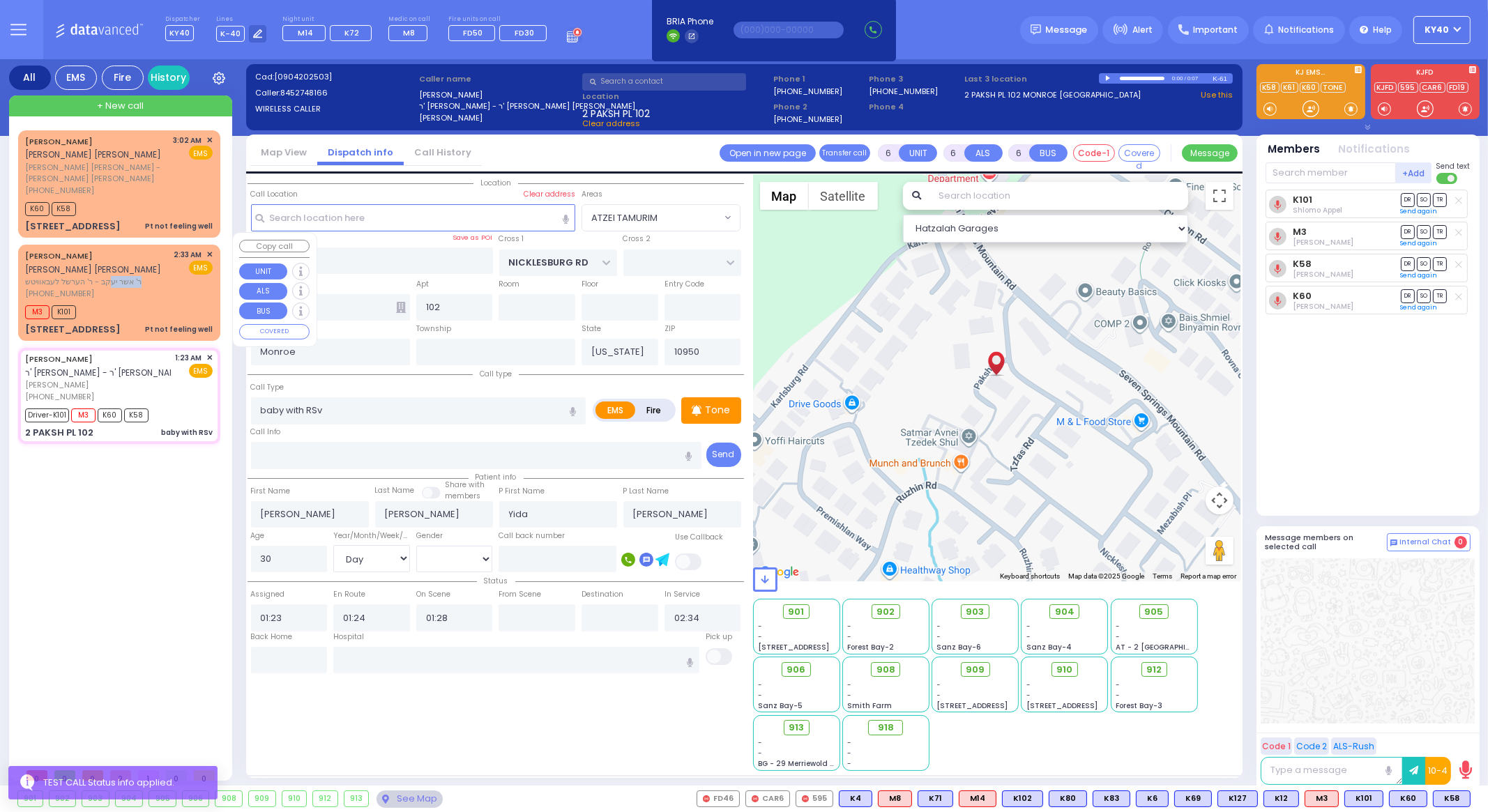
click at [101, 260] on div "[PERSON_NAME] AVRUM [PERSON_NAME] [PERSON_NAME] [PERSON_NAME] ר' אשר [PERSON_NA…" at bounding box center [98, 274] width 144 height 50
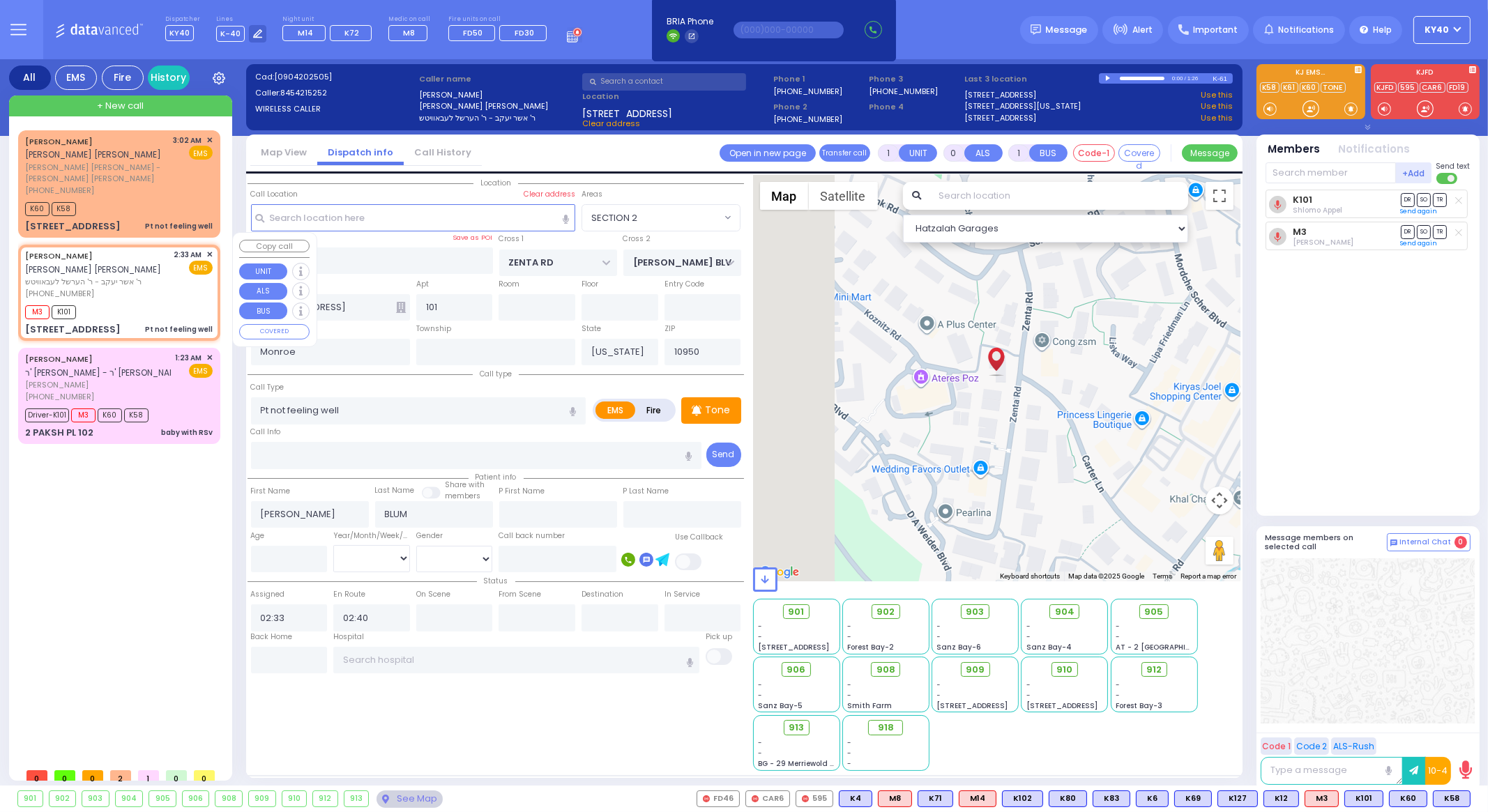
click at [165, 288] on div "[PHONE_NUMBER]" at bounding box center [98, 294] width 144 height 12
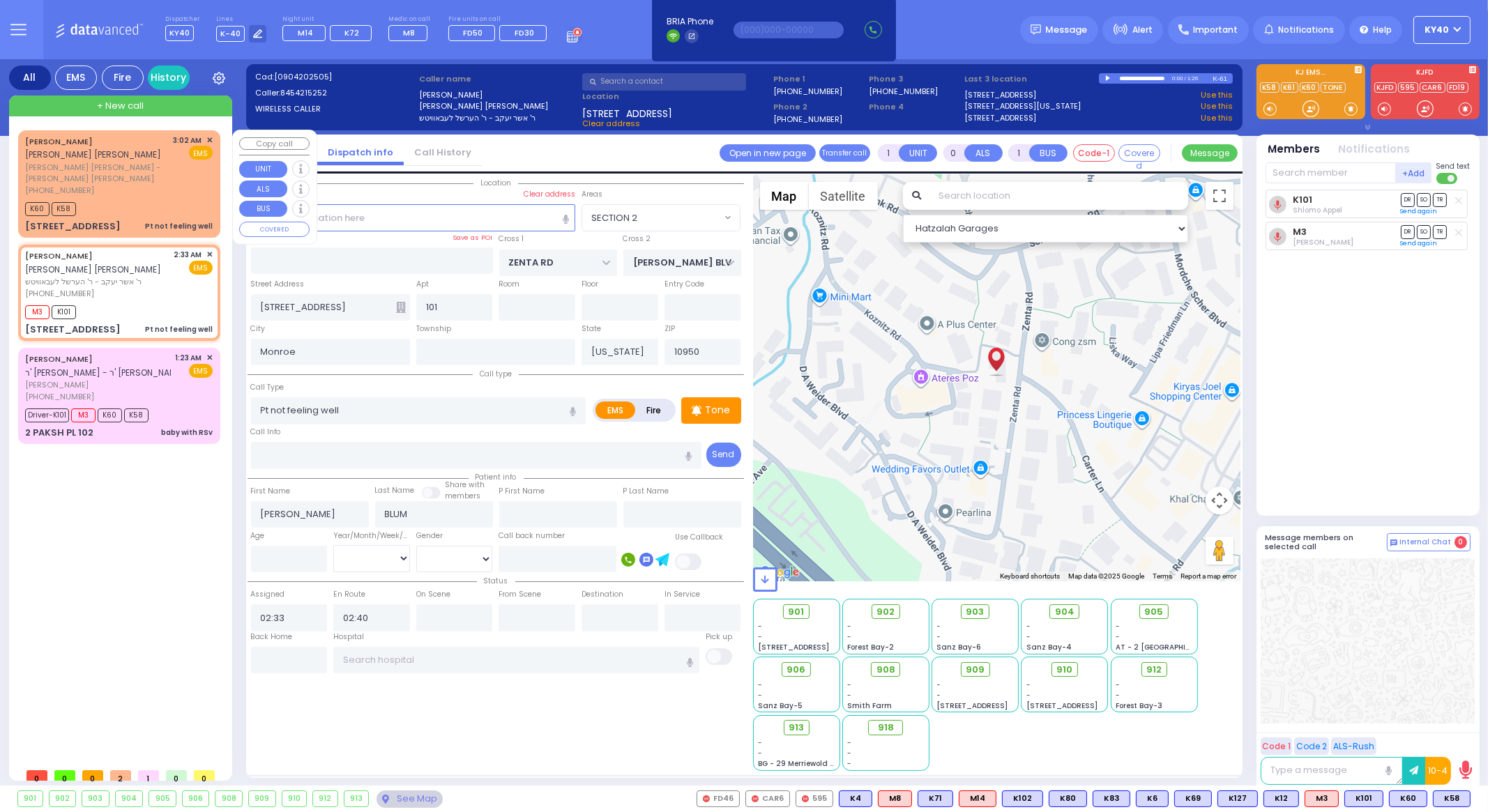
click at [130, 185] on div "[PHONE_NUMBER]" at bounding box center [97, 191] width 143 height 12
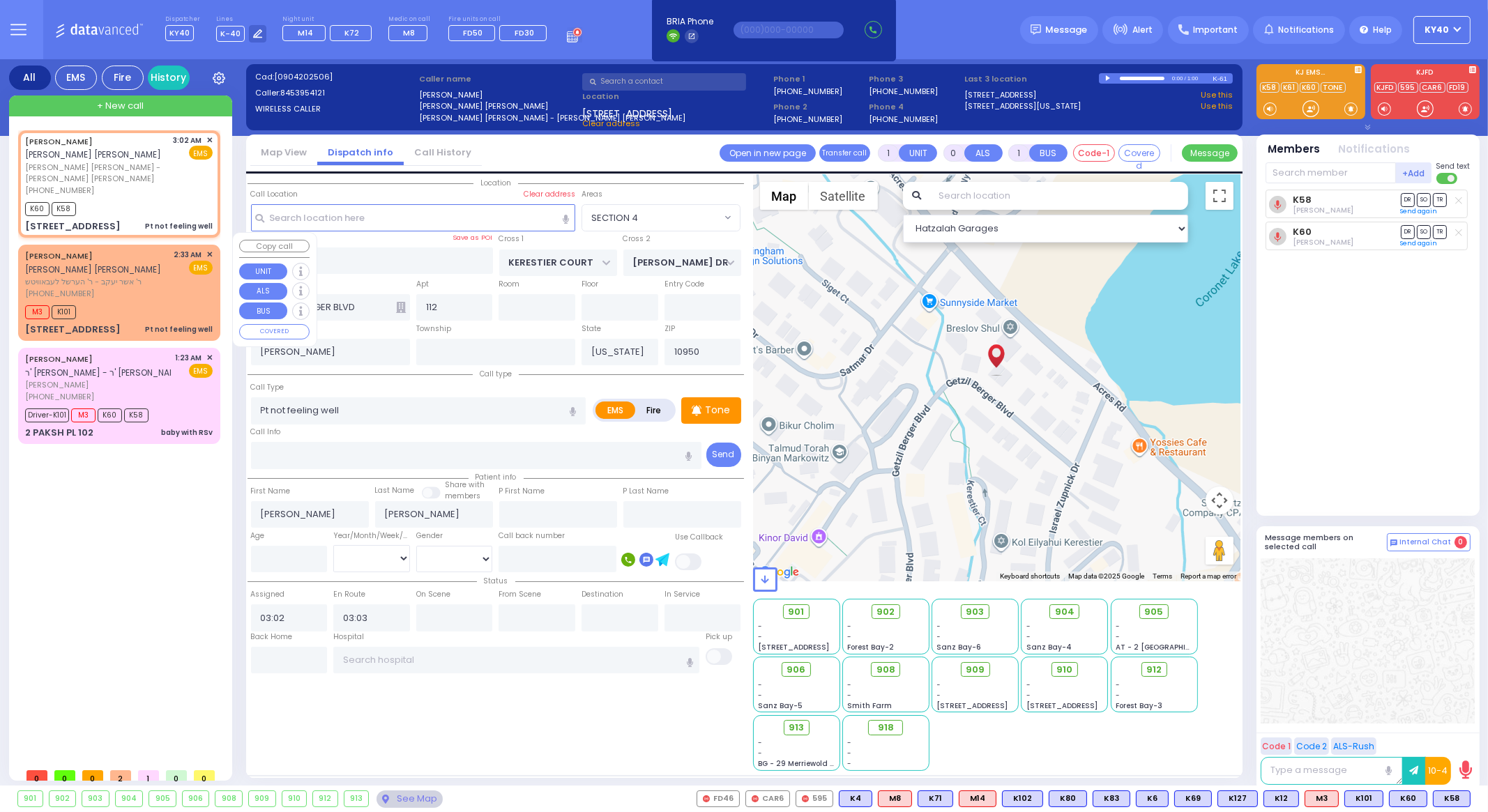
click at [136, 276] on span "ר' אשר יעקב - ר' הערשל לעבאוויטש" at bounding box center [98, 282] width 144 height 12
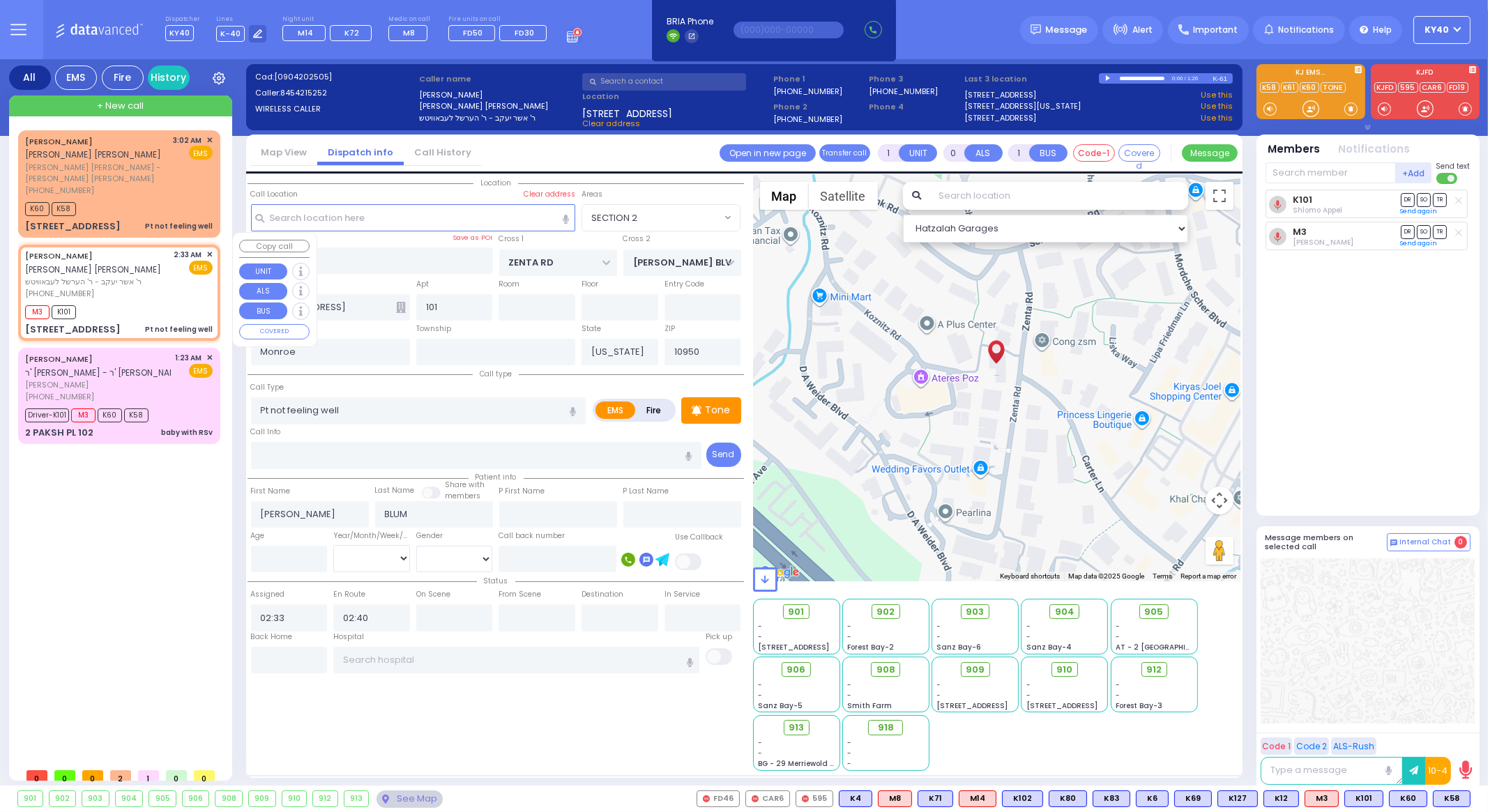
click at [122, 288] on div "[PHONE_NUMBER]" at bounding box center [98, 294] width 144 height 12
click at [159, 354] on div "[PERSON_NAME] ר' [PERSON_NAME] - ר' [PERSON_NAME] [PERSON_NAME]" at bounding box center [140, 365] width 228 height 27
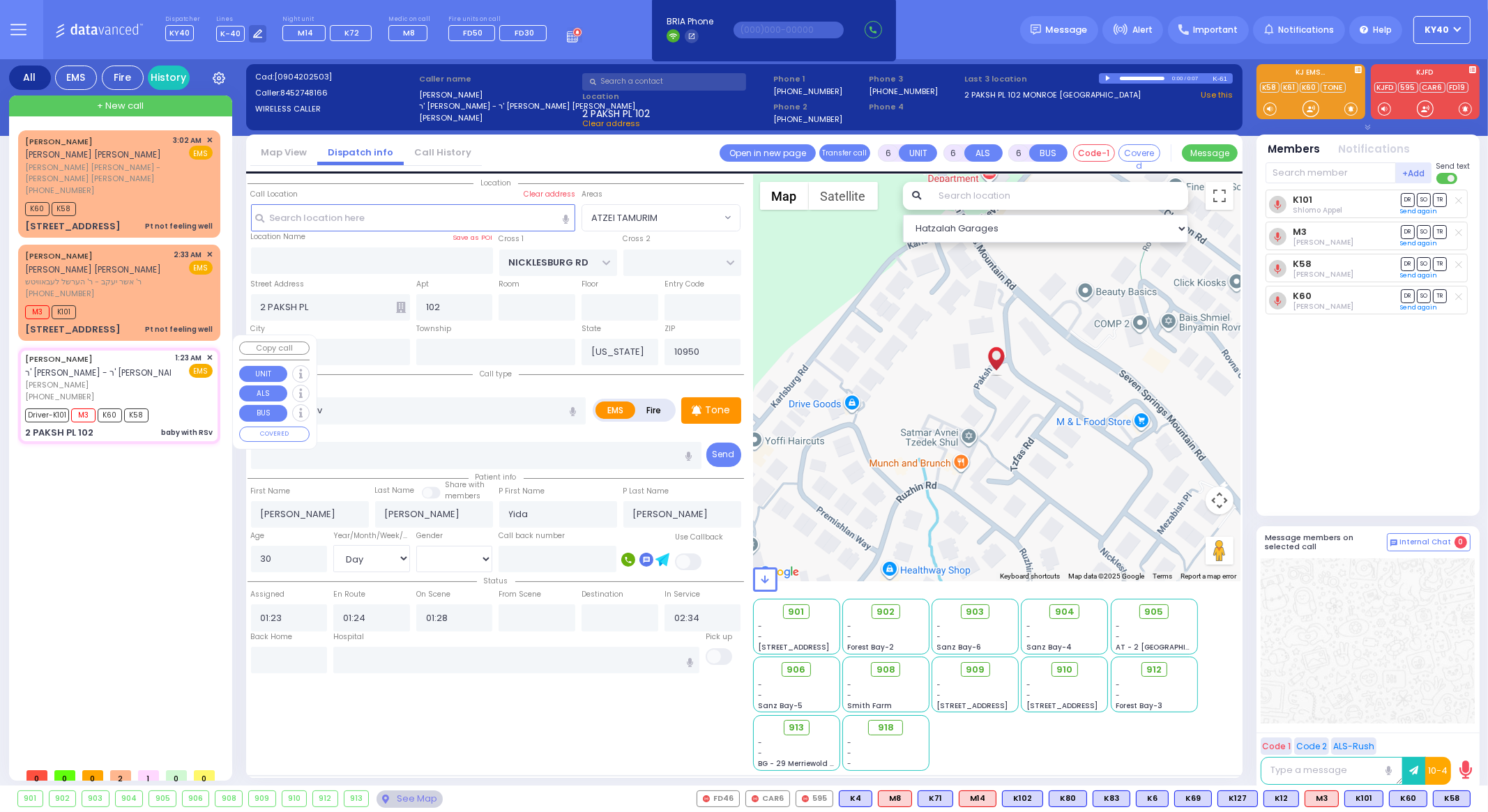
click at [136, 391] on div "[PHONE_NUMBER]" at bounding box center [98, 397] width 146 height 12
click at [210, 352] on span "✕" at bounding box center [210, 358] width 7 height 12
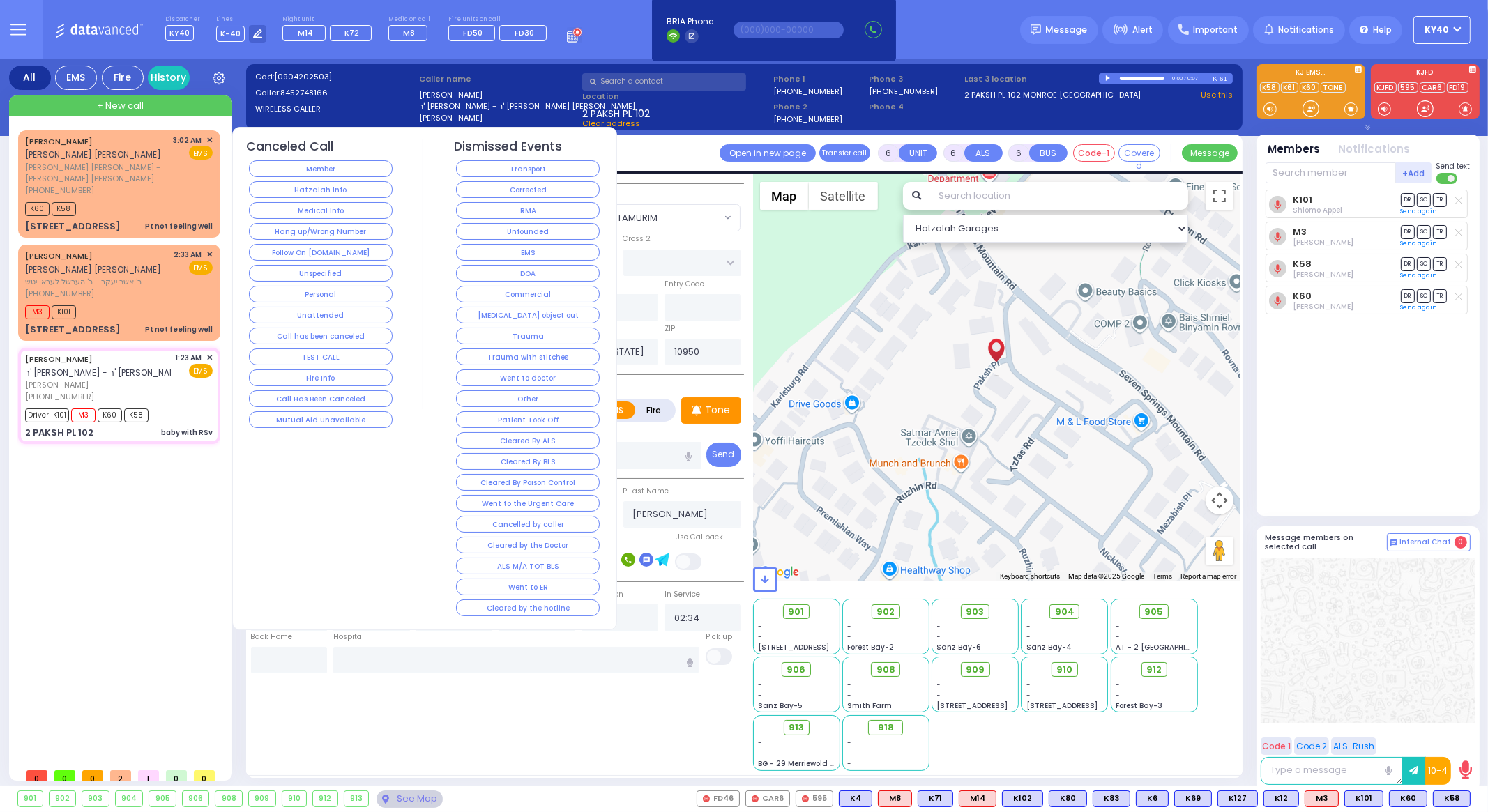
click at [488, 605] on button "Cleared by the hotline" at bounding box center [528, 608] width 143 height 17
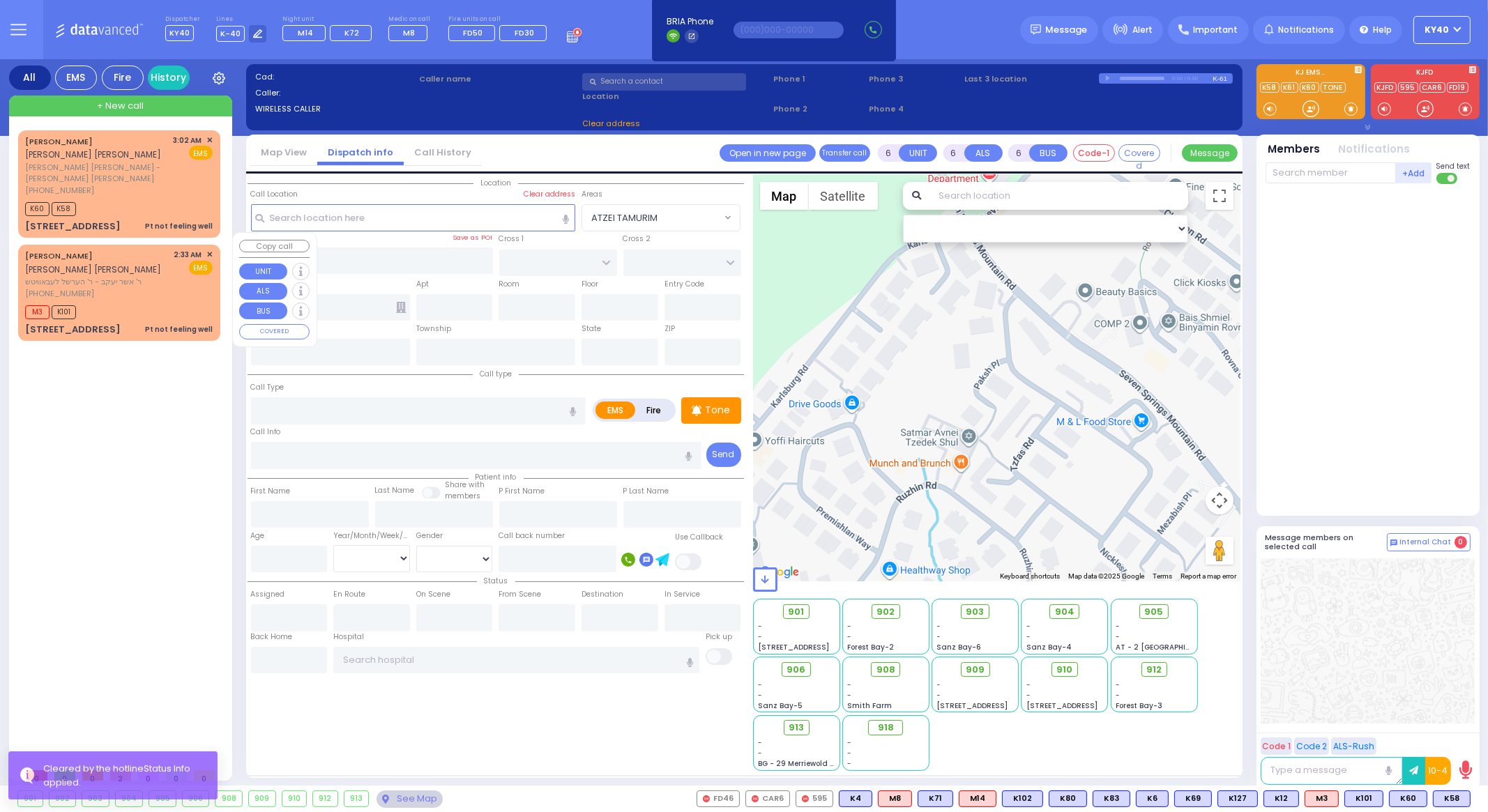
click at [128, 288] on div "[PHONE_NUMBER]" at bounding box center [98, 294] width 144 height 12
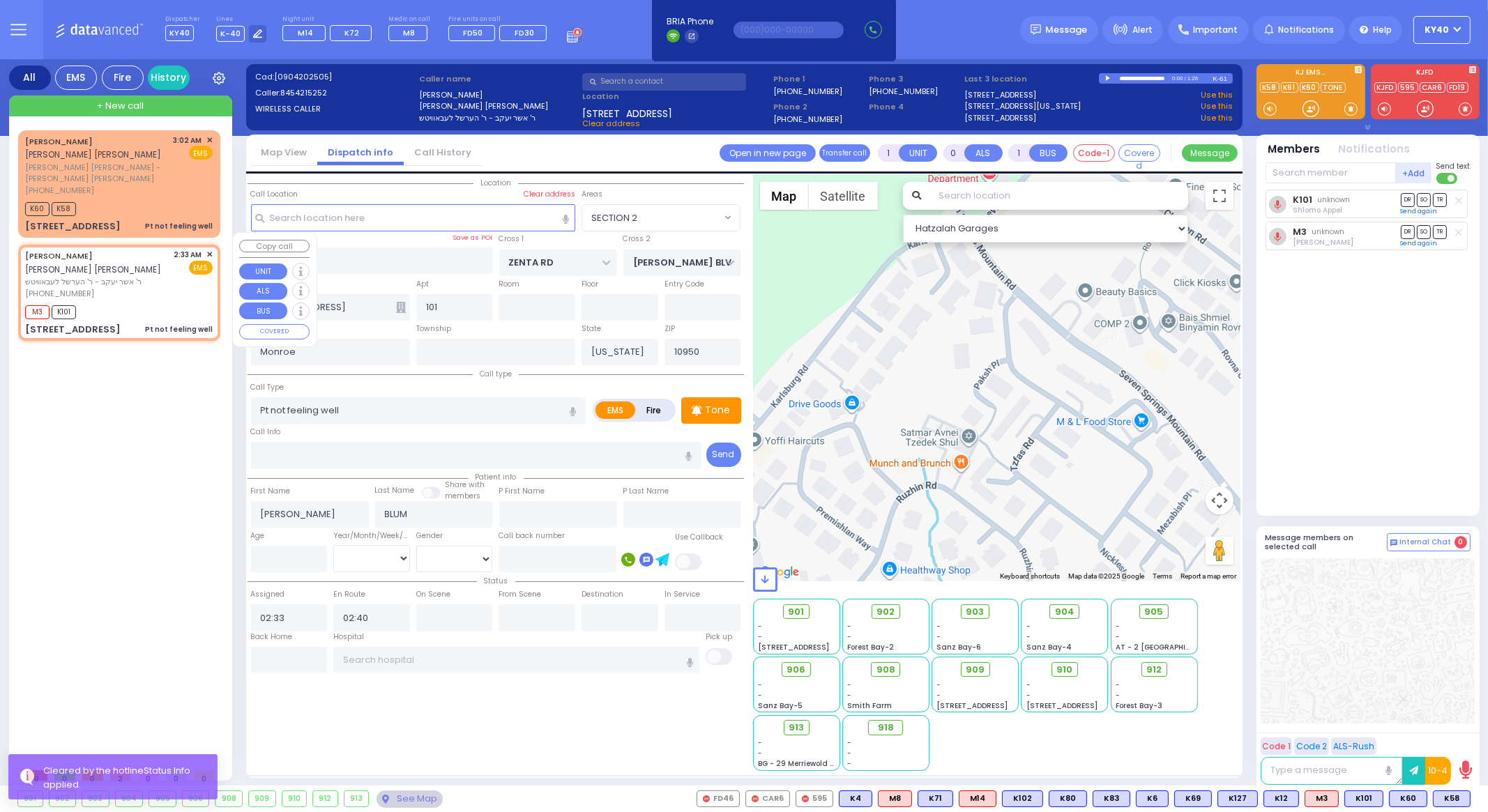
click at [134, 302] on div "M3 K101" at bounding box center [119, 311] width 188 height 17
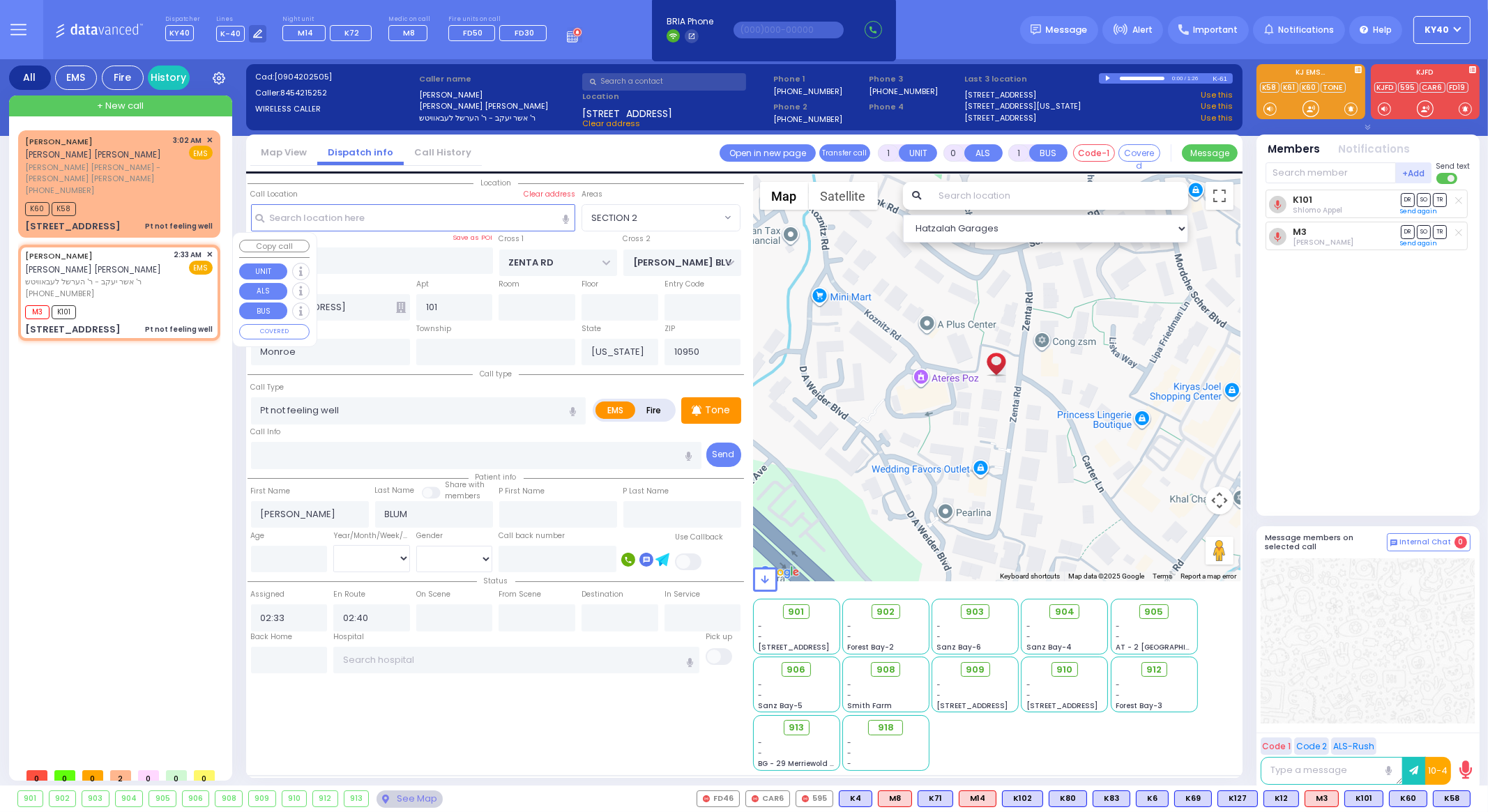
drag, startPoint x: 154, startPoint y: 293, endPoint x: 160, endPoint y: 295, distance: 6.3
click at [157, 302] on div "M3 K101" at bounding box center [119, 311] width 188 height 17
click at [143, 288] on div "[PHONE_NUMBER]" at bounding box center [98, 294] width 144 height 12
click at [136, 185] on div "[PHONE_NUMBER]" at bounding box center [97, 191] width 143 height 12
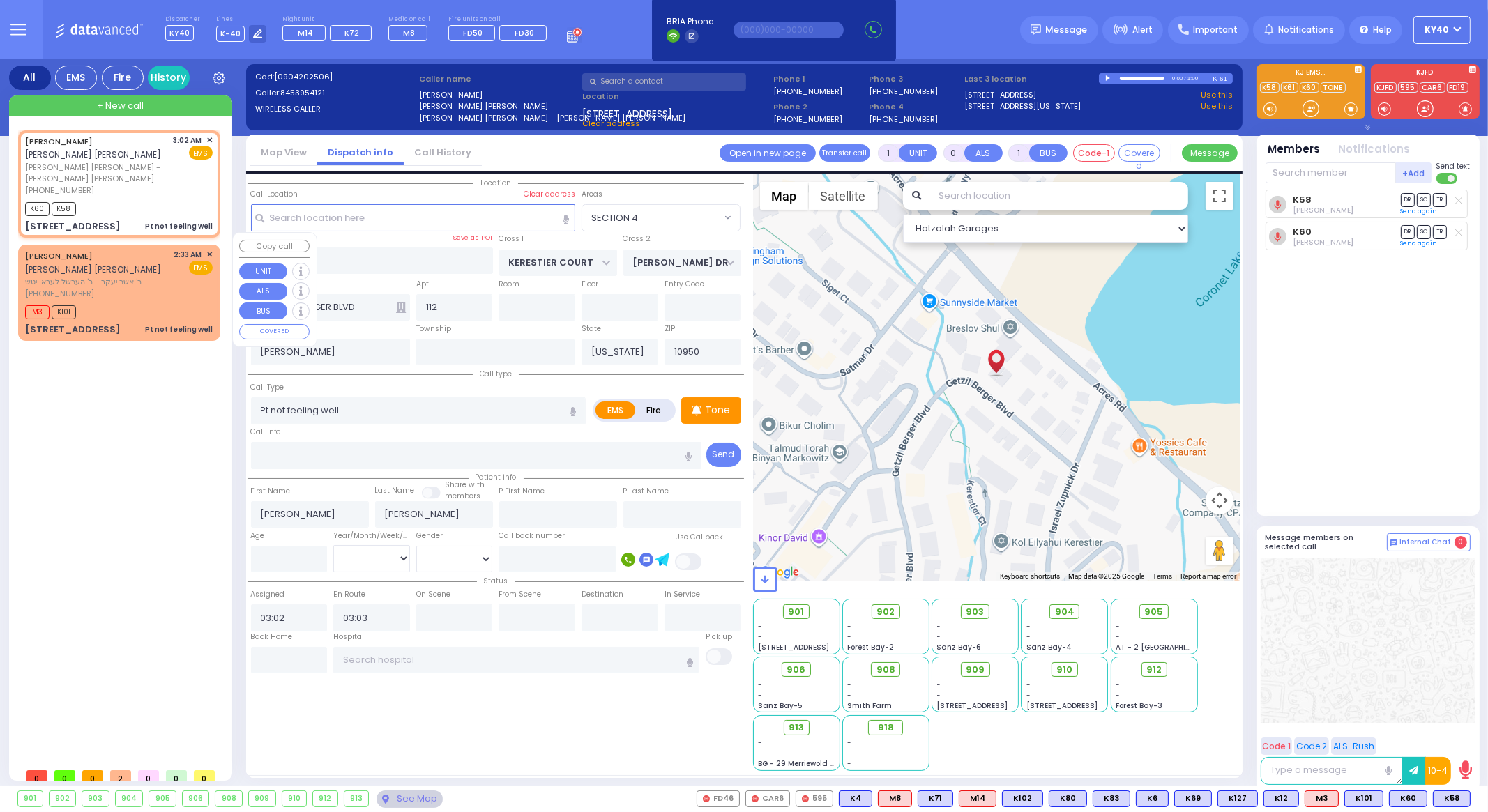
click at [154, 249] on div "[PERSON_NAME] AVRUM [PERSON_NAME] [PERSON_NAME] [PERSON_NAME]" at bounding box center [98, 262] width 144 height 27
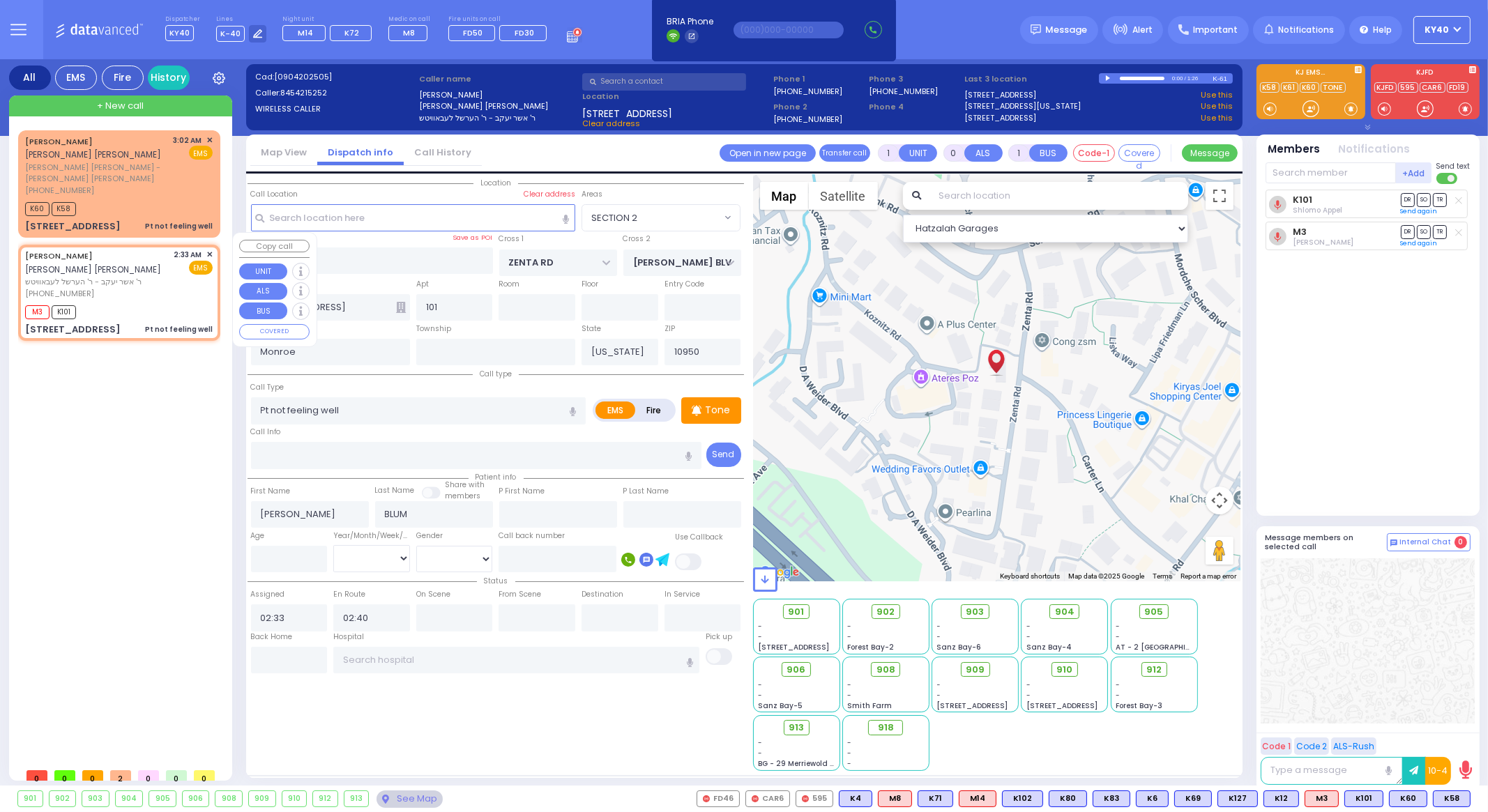
click at [140, 260] on div "[PERSON_NAME] AVRUM [PERSON_NAME] [PERSON_NAME] [PERSON_NAME]" at bounding box center [98, 262] width 144 height 27
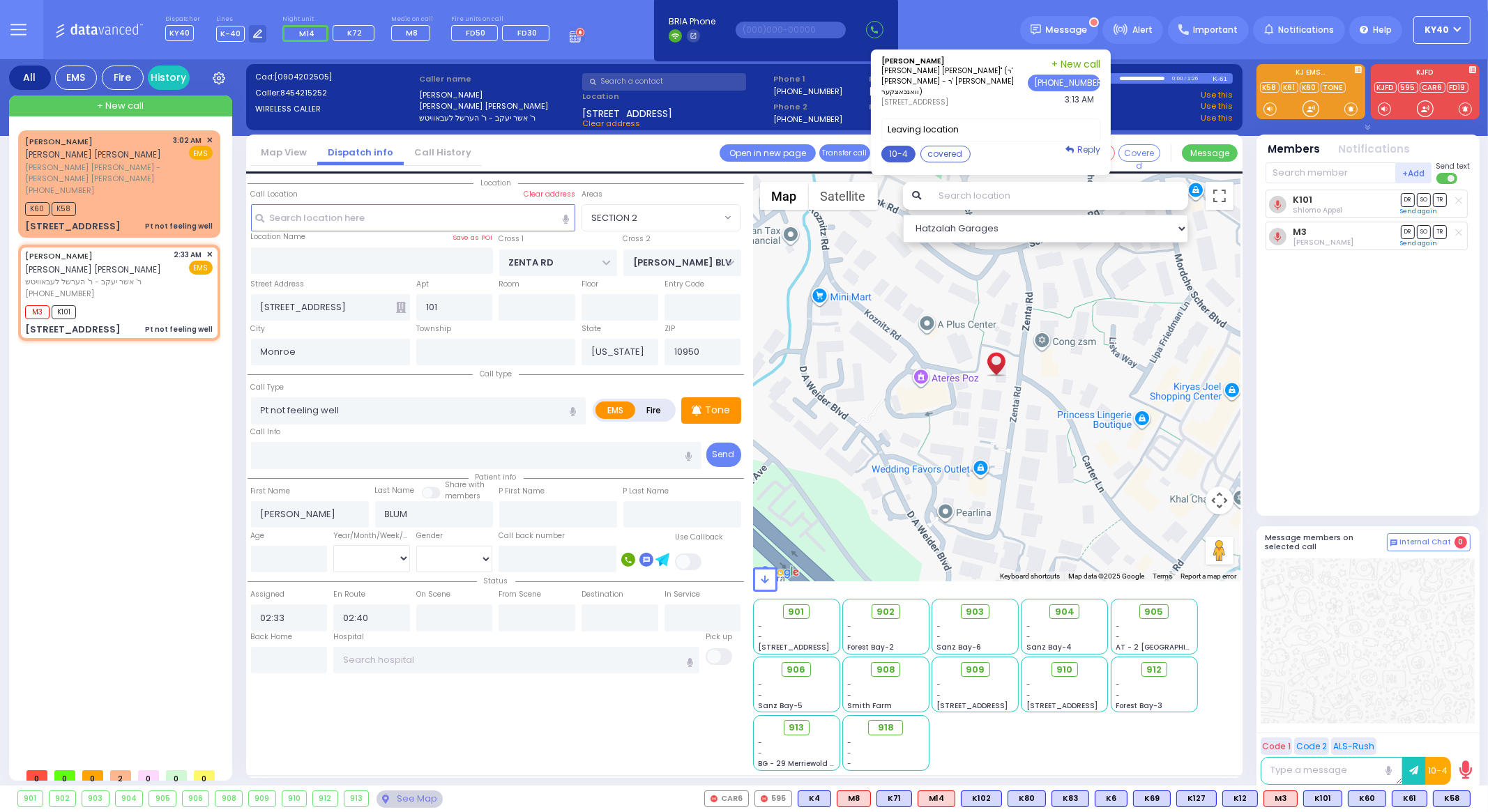
click at [907, 151] on button "10-4" at bounding box center [898, 154] width 34 height 17
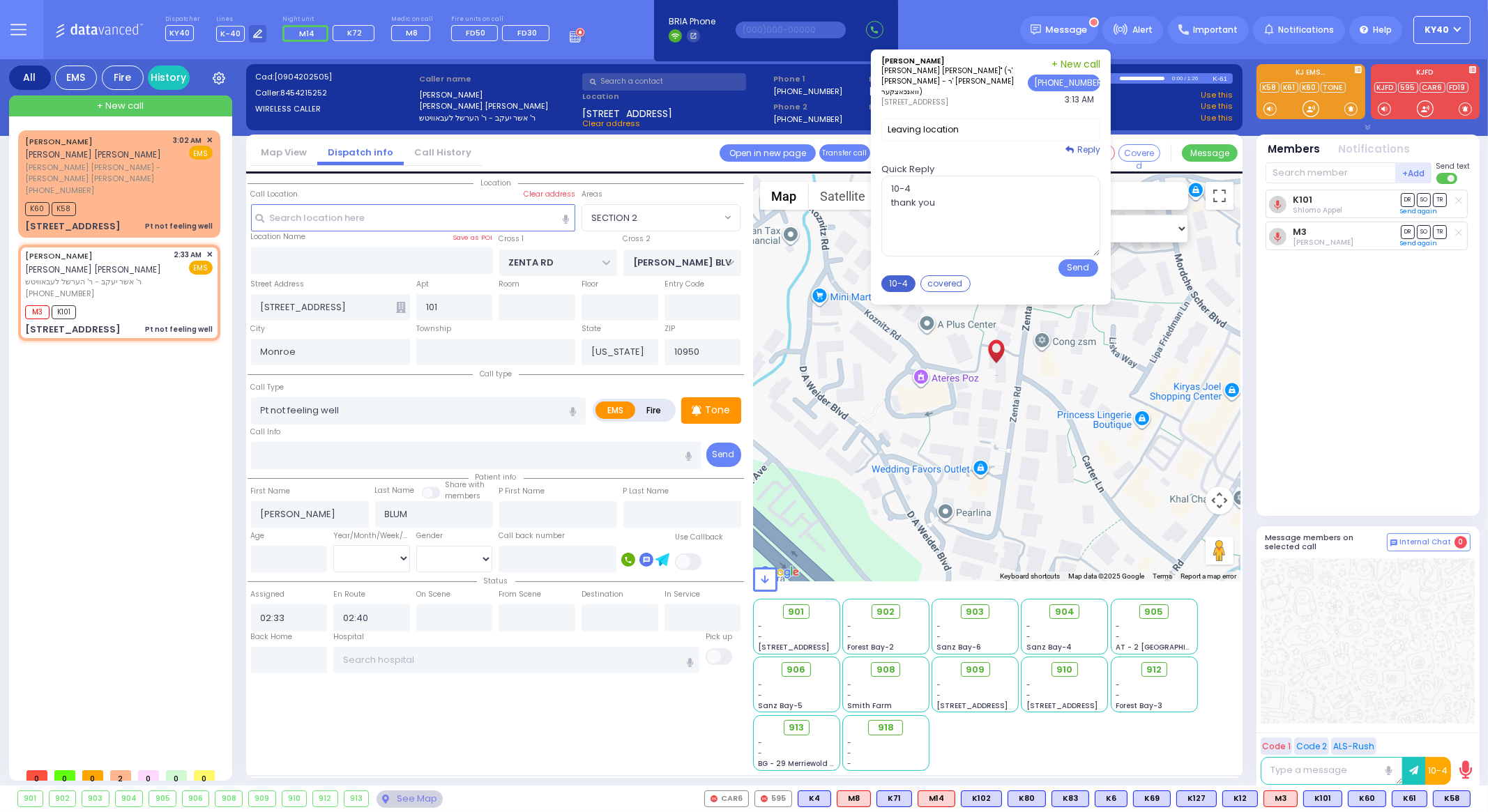
click at [912, 280] on button "10-4" at bounding box center [898, 284] width 34 height 17
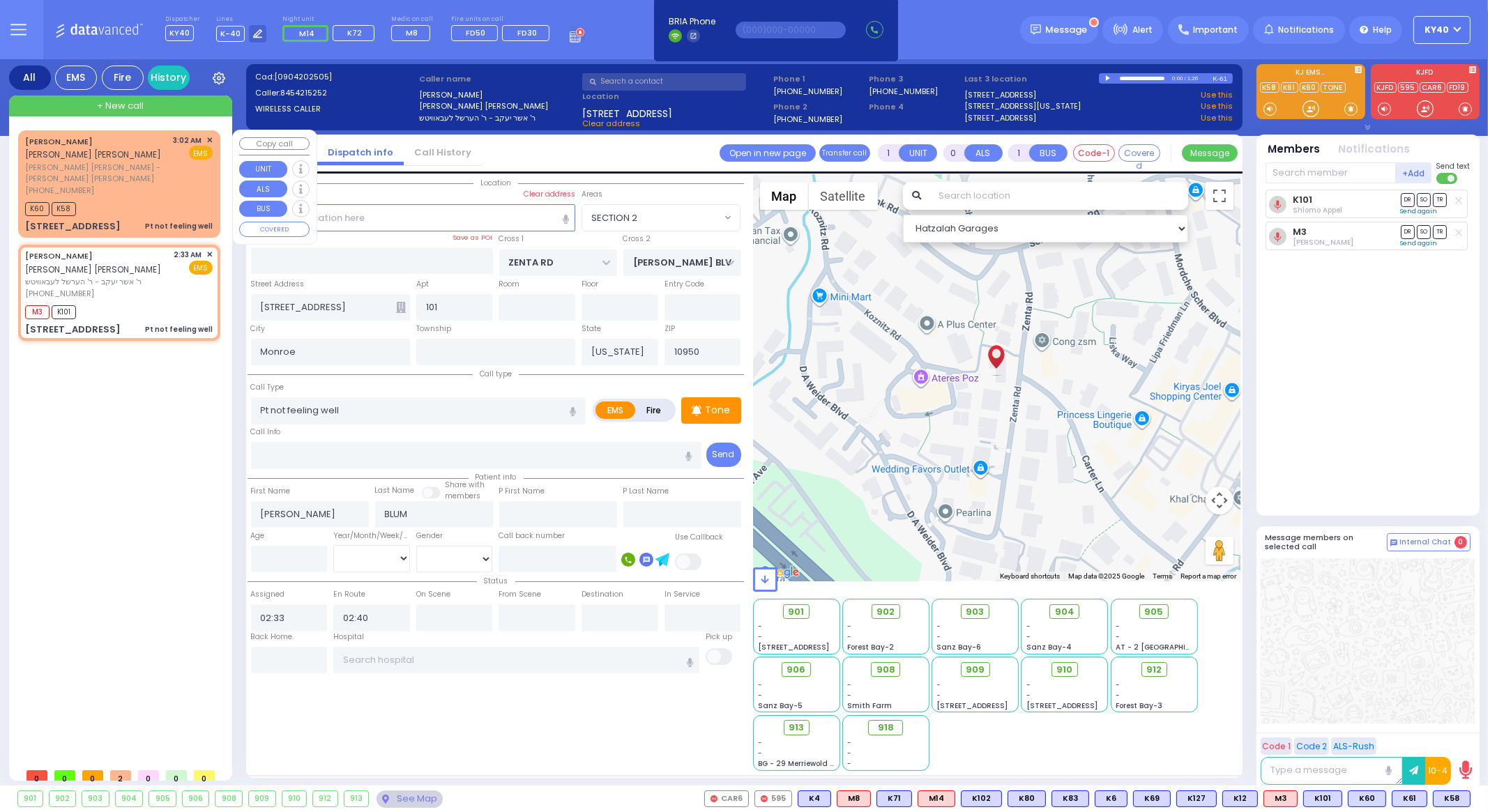
click at [212, 138] on span "✕" at bounding box center [210, 140] width 7 height 12
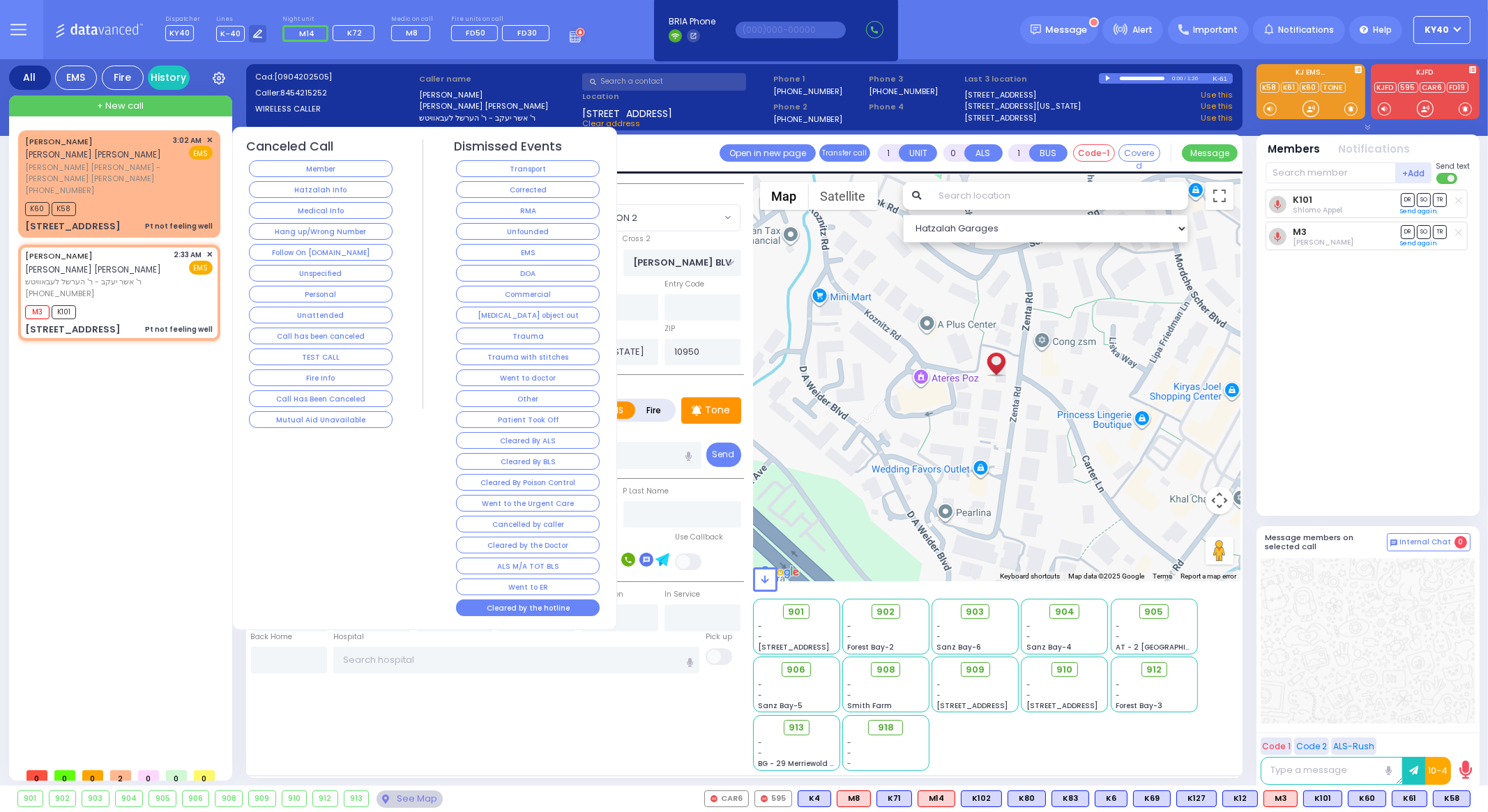
click at [562, 600] on button "Cleared by the hotline" at bounding box center [528, 608] width 143 height 17
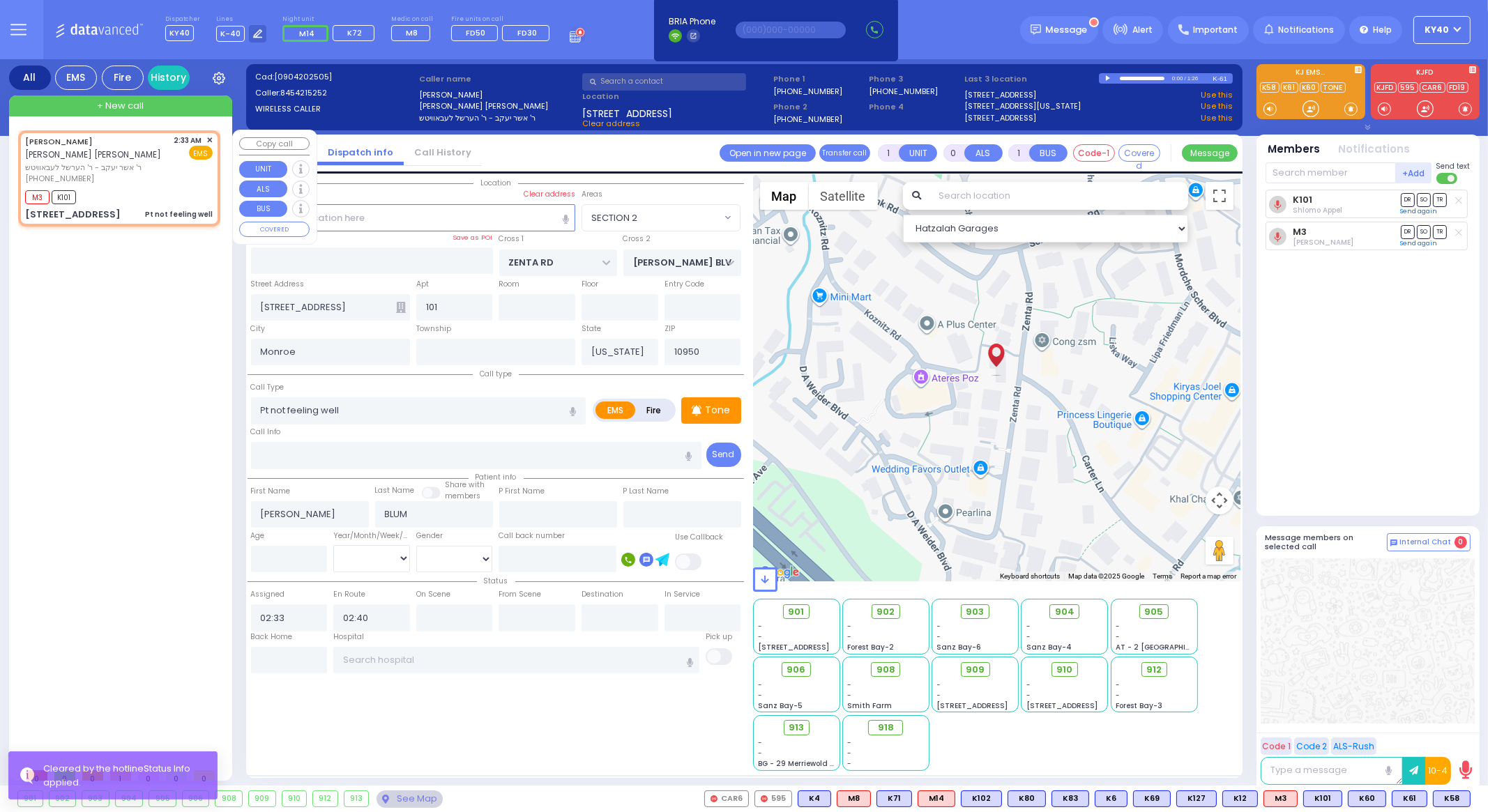
click at [130, 172] on div "[PERSON_NAME] AVRUM [PERSON_NAME] [PERSON_NAME] [PERSON_NAME] ר' אשר [PERSON_NA…" at bounding box center [98, 159] width 144 height 50
click at [136, 179] on div "[PHONE_NUMBER]" at bounding box center [98, 179] width 144 height 12
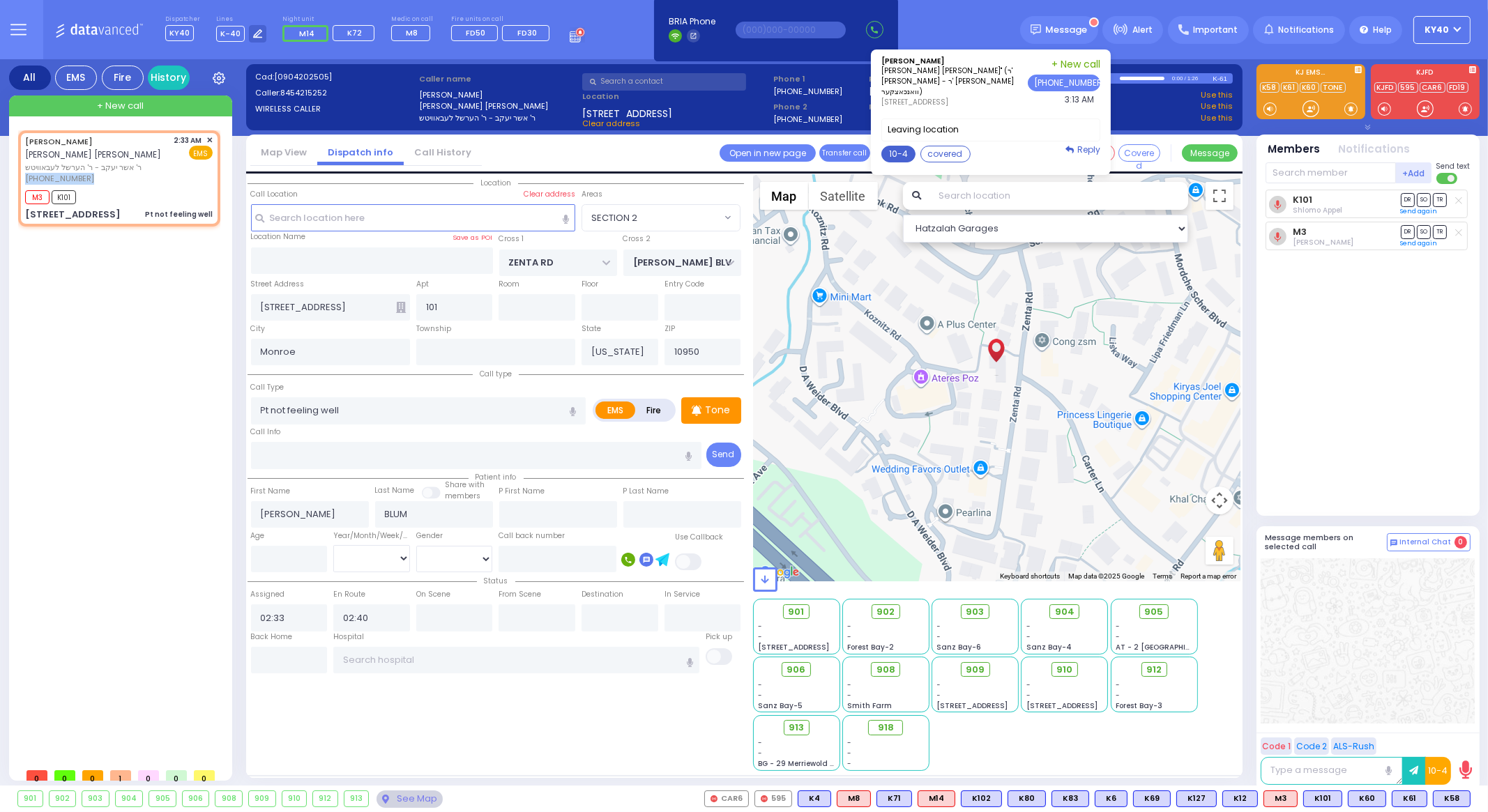
click at [912, 159] on button "10-4" at bounding box center [898, 154] width 34 height 17
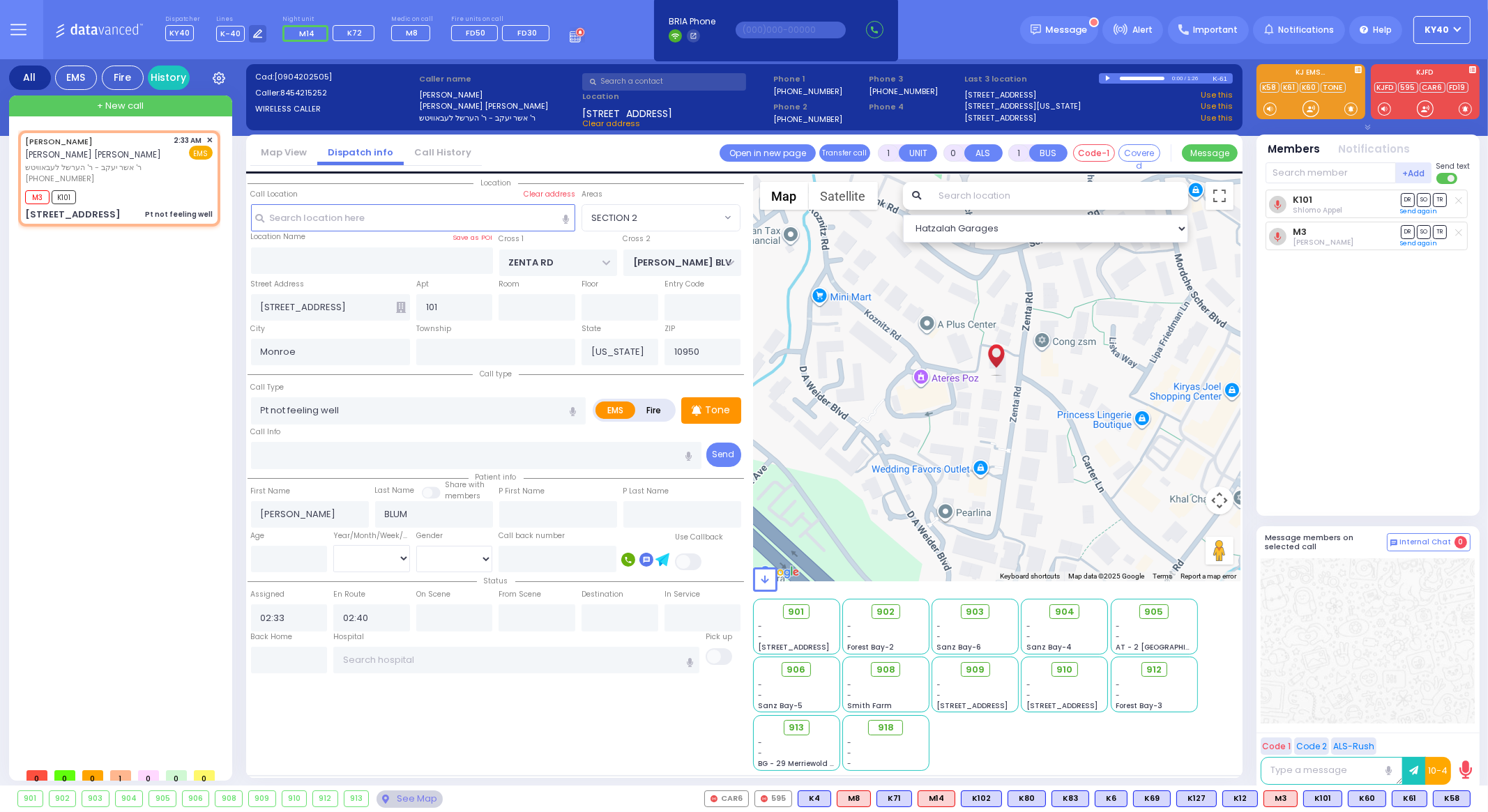
click at [0, 0] on button "Send" at bounding box center [0, 0] width 0 height 0
click at [210, 136] on span "✕" at bounding box center [210, 140] width 7 height 12
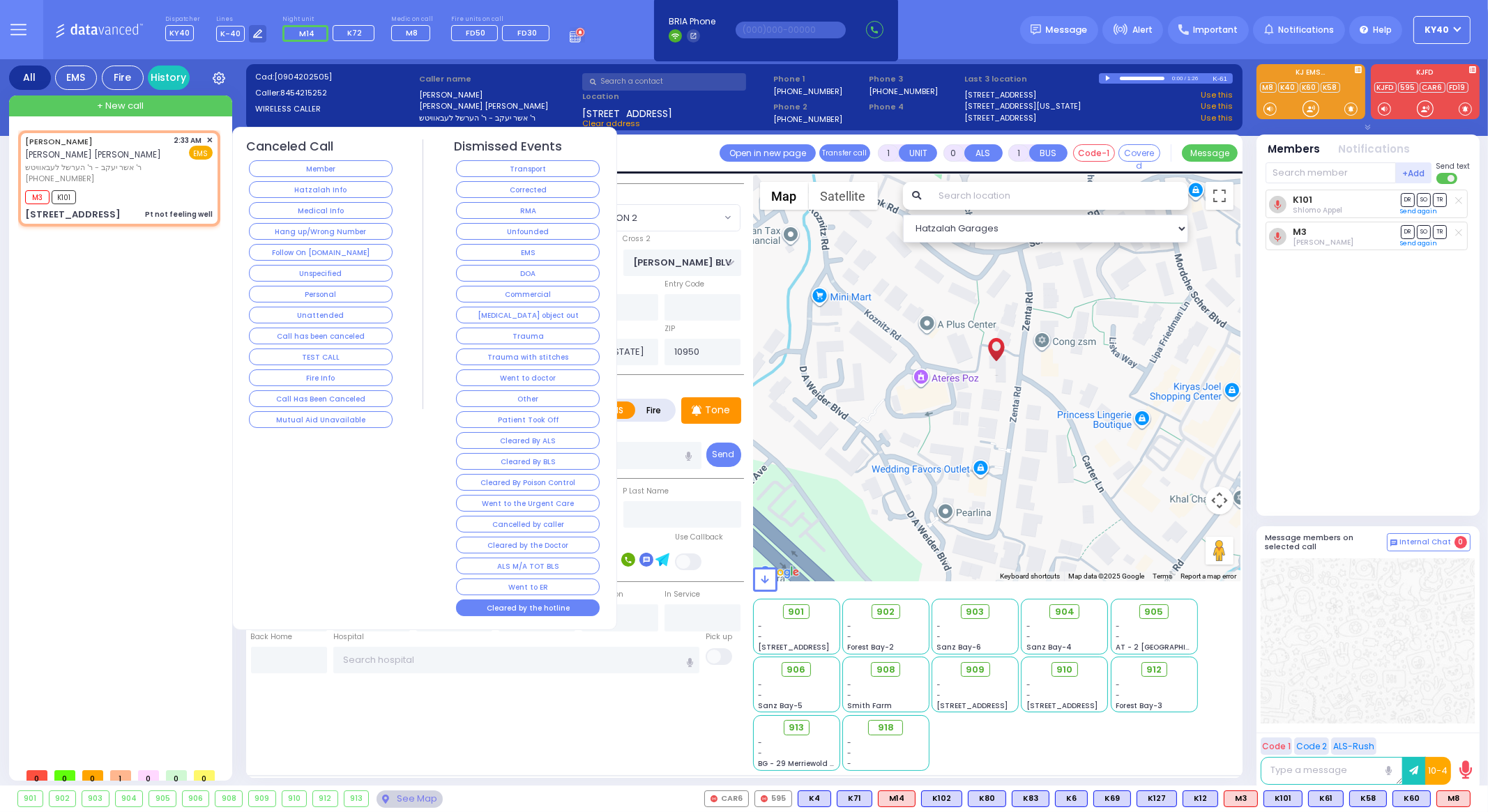
click at [532, 605] on button "Cleared by the hotline" at bounding box center [528, 608] width 143 height 17
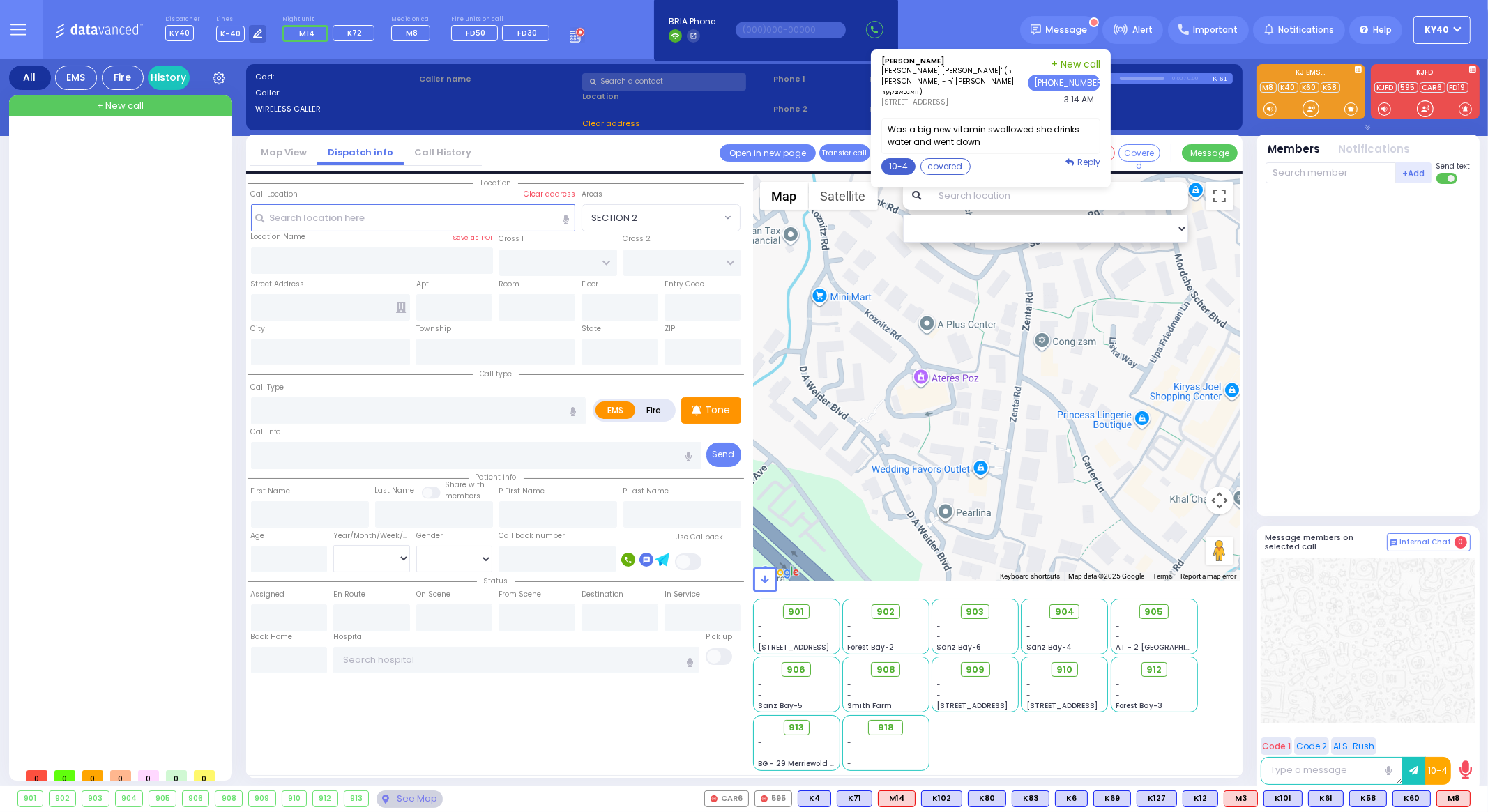
click at [908, 163] on button "10-4" at bounding box center [898, 167] width 34 height 17
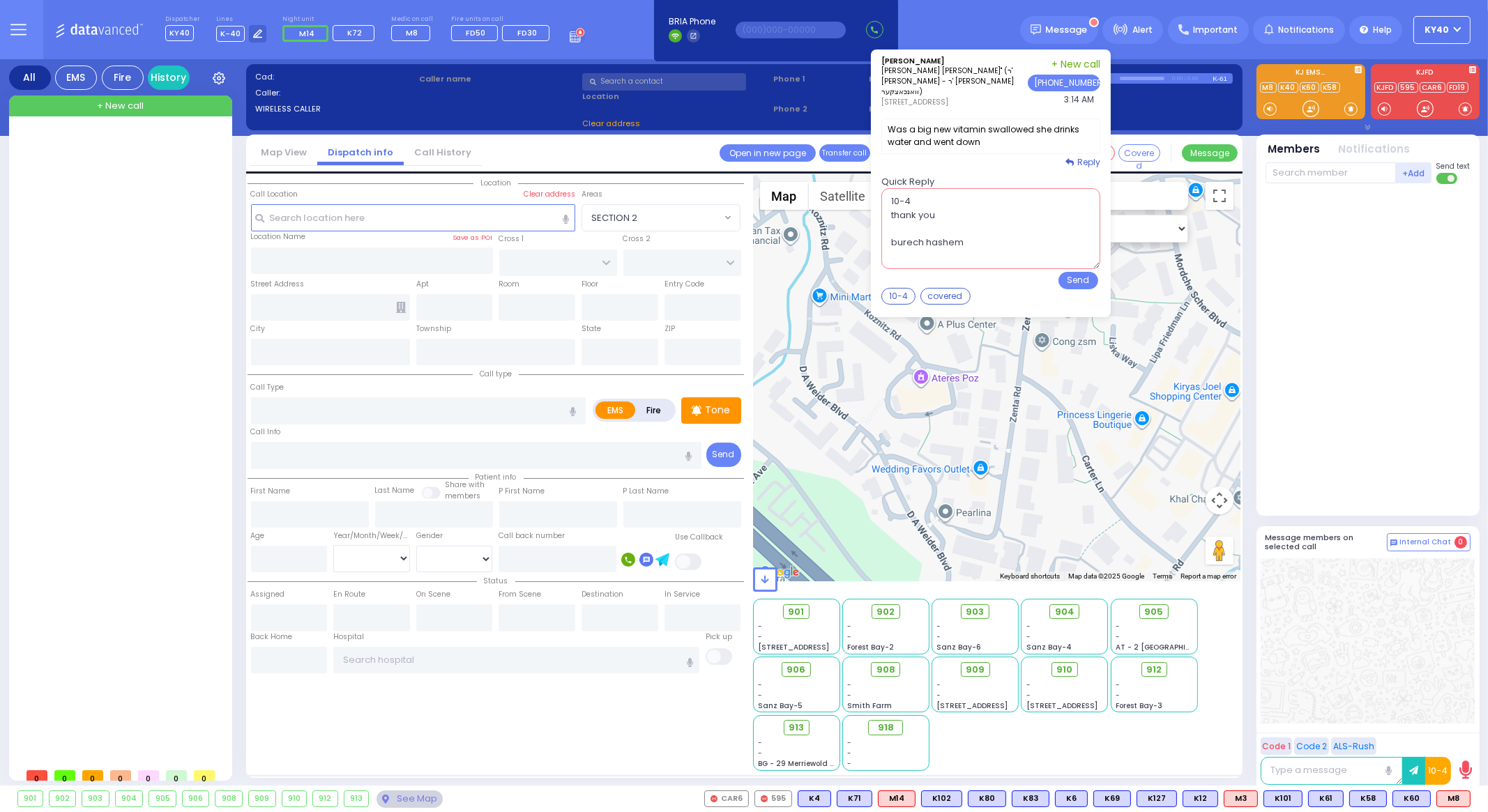
drag, startPoint x: 912, startPoint y: 236, endPoint x: 984, endPoint y: 226, distance: 72.7
click at [984, 226] on textarea "10-4 thank you burech hashem" at bounding box center [990, 228] width 219 height 81
click at [1076, 276] on button "Send" at bounding box center [1078, 281] width 40 height 17
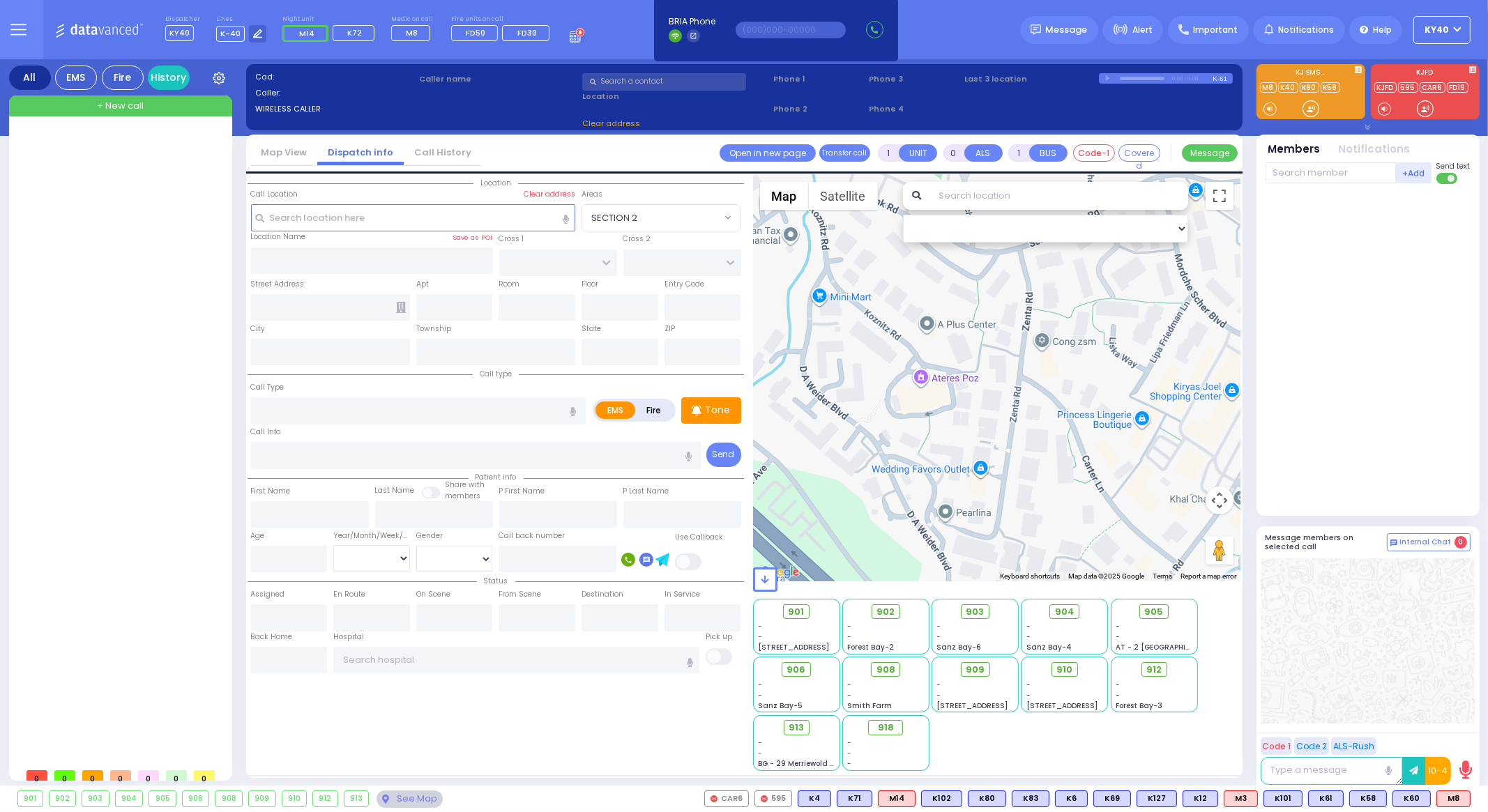
click at [141, 239] on div at bounding box center [122, 445] width 208 height 631
click at [804, 640] on div "-" at bounding box center [796, 637] width 76 height 10
click at [796, 612] on span "901" at bounding box center [802, 612] width 16 height 14
click at [800, 646] on span "[STREET_ADDRESS]" at bounding box center [794, 648] width 71 height 10
click at [800, 643] on span "[STREET_ADDRESS]" at bounding box center [794, 648] width 71 height 10
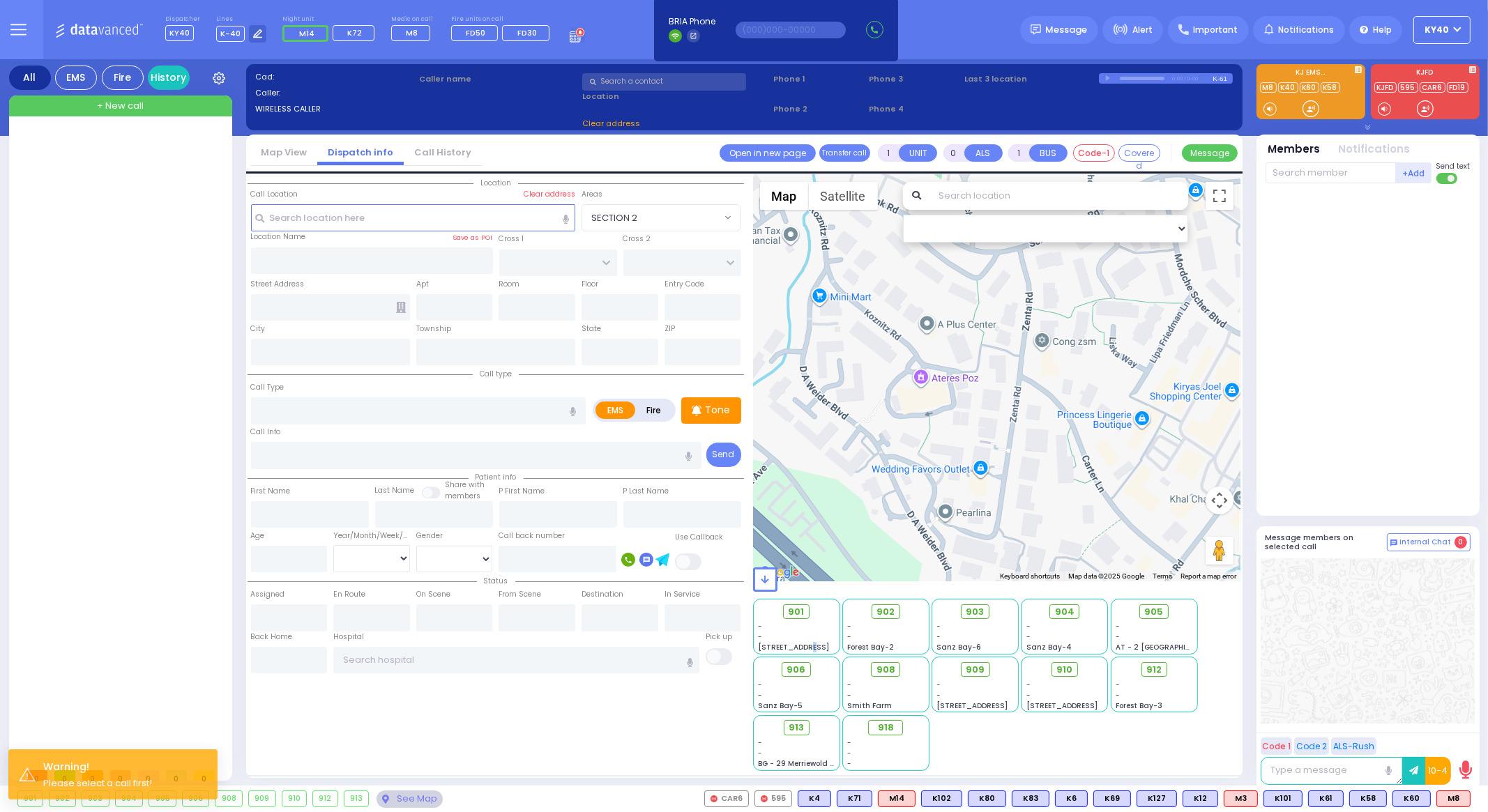
click at [800, 643] on span "[STREET_ADDRESS]" at bounding box center [794, 648] width 71 height 10
click at [829, 632] on div "-" at bounding box center [796, 637] width 76 height 10
click at [31, 798] on div "901" at bounding box center [31, 799] width 25 height 15
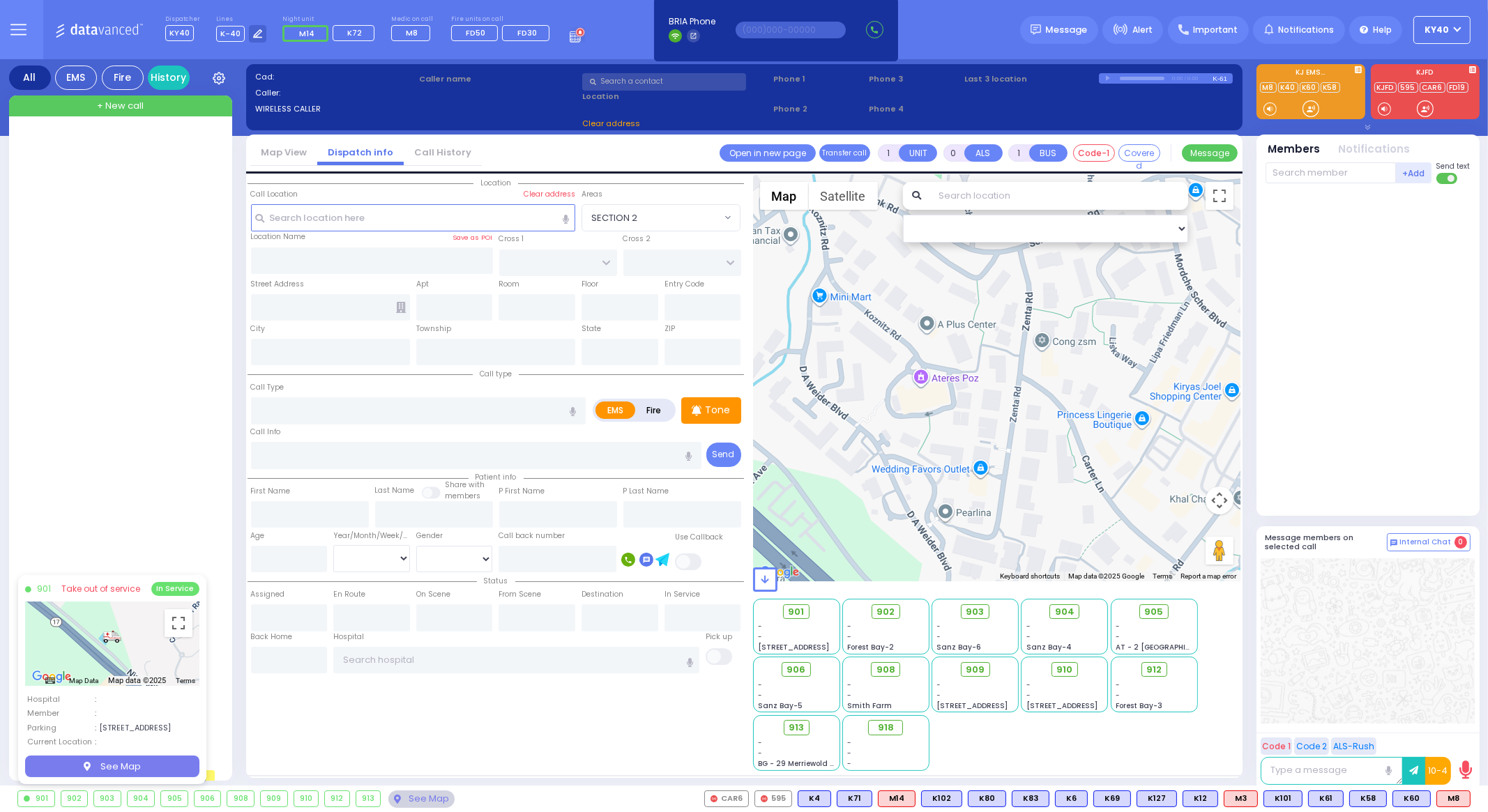
click at [80, 800] on div "902" at bounding box center [74, 799] width 26 height 15
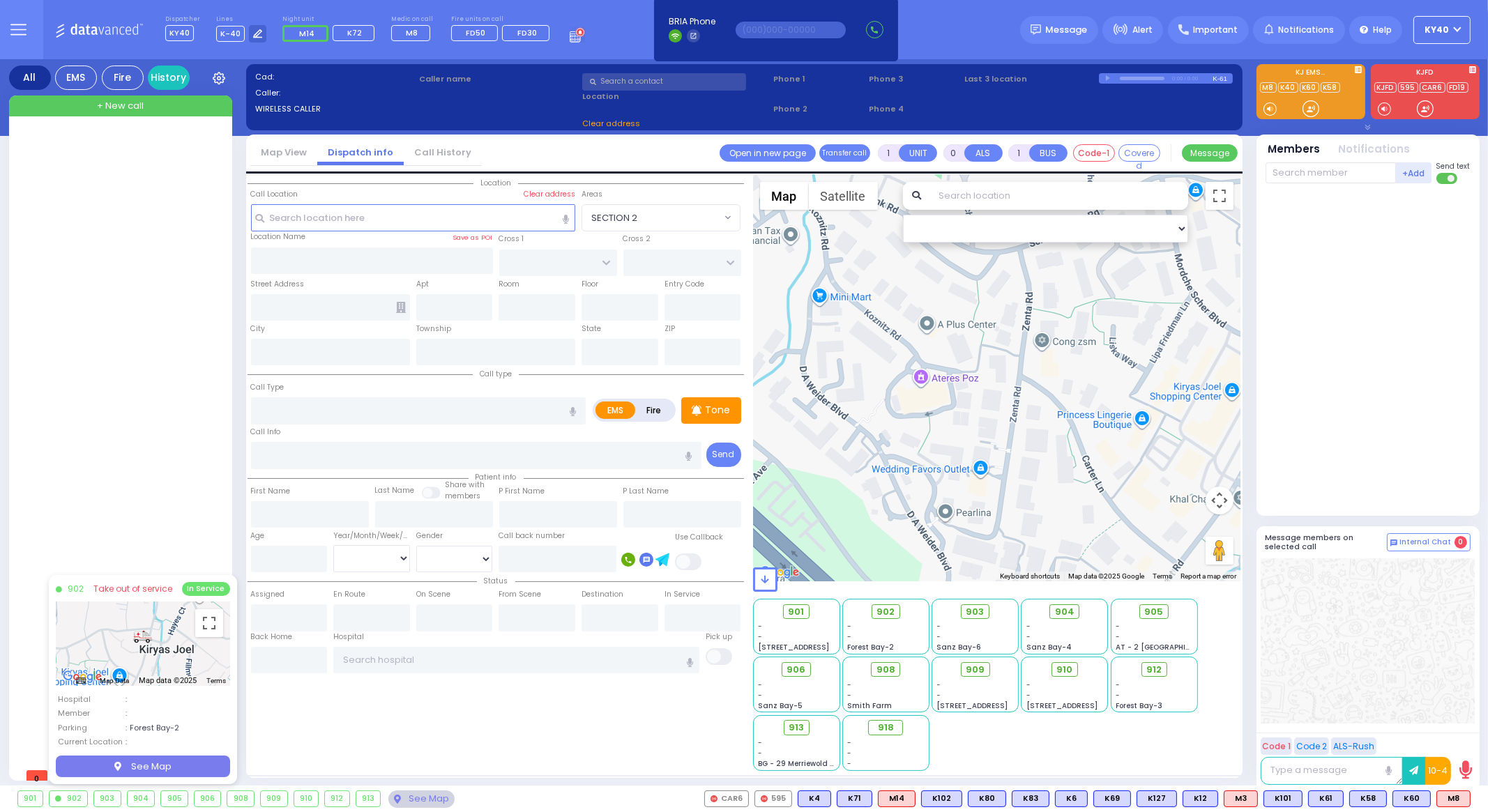
click at [105, 798] on div "903" at bounding box center [107, 799] width 26 height 15
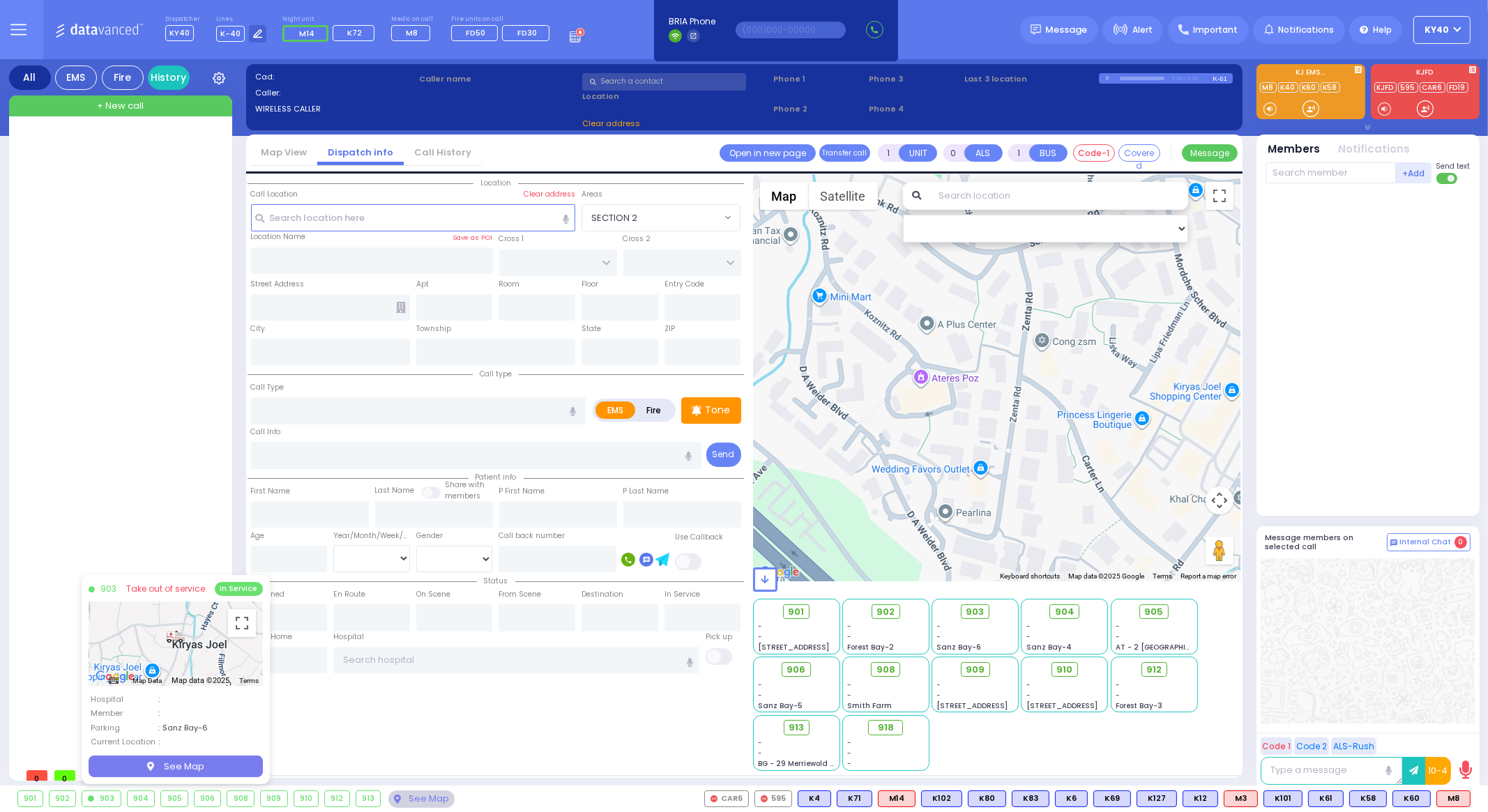
click at [142, 798] on div "904" at bounding box center [140, 799] width 27 height 15
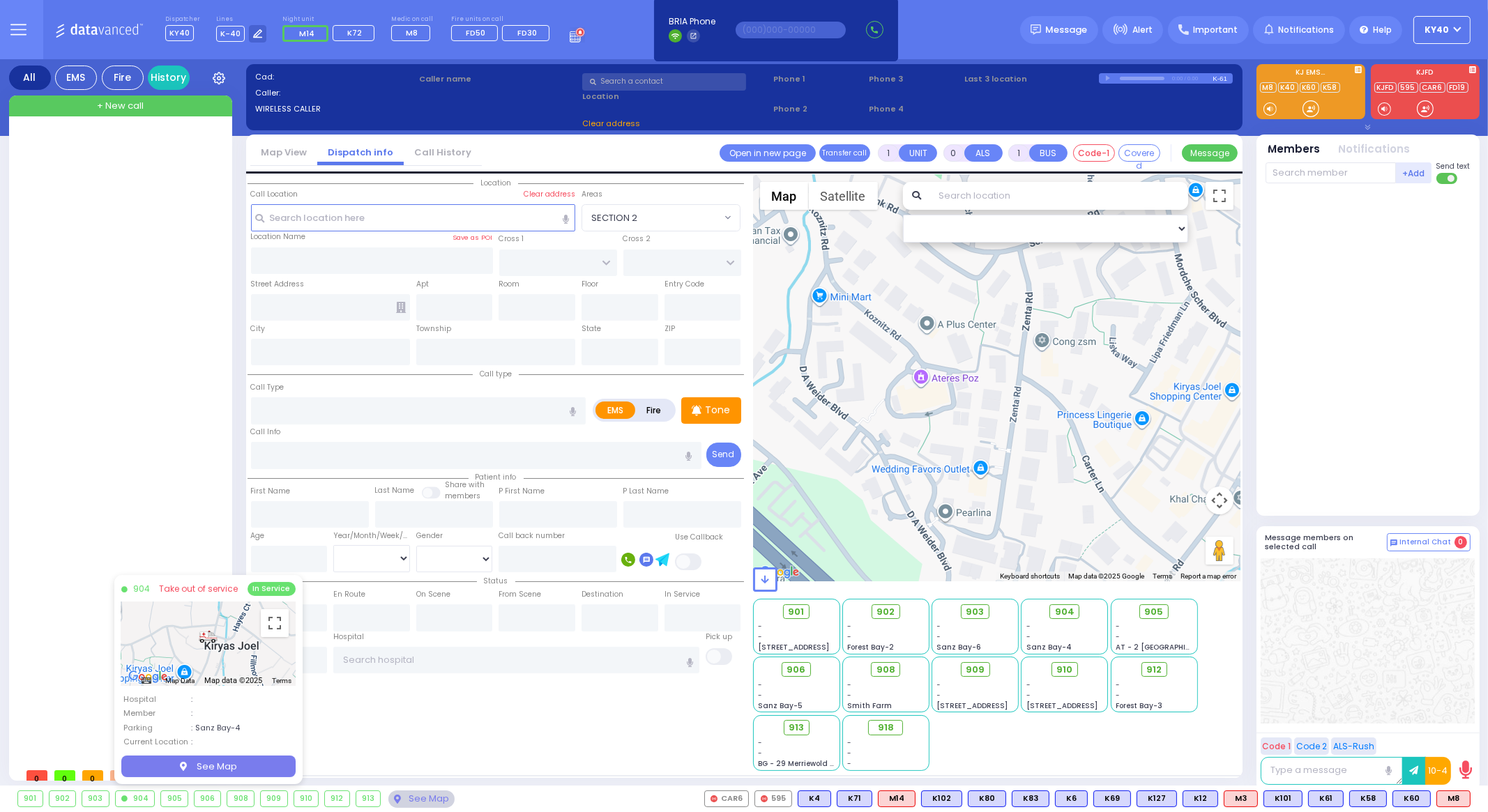
click at [173, 801] on div "905" at bounding box center [174, 799] width 26 height 15
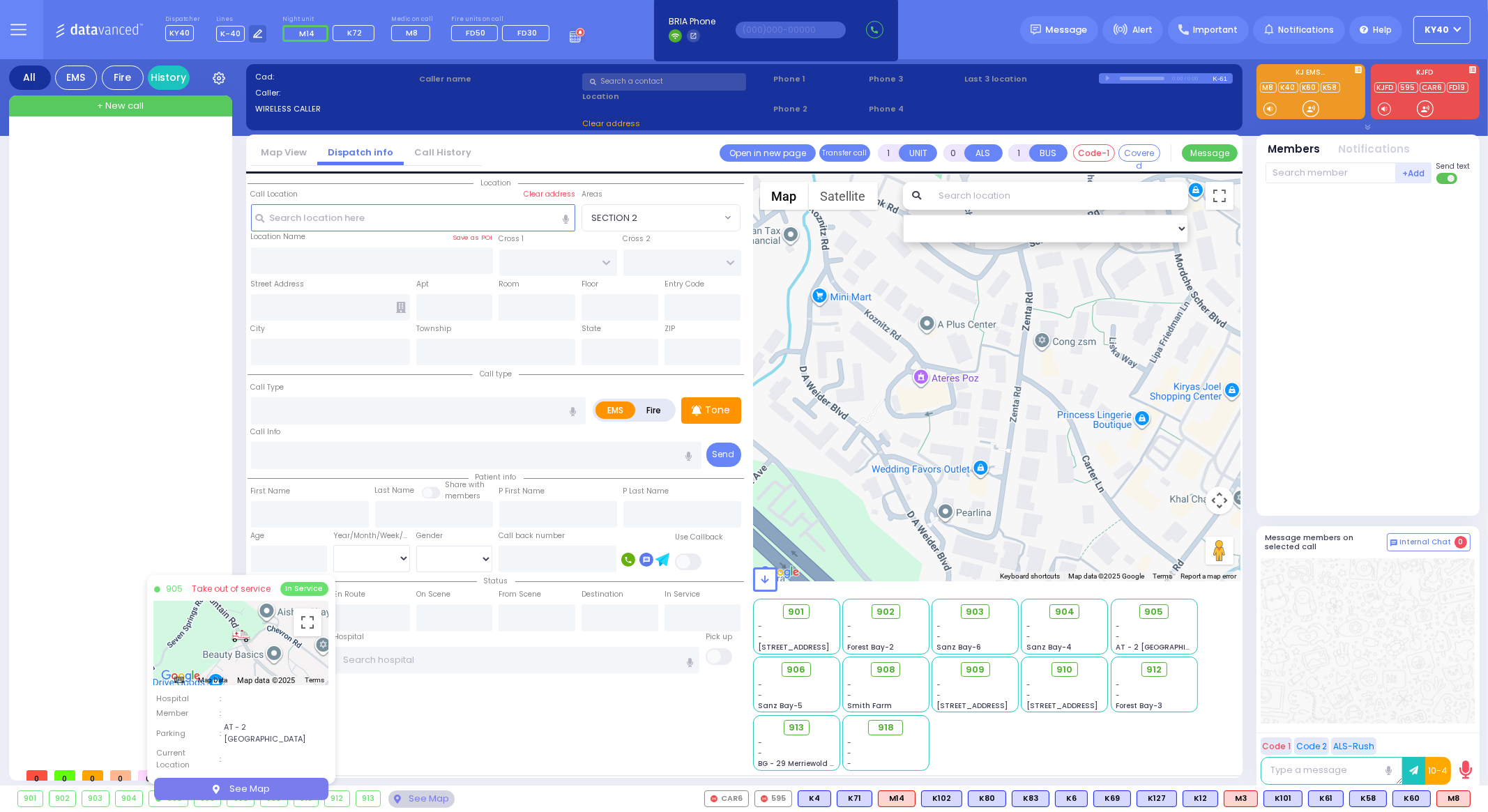
click at [206, 803] on div "906" at bounding box center [207, 799] width 26 height 15
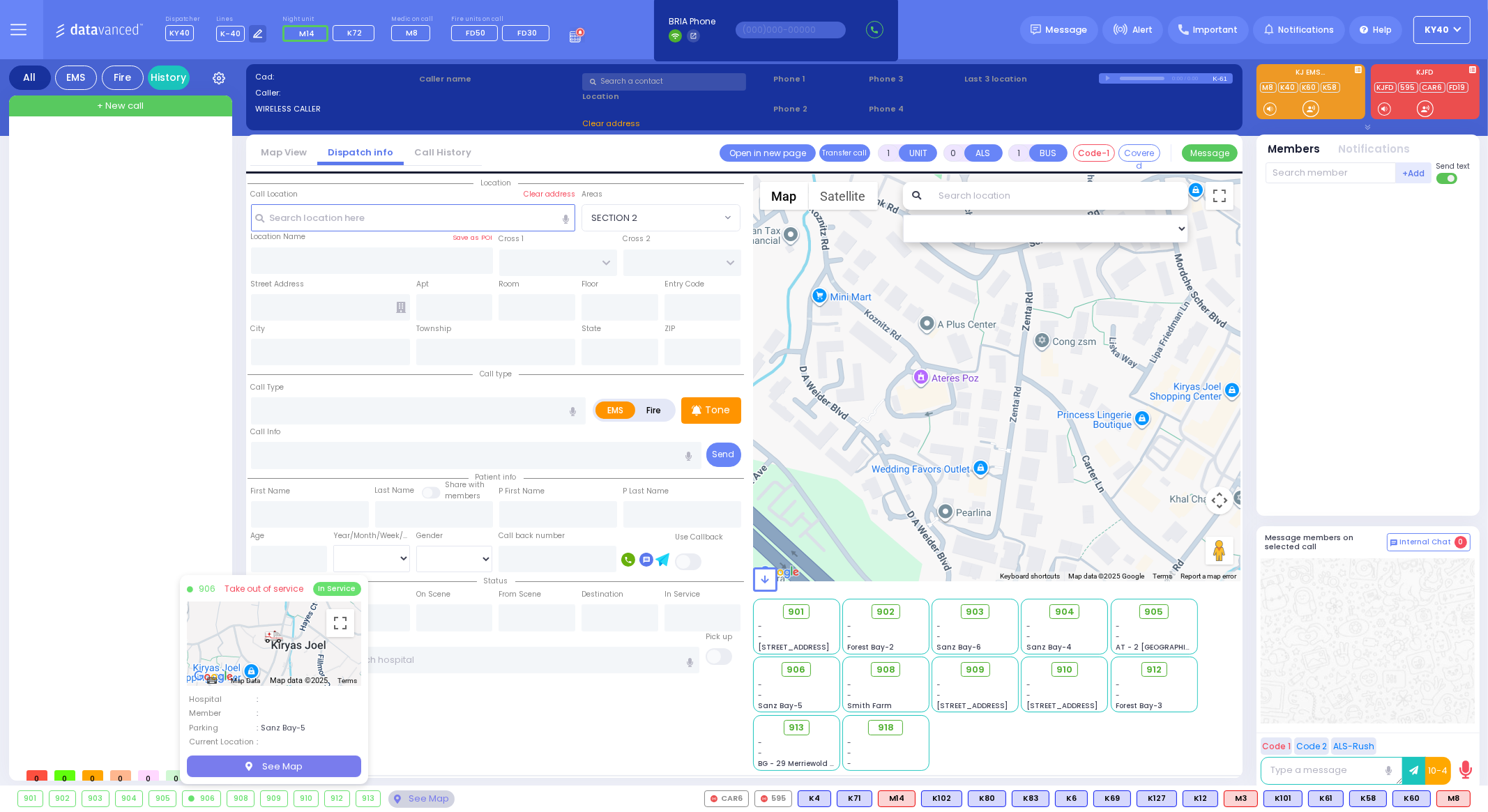
click at [237, 803] on div "908" at bounding box center [240, 799] width 26 height 15
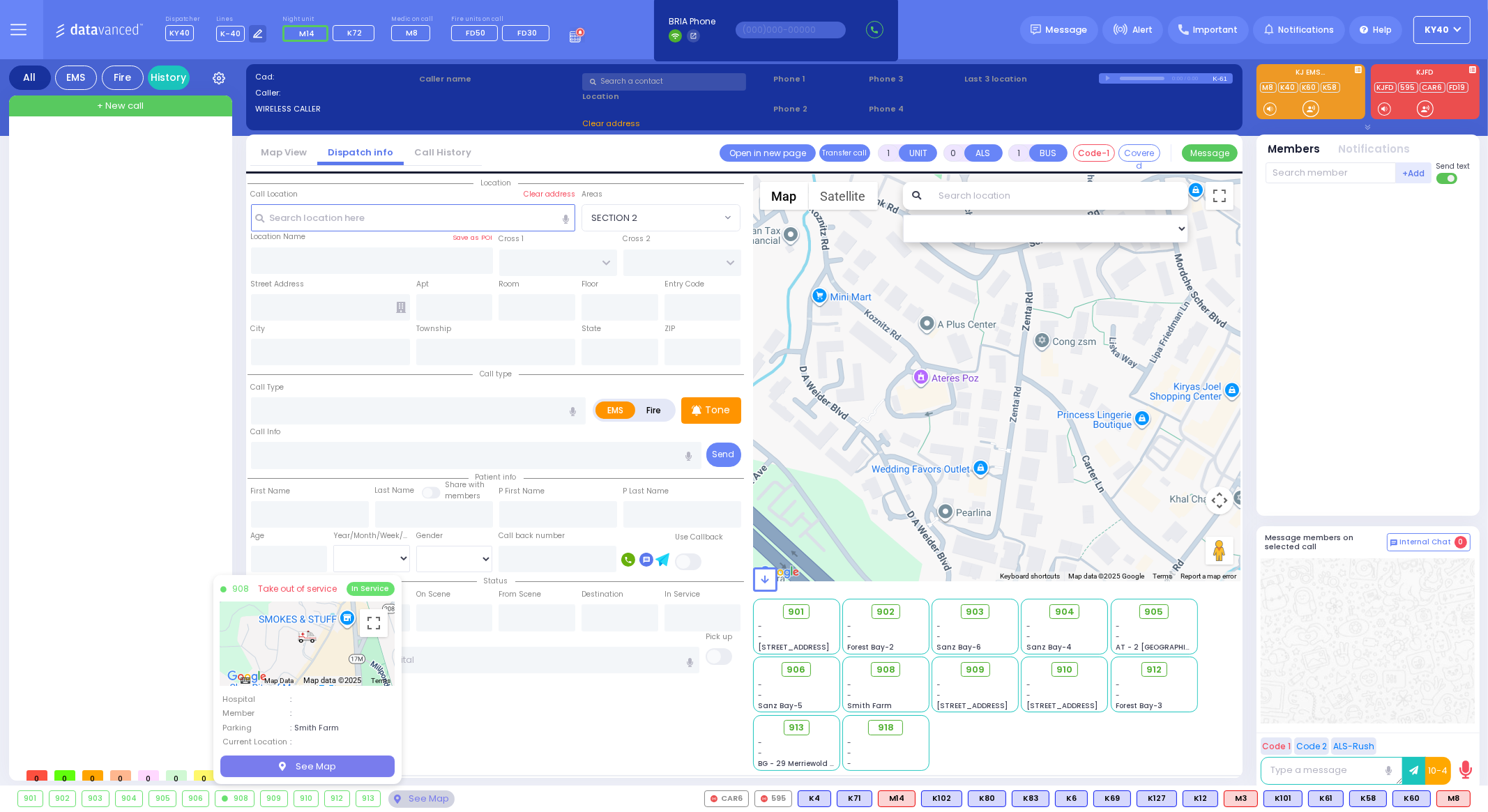
click at [273, 800] on div "909" at bounding box center [274, 799] width 26 height 15
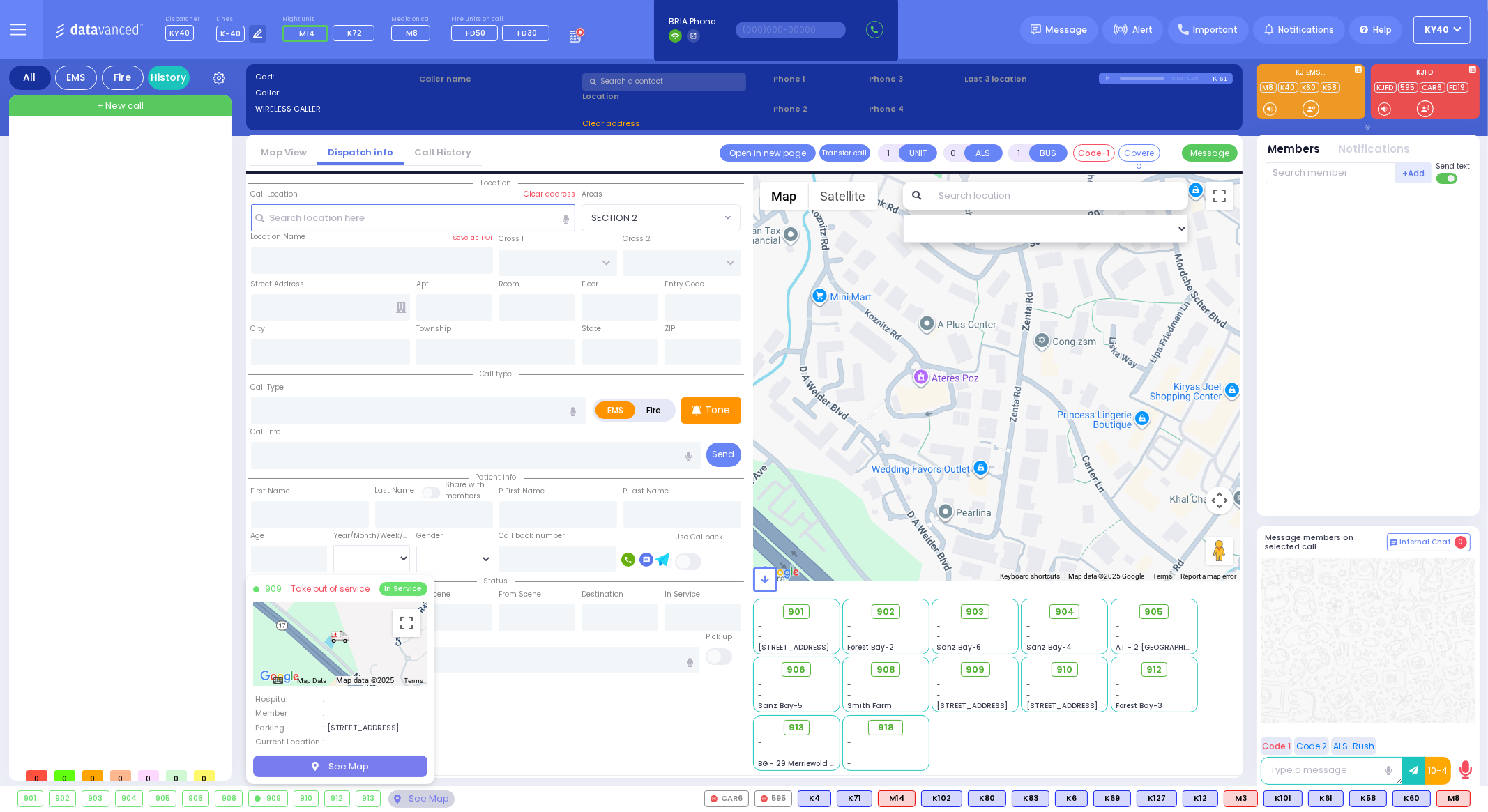
click at [309, 803] on div "910" at bounding box center [306, 799] width 25 height 15
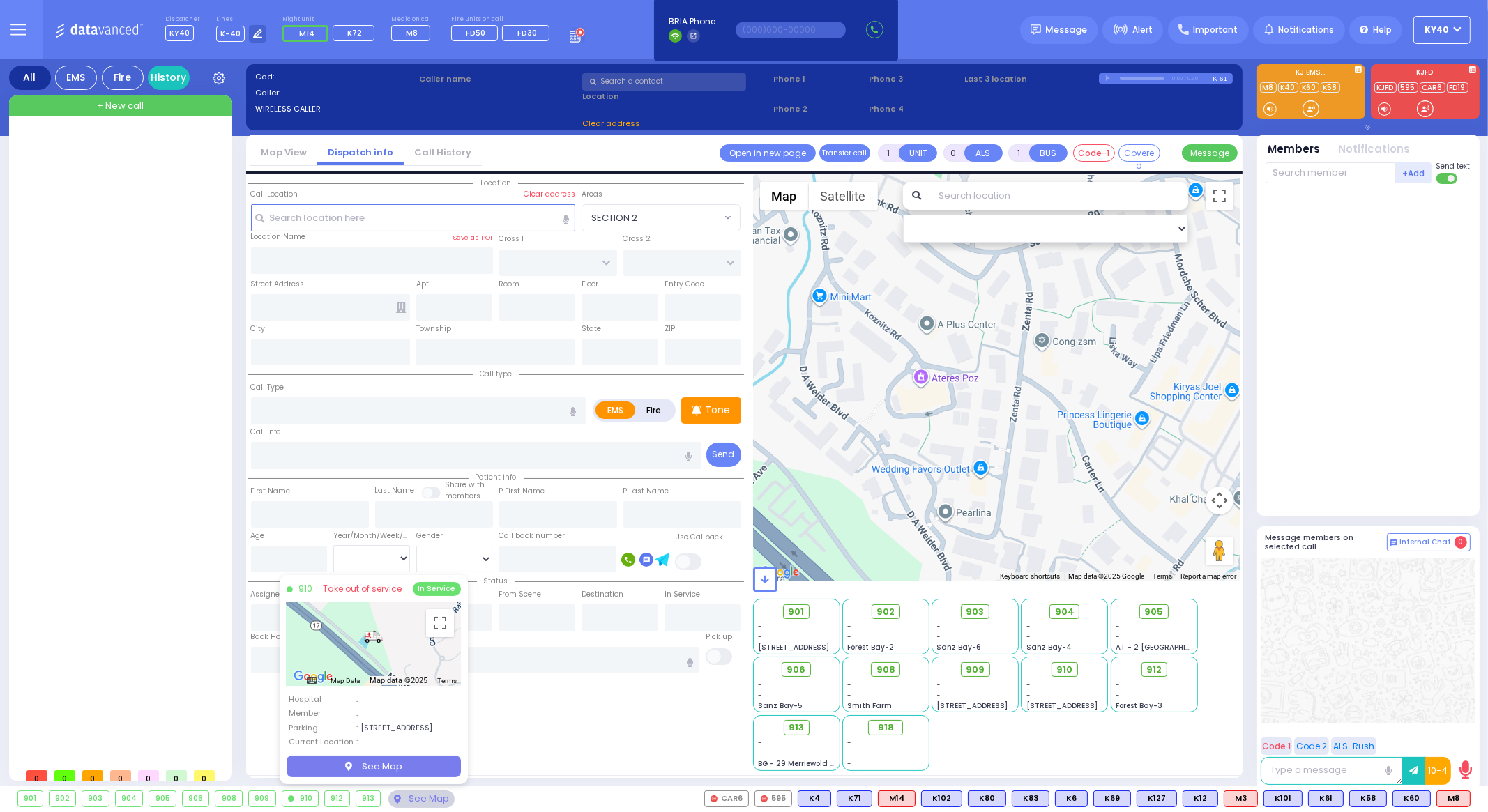
click at [335, 803] on div "912" at bounding box center [338, 799] width 25 height 15
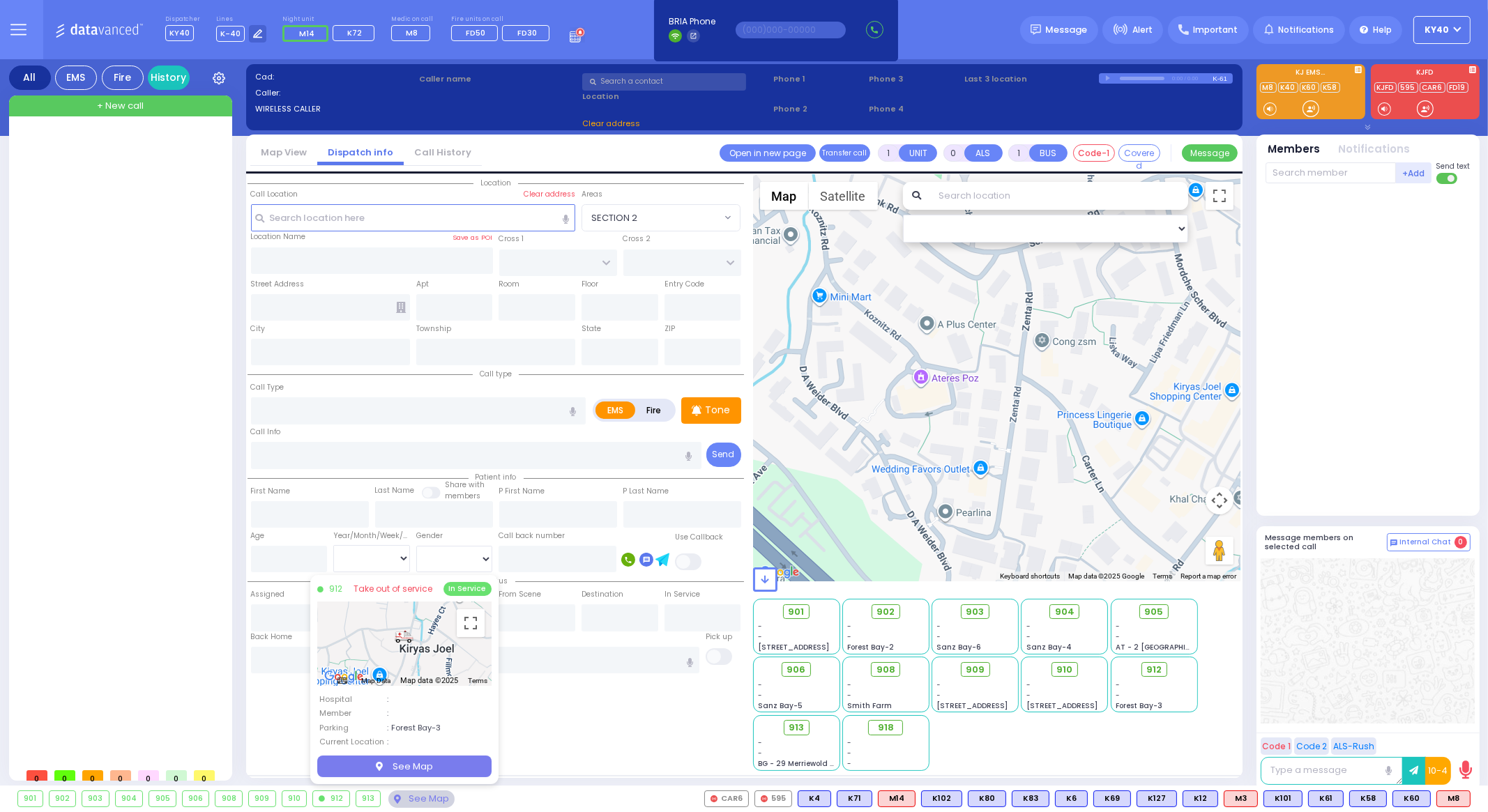
click at [366, 799] on div "913" at bounding box center [369, 799] width 25 height 15
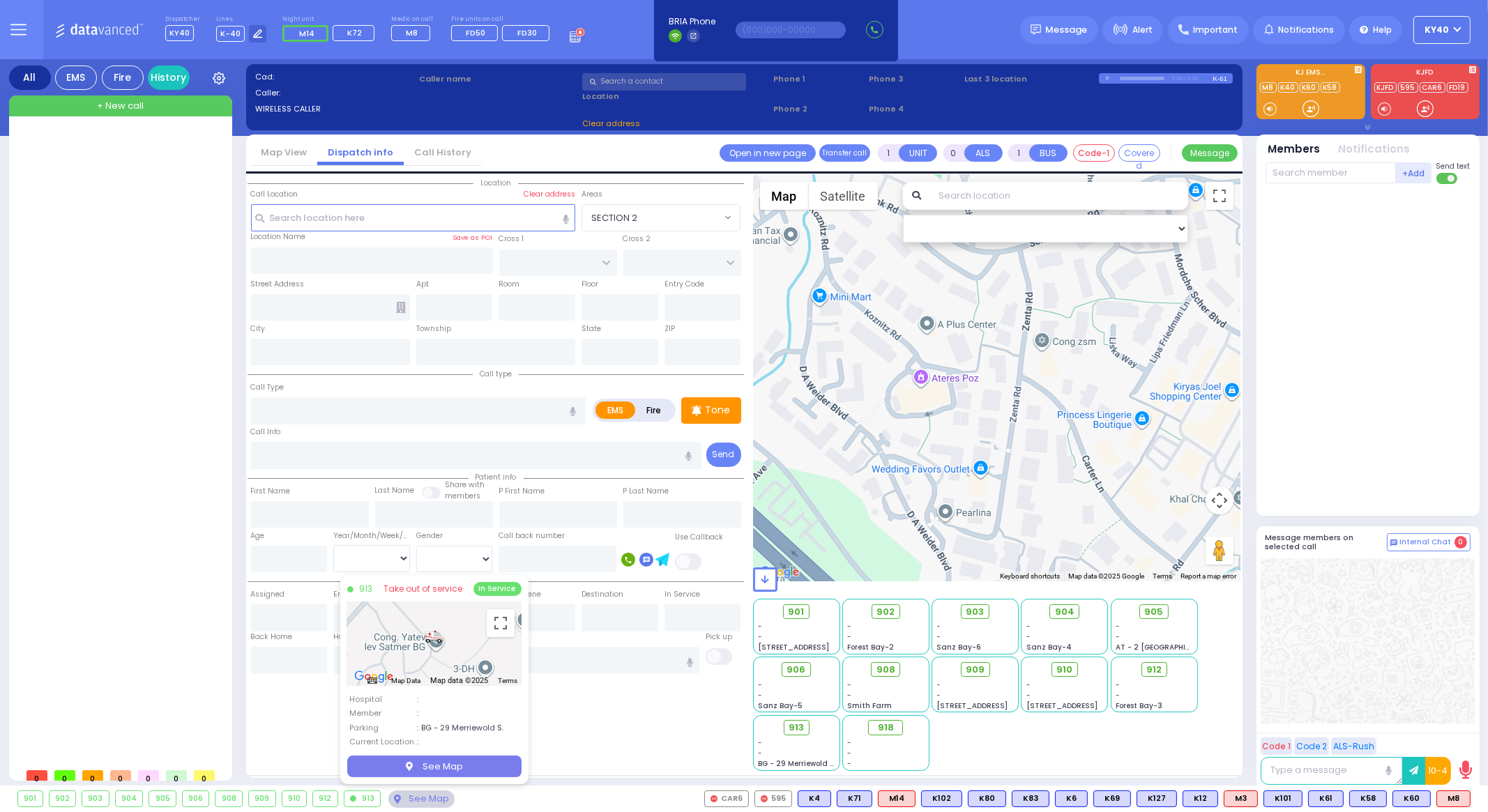
click at [205, 592] on div at bounding box center [122, 445] width 208 height 631
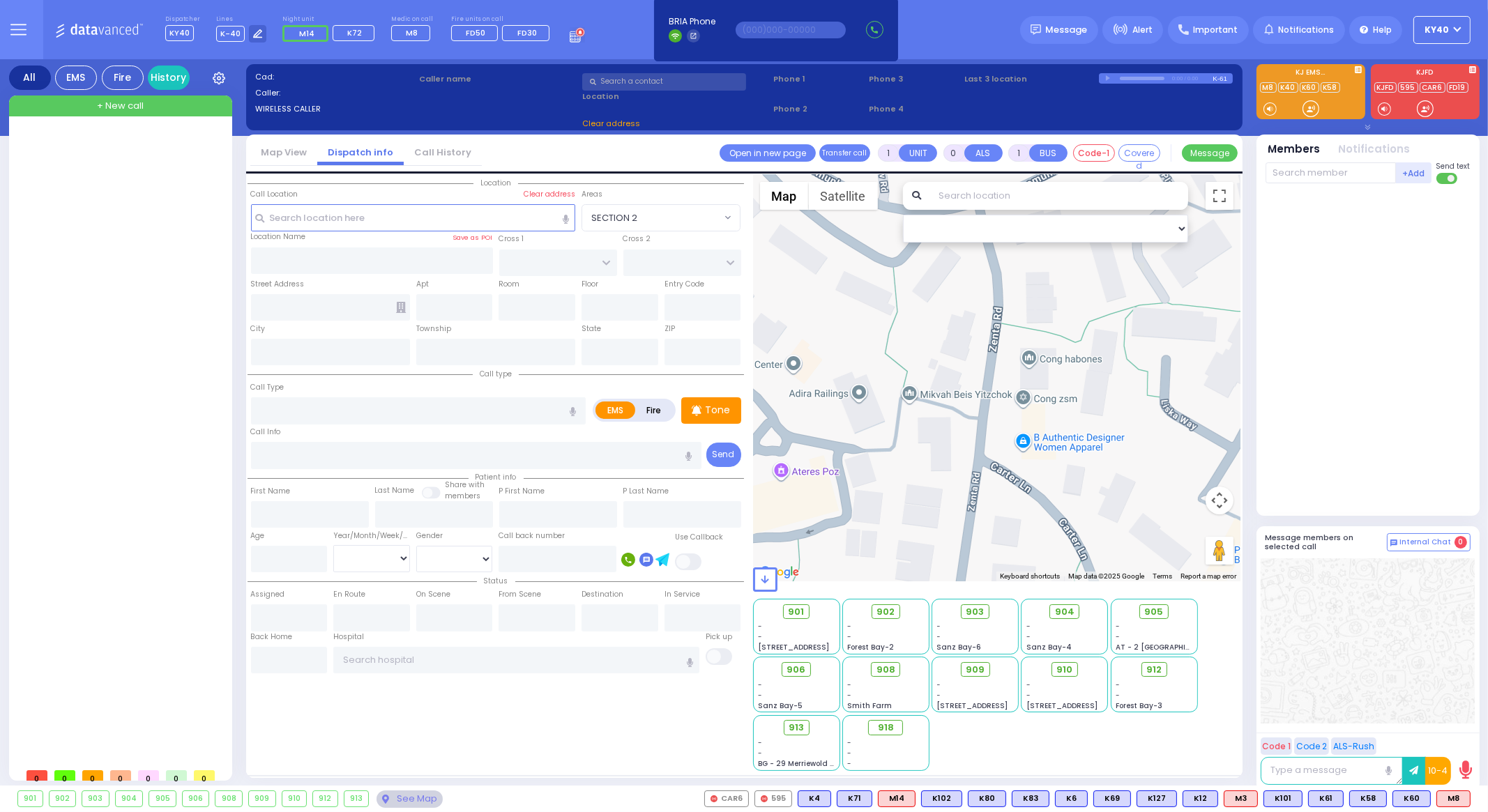
drag, startPoint x: 1064, startPoint y: 391, endPoint x: 1074, endPoint y: 469, distance: 78.6
click at [1074, 469] on div at bounding box center [997, 378] width 488 height 407
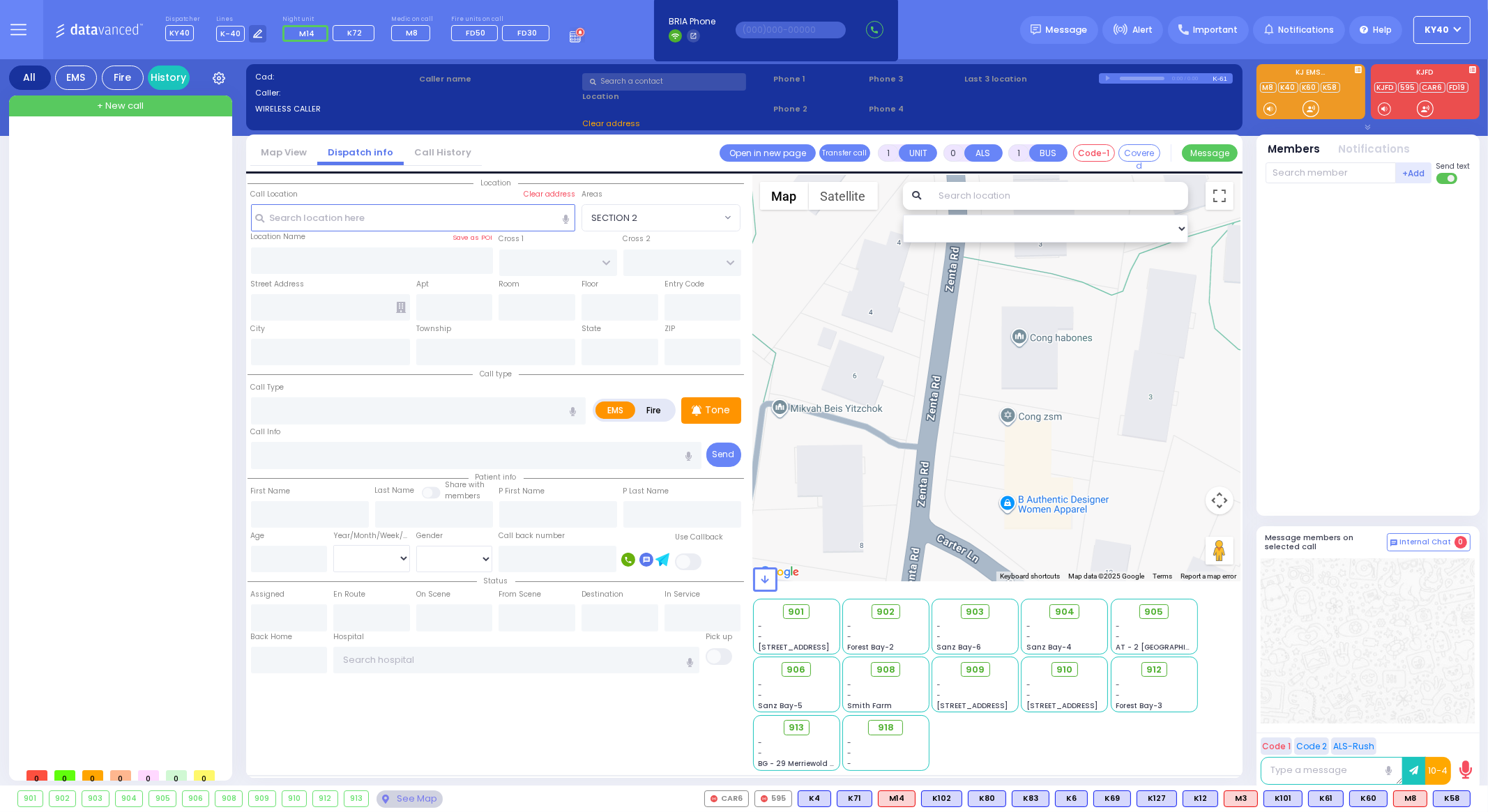
drag, startPoint x: 1032, startPoint y: 442, endPoint x: 1081, endPoint y: 416, distance: 55.5
click at [1081, 416] on div at bounding box center [997, 378] width 488 height 407
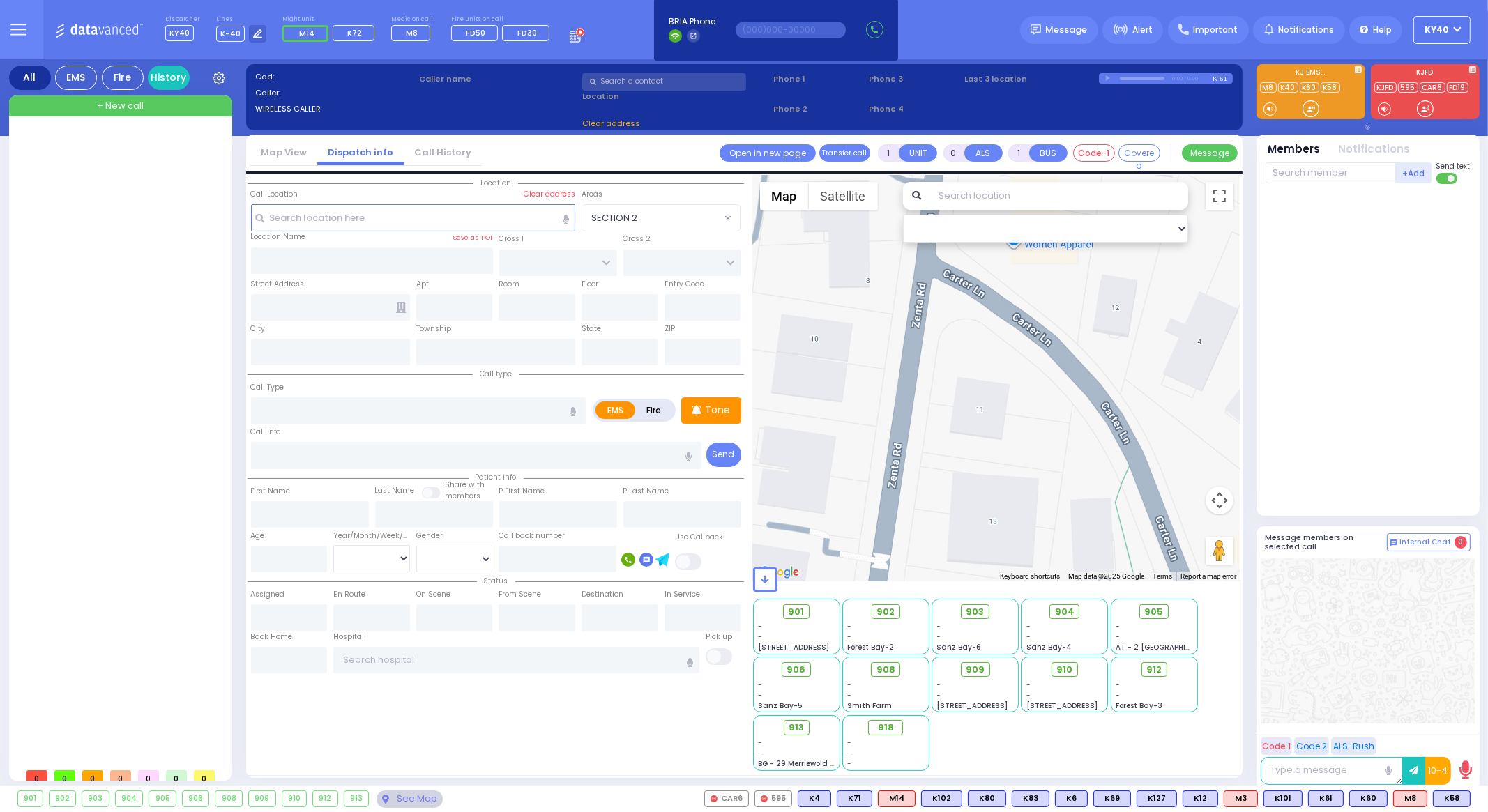
drag, startPoint x: 1065, startPoint y: 505, endPoint x: 1069, endPoint y: 265, distance: 240.0
click at [1069, 265] on div at bounding box center [997, 378] width 488 height 407
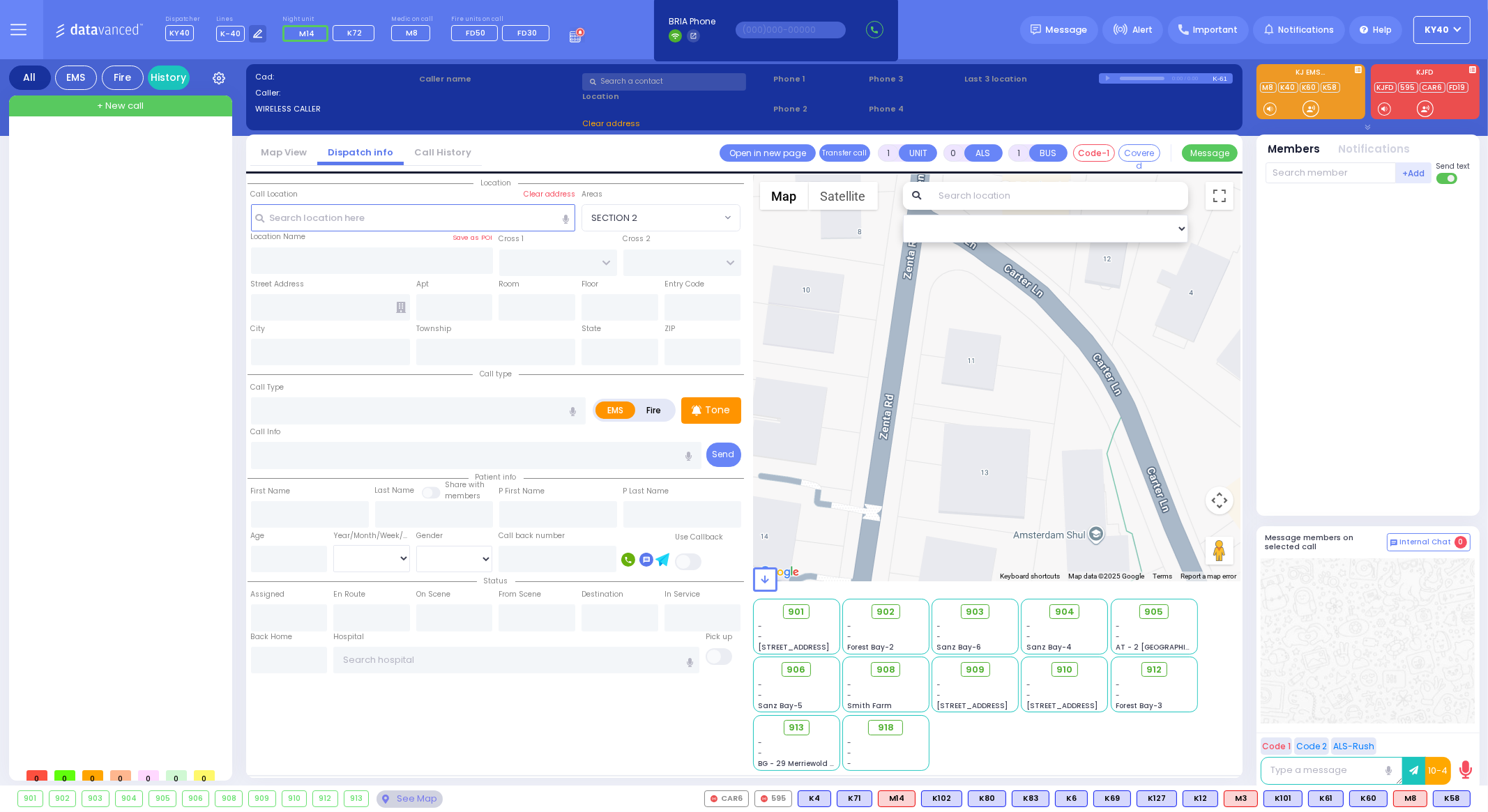
drag, startPoint x: 997, startPoint y: 458, endPoint x: 1006, endPoint y: 414, distance: 44.9
click at [1005, 415] on div at bounding box center [997, 378] width 488 height 407
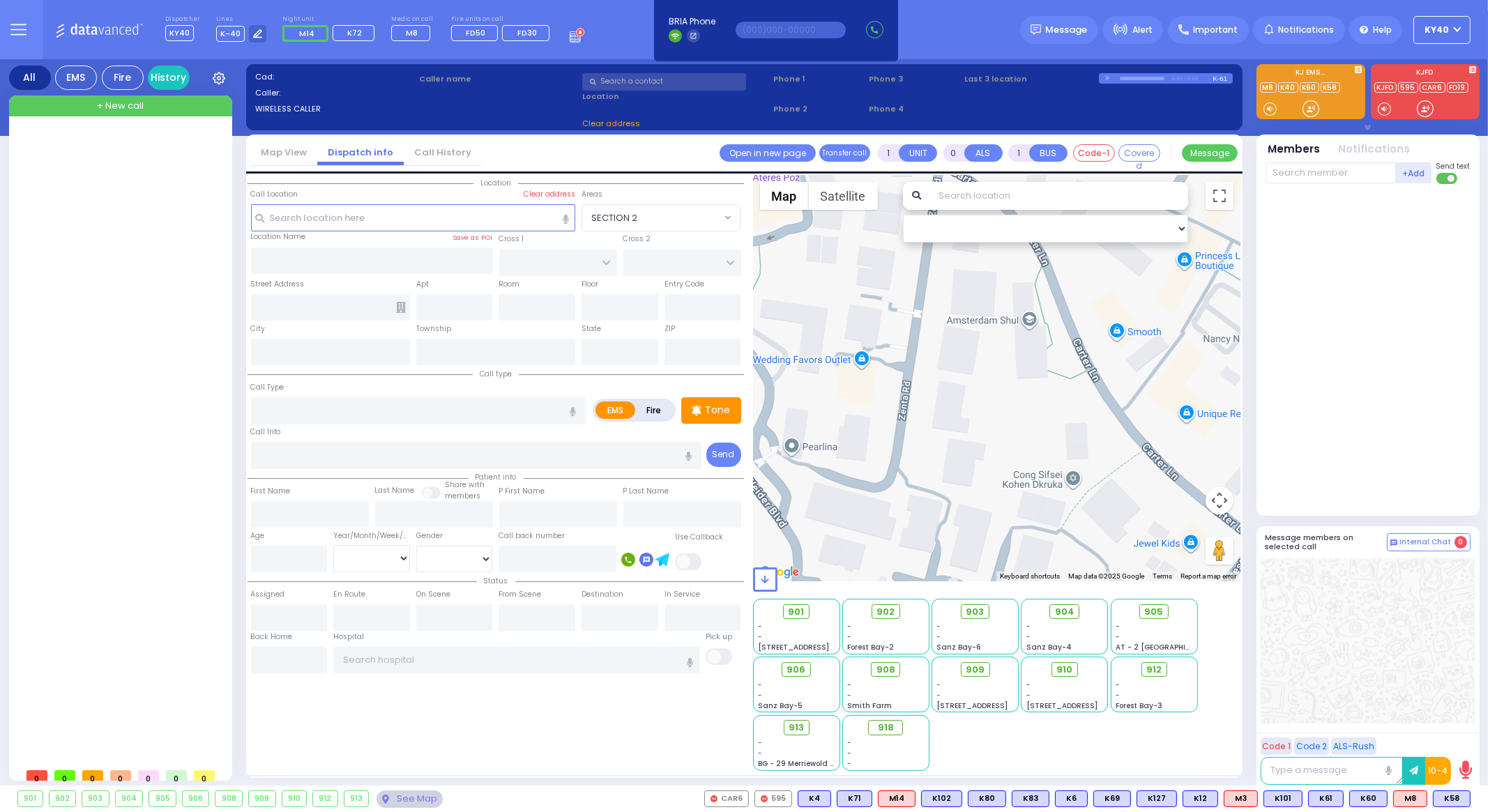
drag, startPoint x: 983, startPoint y: 428, endPoint x: 963, endPoint y: 322, distance: 107.9
click at [963, 322] on div at bounding box center [997, 378] width 488 height 407
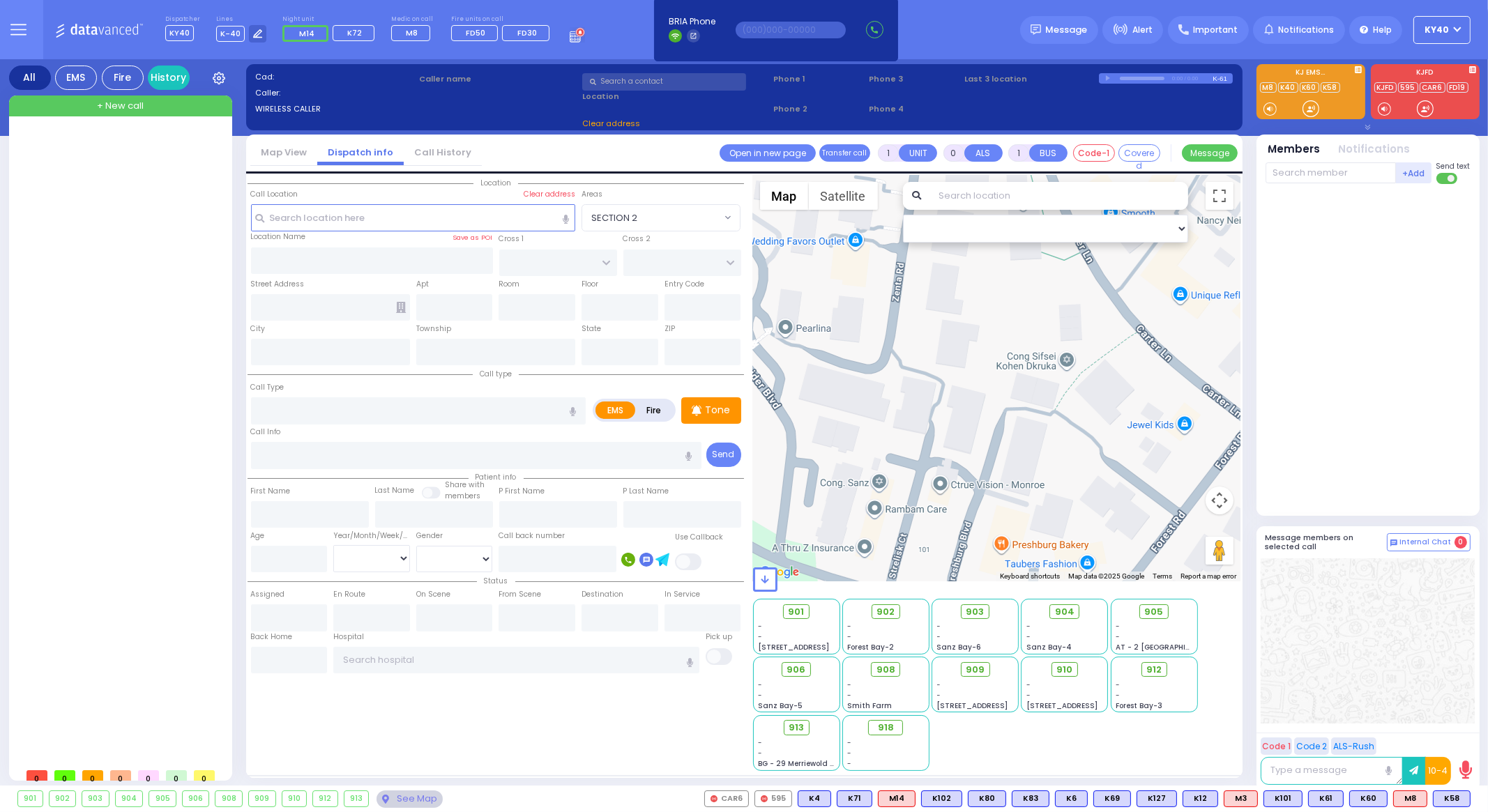
drag, startPoint x: 1084, startPoint y: 501, endPoint x: 1078, endPoint y: 381, distance: 120.1
click at [1078, 381] on div at bounding box center [997, 378] width 488 height 407
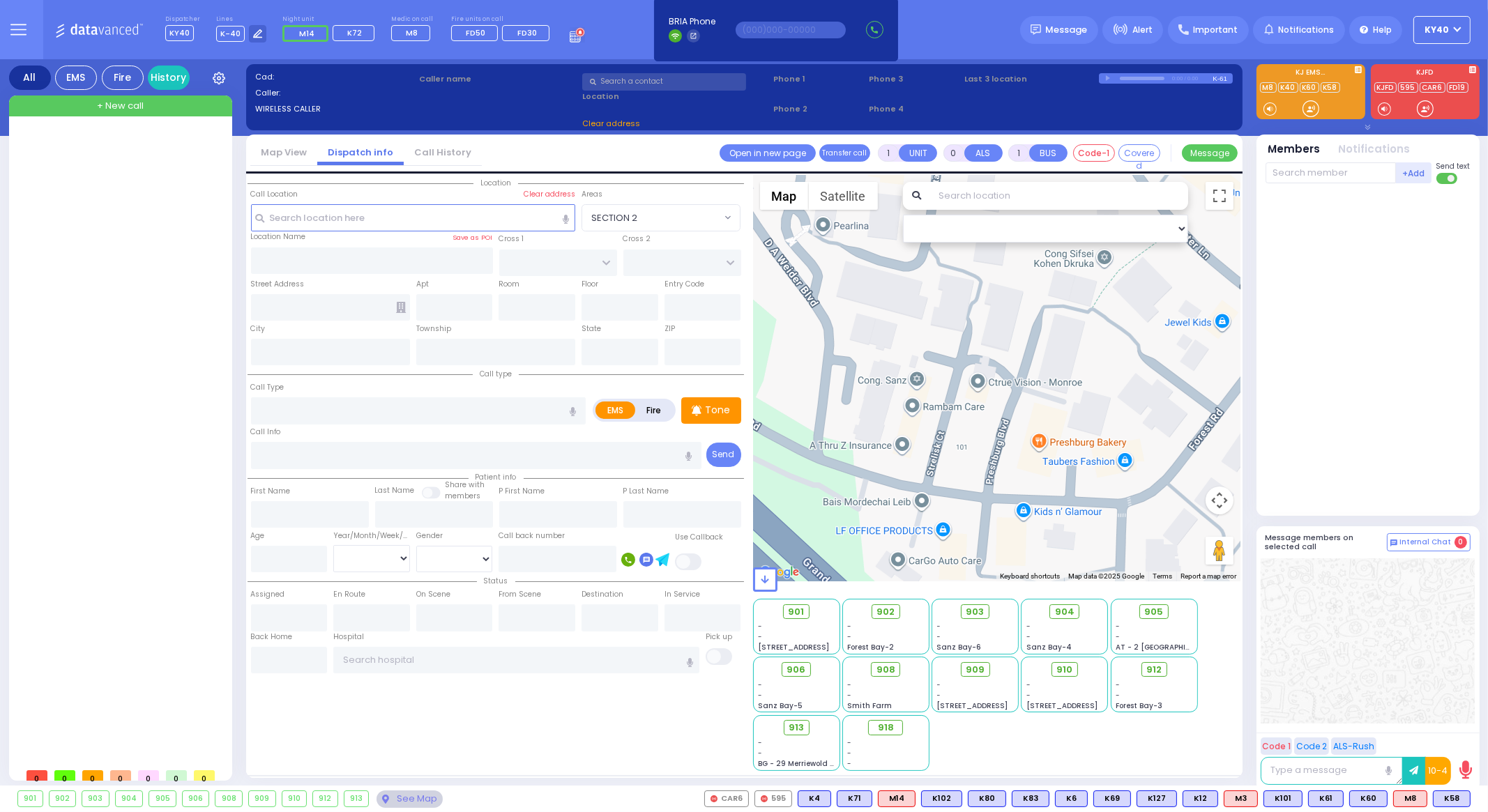
drag, startPoint x: 963, startPoint y: 503, endPoint x: 998, endPoint y: 410, distance: 99.4
click at [998, 410] on div at bounding box center [997, 378] width 488 height 407
